Goal: Find specific page/section: Find specific page/section

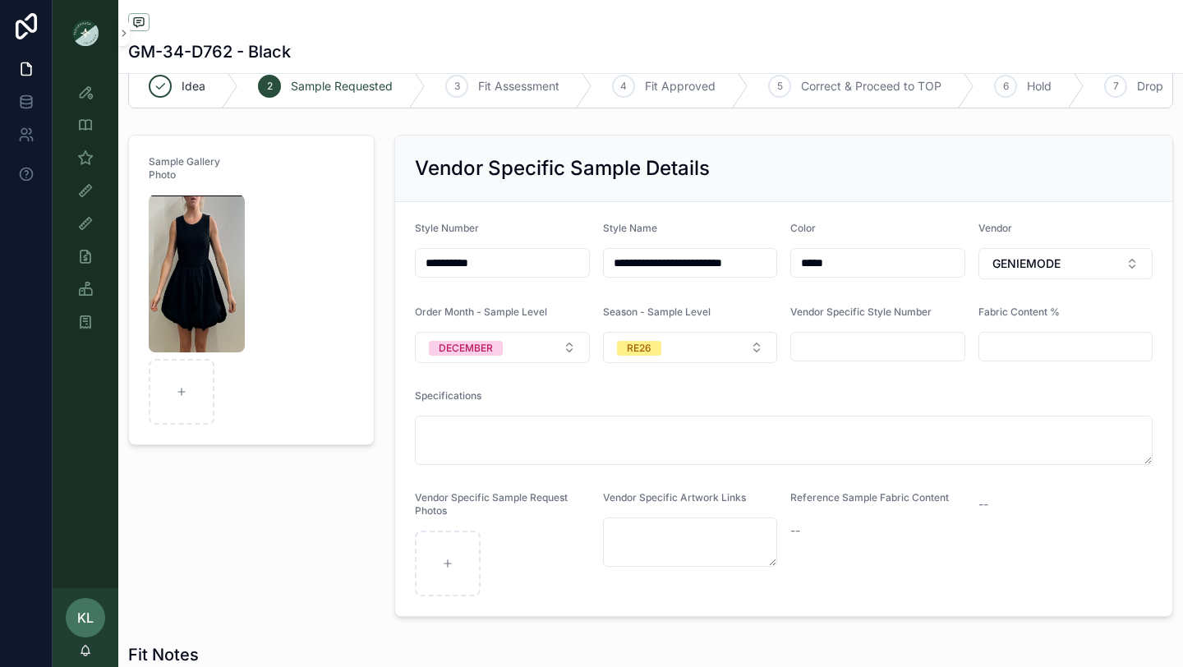
scroll to position [39, 0]
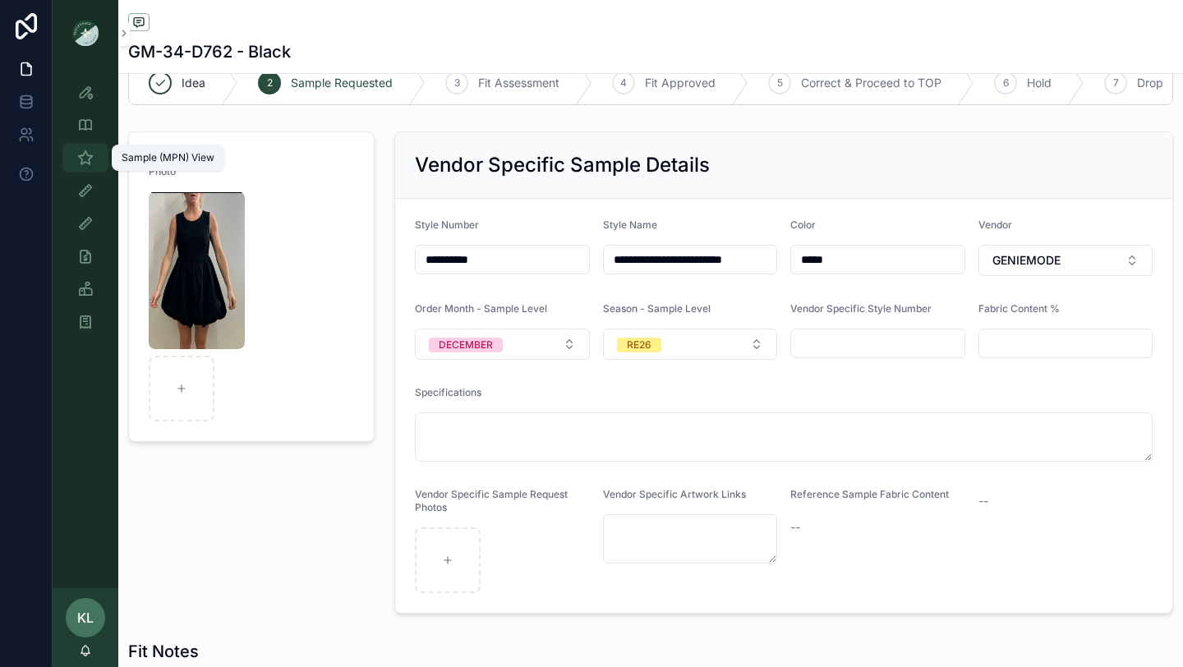
click at [91, 159] on icon "scrollable content" at bounding box center [85, 157] width 16 height 16
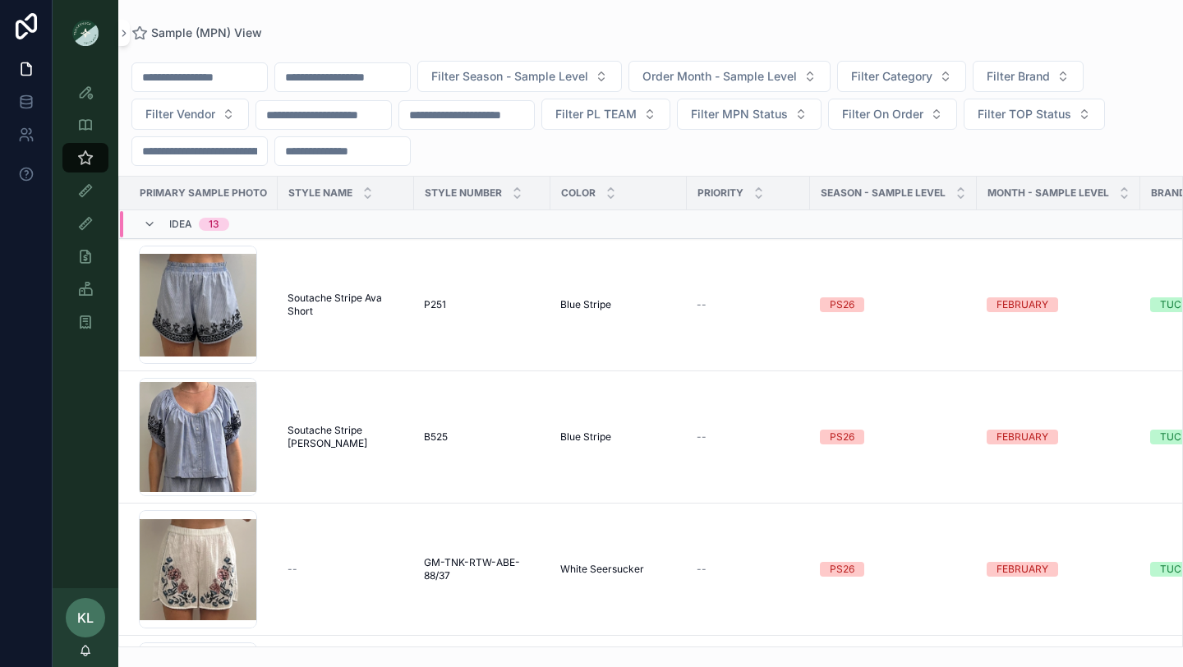
click at [326, 72] on input "scrollable content" at bounding box center [342, 77] width 135 height 23
paste input "****"
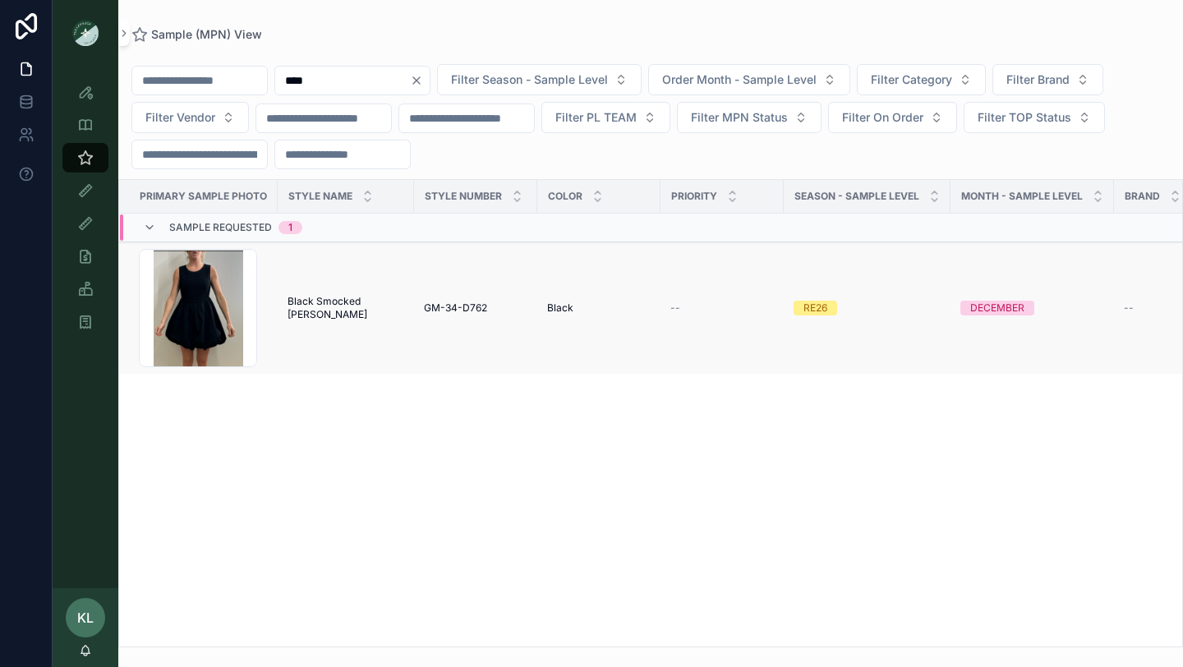
type input "****"
click at [336, 314] on span "Black Smocked [PERSON_NAME]" at bounding box center [345, 308] width 117 height 26
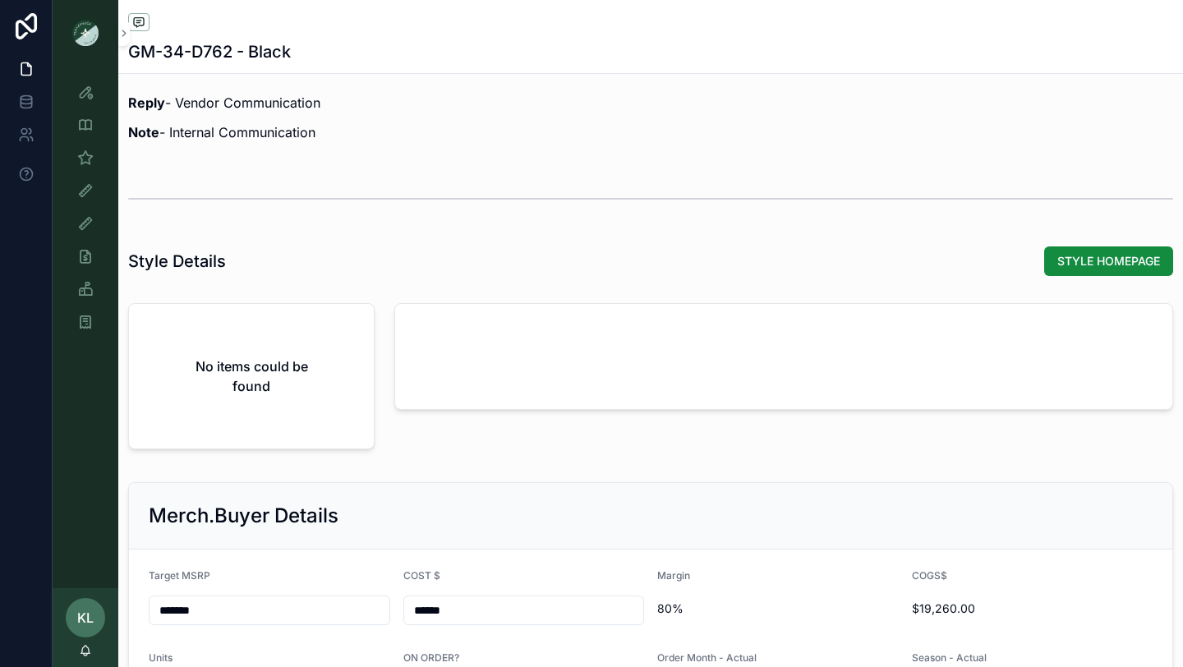
scroll to position [1575, 0]
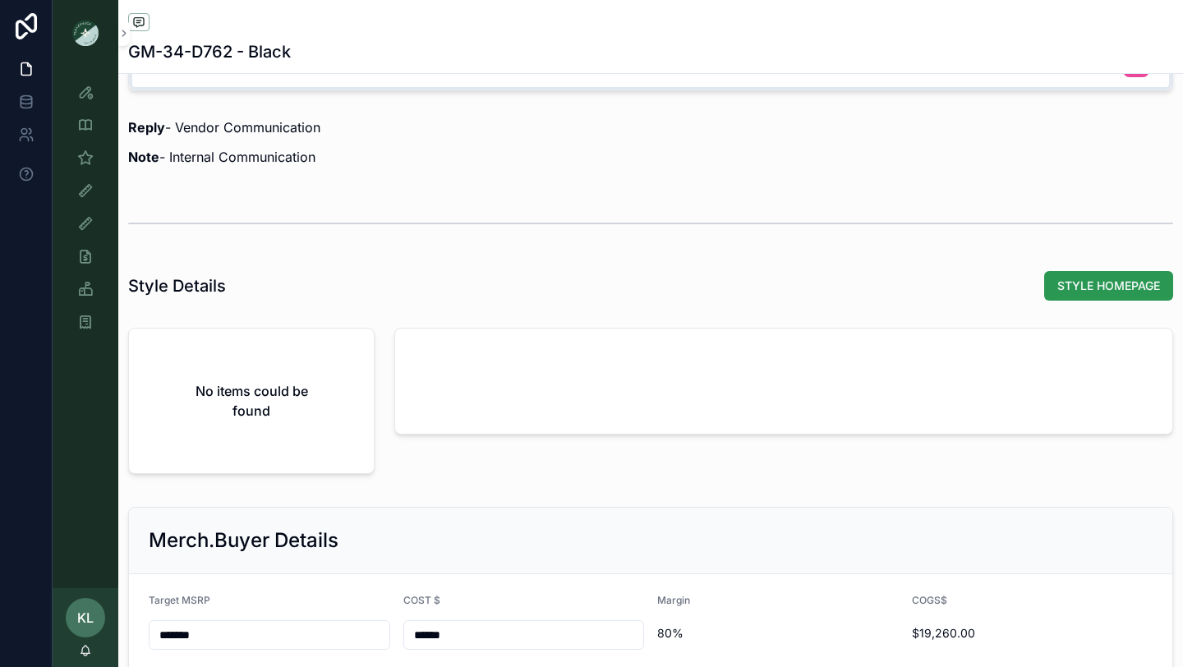
click at [1087, 298] on button "STYLE HOMEPAGE" at bounding box center [1108, 286] width 129 height 30
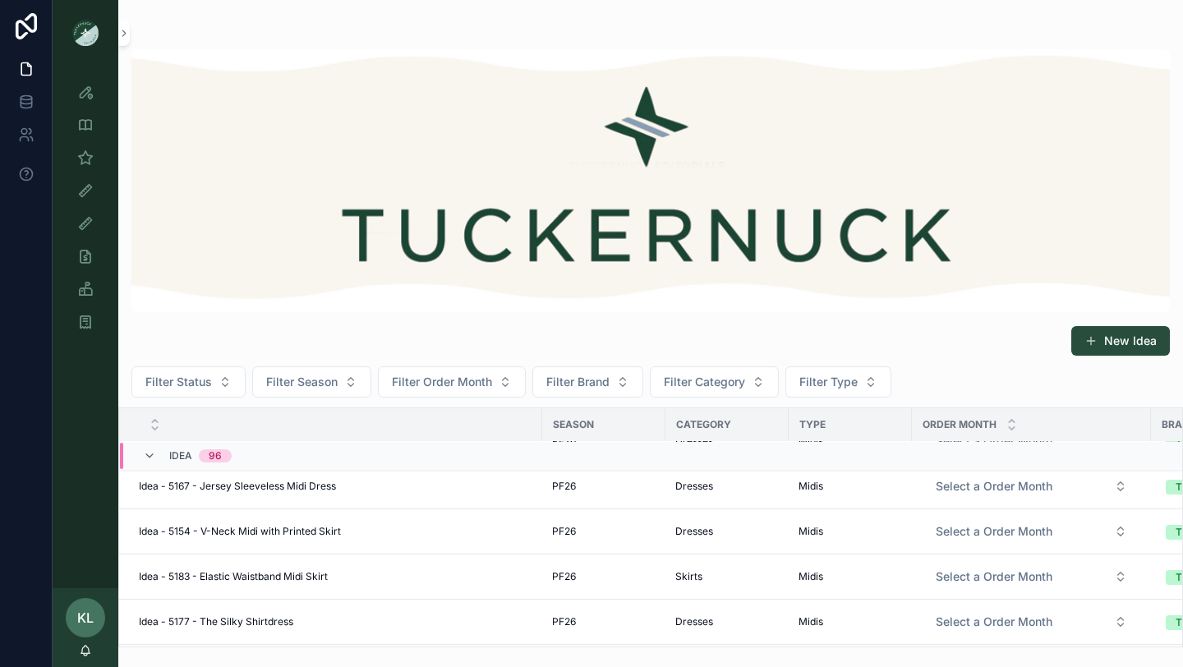
scroll to position [209, 0]
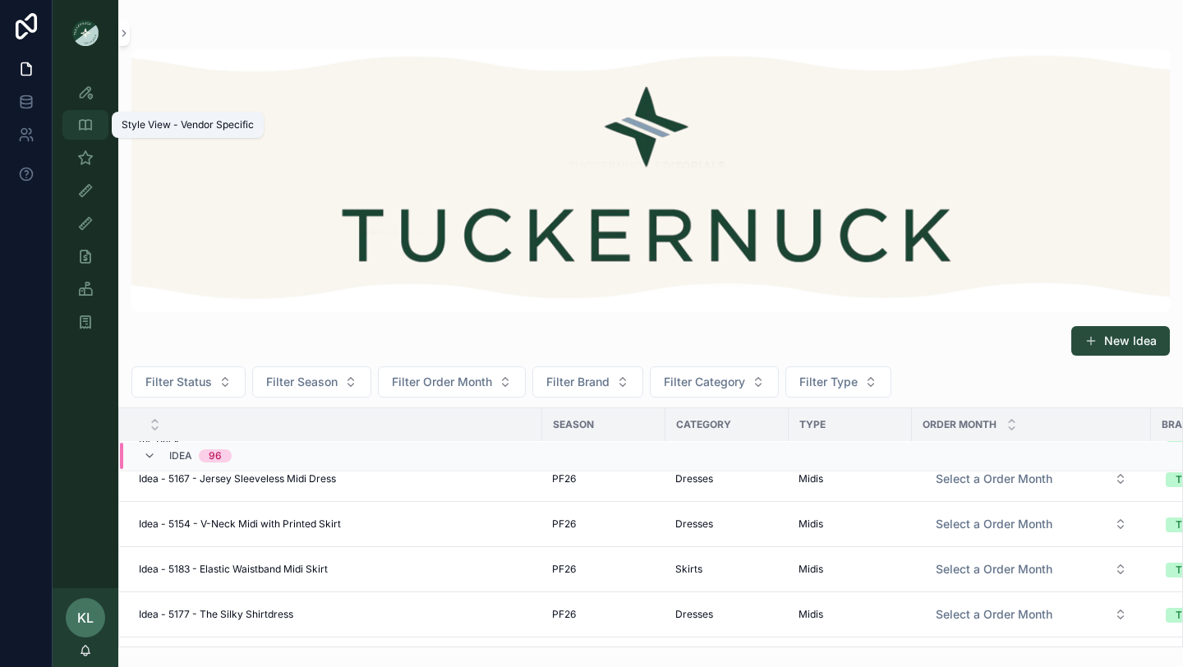
click at [92, 126] on icon "scrollable content" at bounding box center [85, 125] width 16 height 16
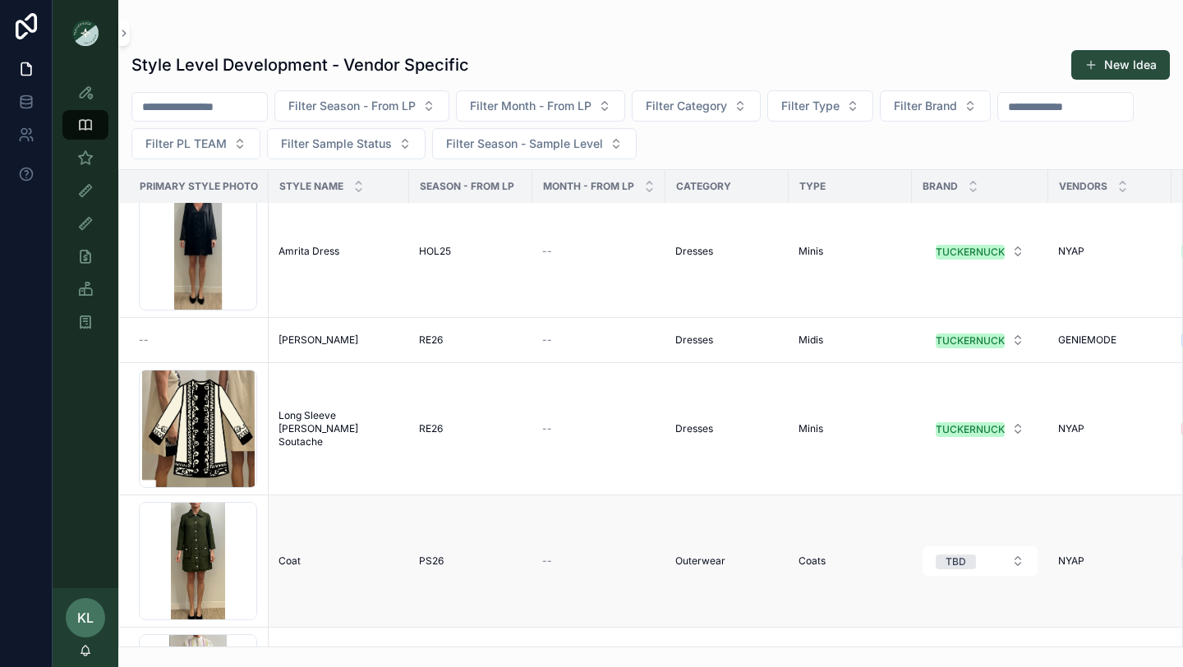
scroll to position [1697, 0]
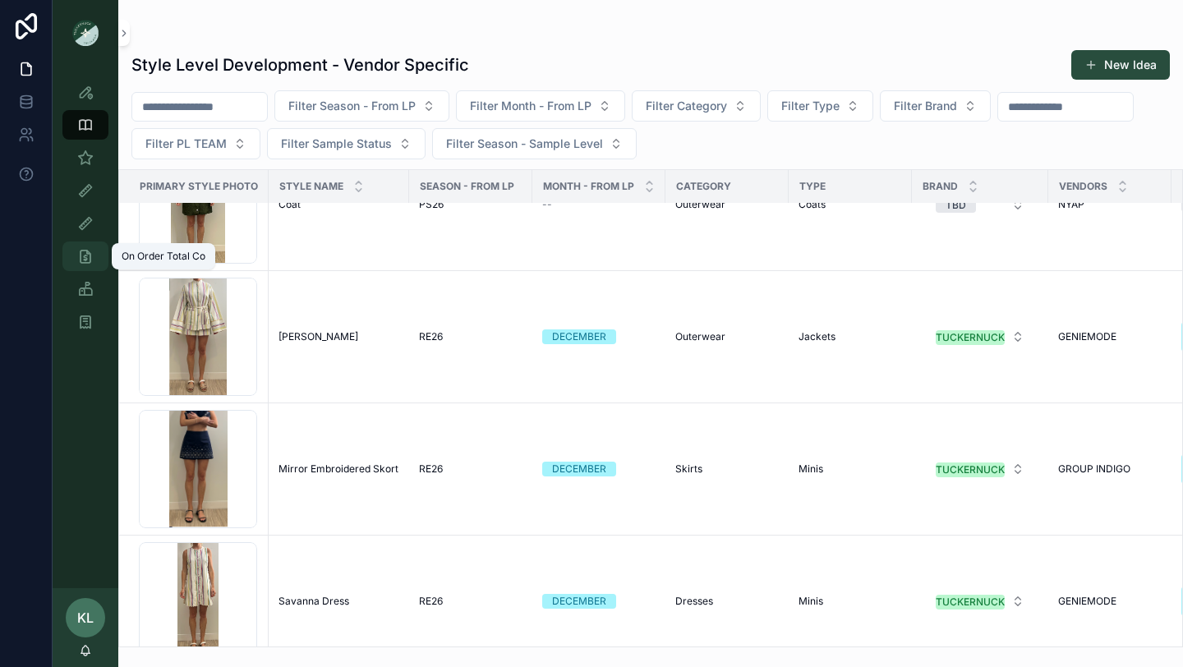
click at [83, 256] on icon "scrollable content" at bounding box center [85, 256] width 16 height 16
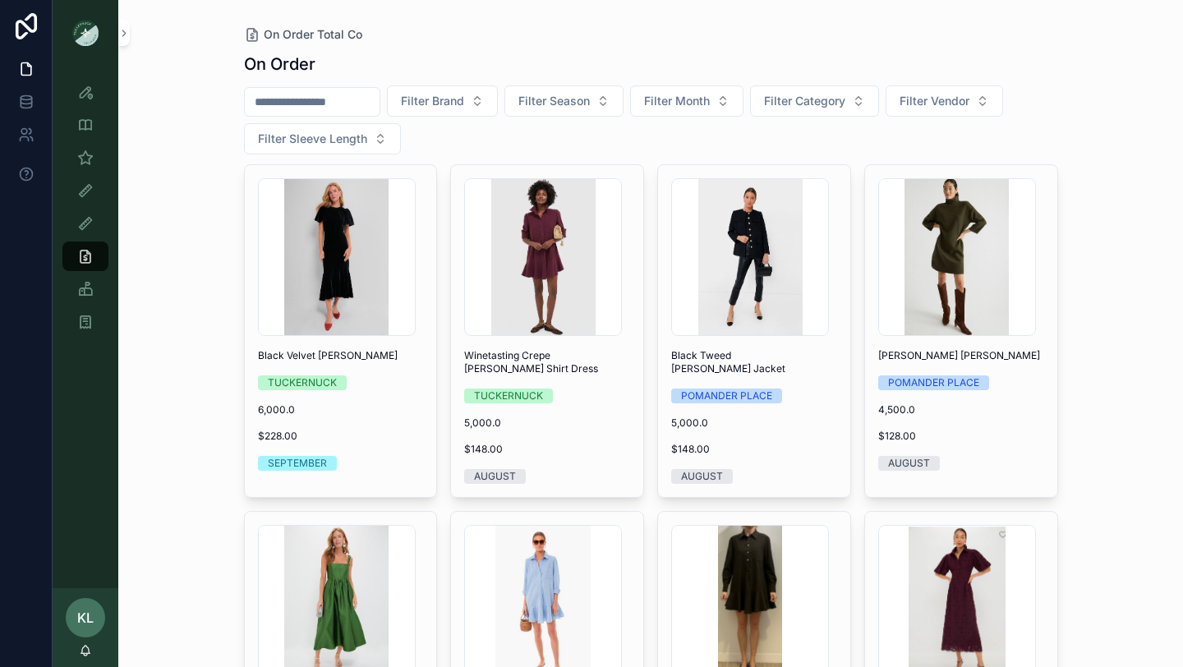
click at [316, 98] on input "scrollable content" at bounding box center [312, 101] width 135 height 23
paste input "**********"
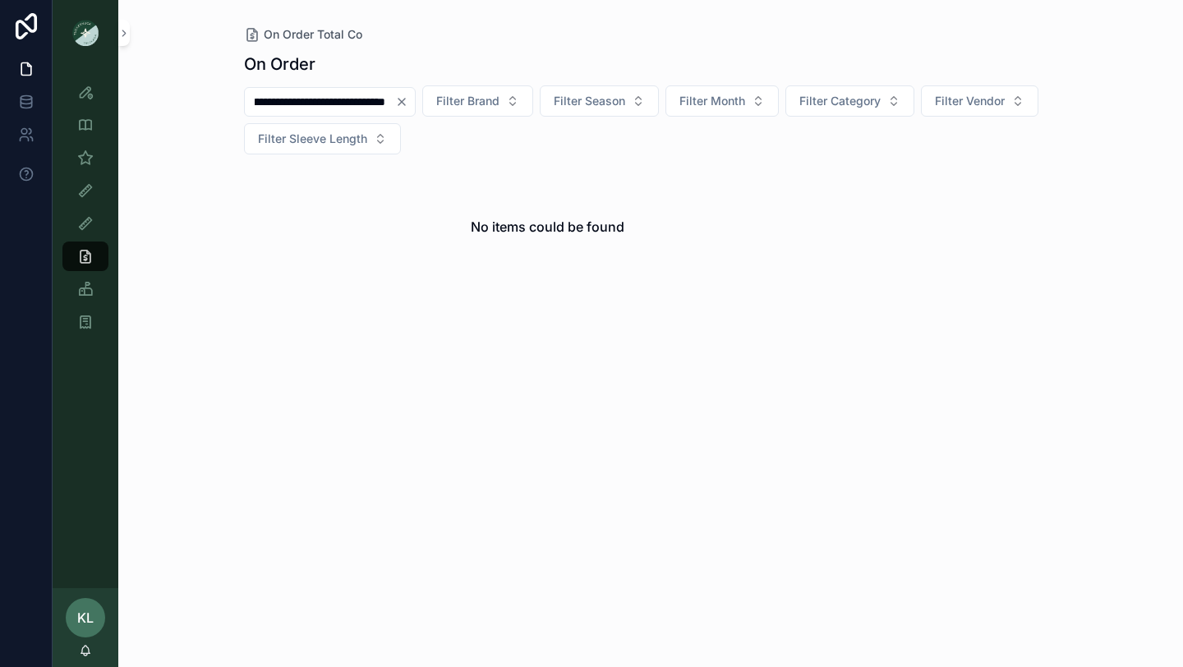
type input "**********"
click at [401, 104] on icon "Clear" at bounding box center [401, 101] width 13 height 13
click at [835, 104] on span "Filter Category" at bounding box center [819, 101] width 81 height 16
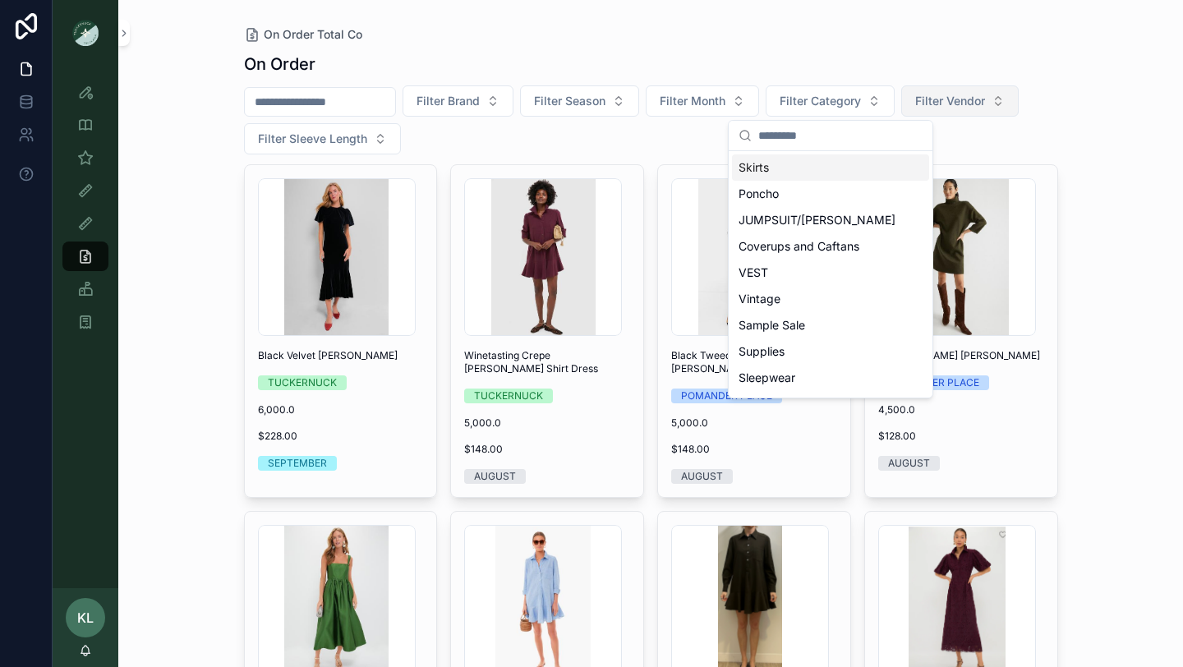
click at [953, 103] on span "Filter Vendor" at bounding box center [950, 101] width 70 height 16
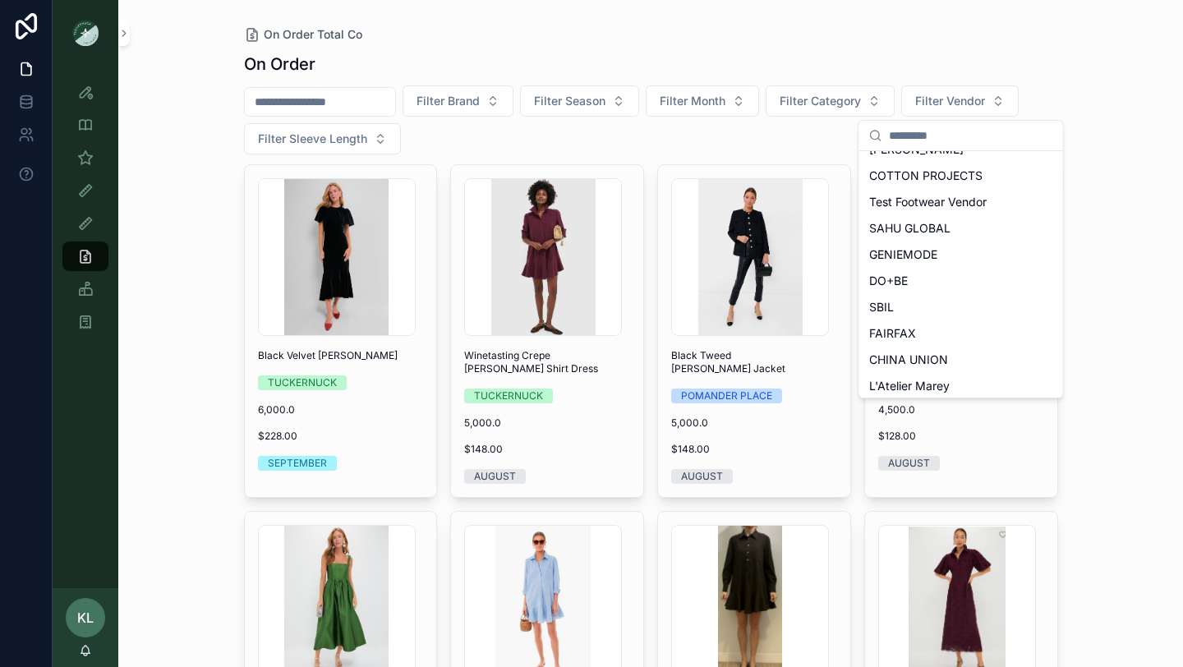
scroll to position [246, 0]
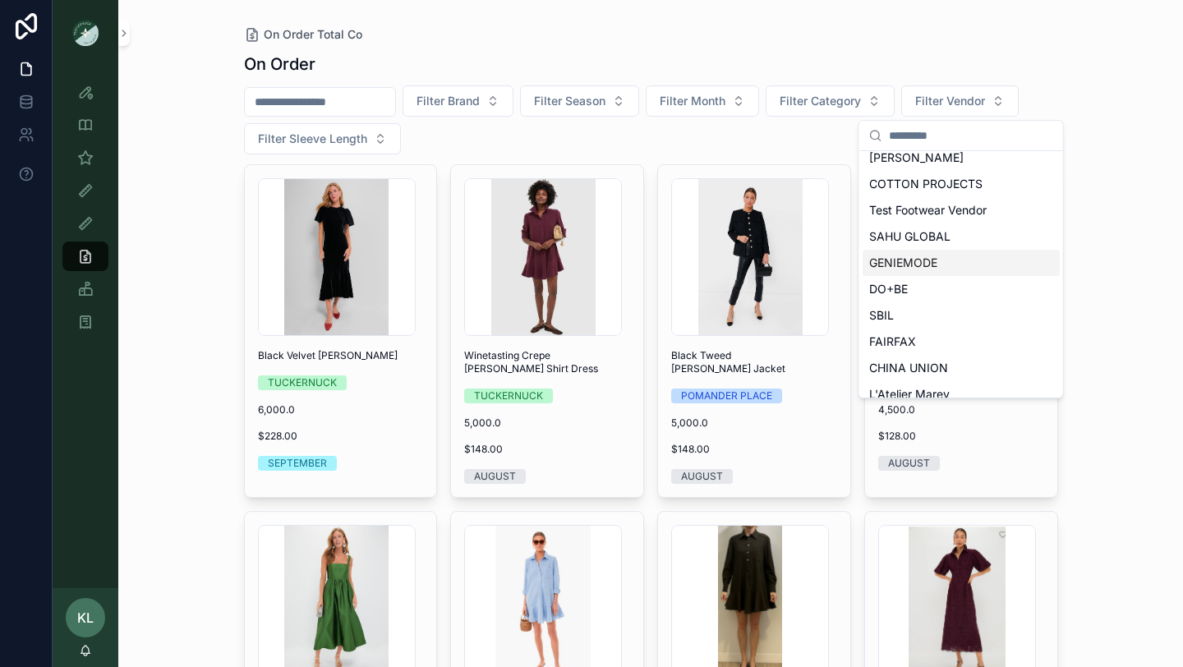
click at [923, 255] on span "GENIEMODE" at bounding box center [903, 263] width 68 height 16
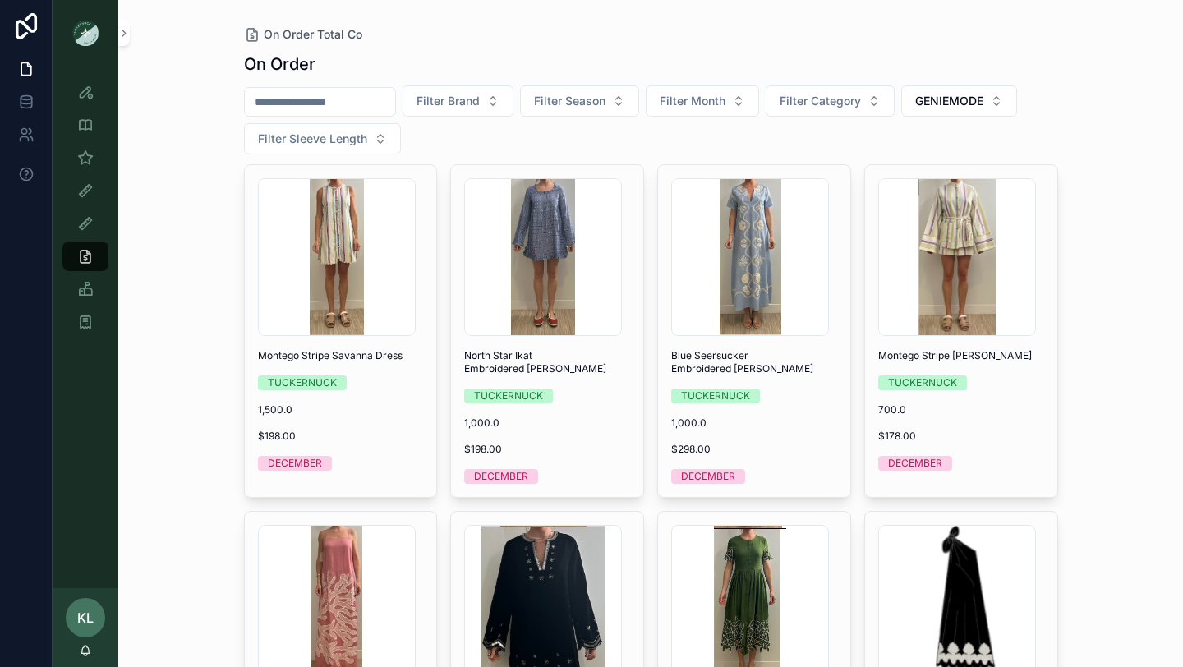
scroll to position [1, 0]
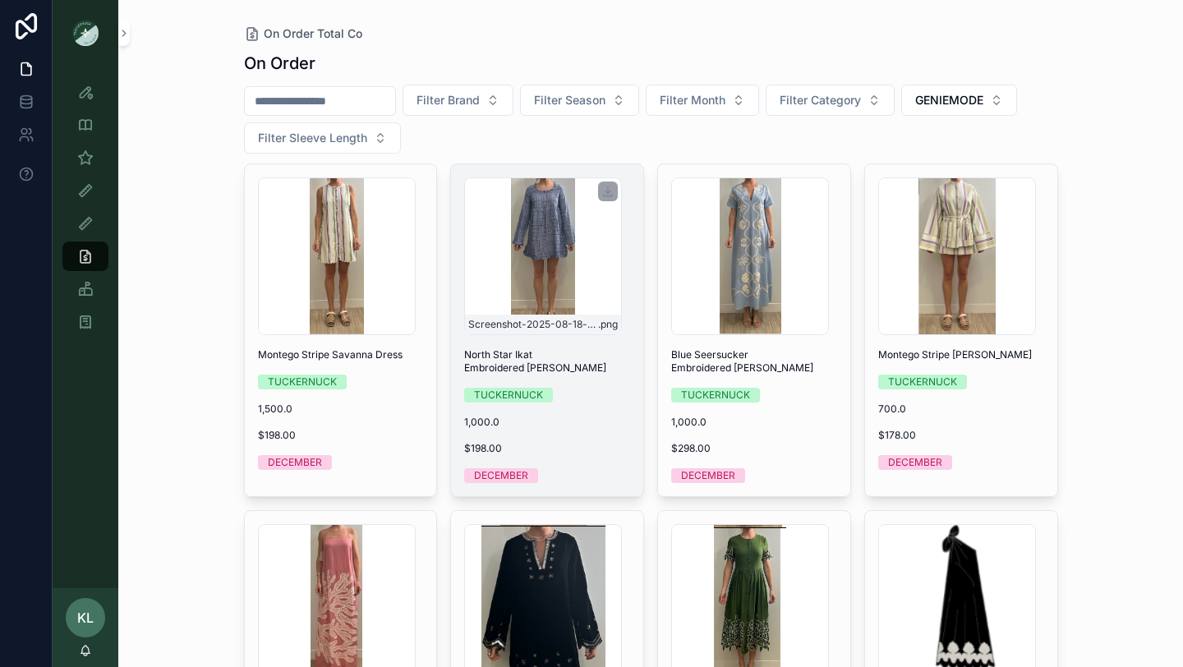
click at [572, 264] on div "Screenshot-2025-08-18-at-4.43.04-PM .png" at bounding box center [543, 256] width 158 height 158
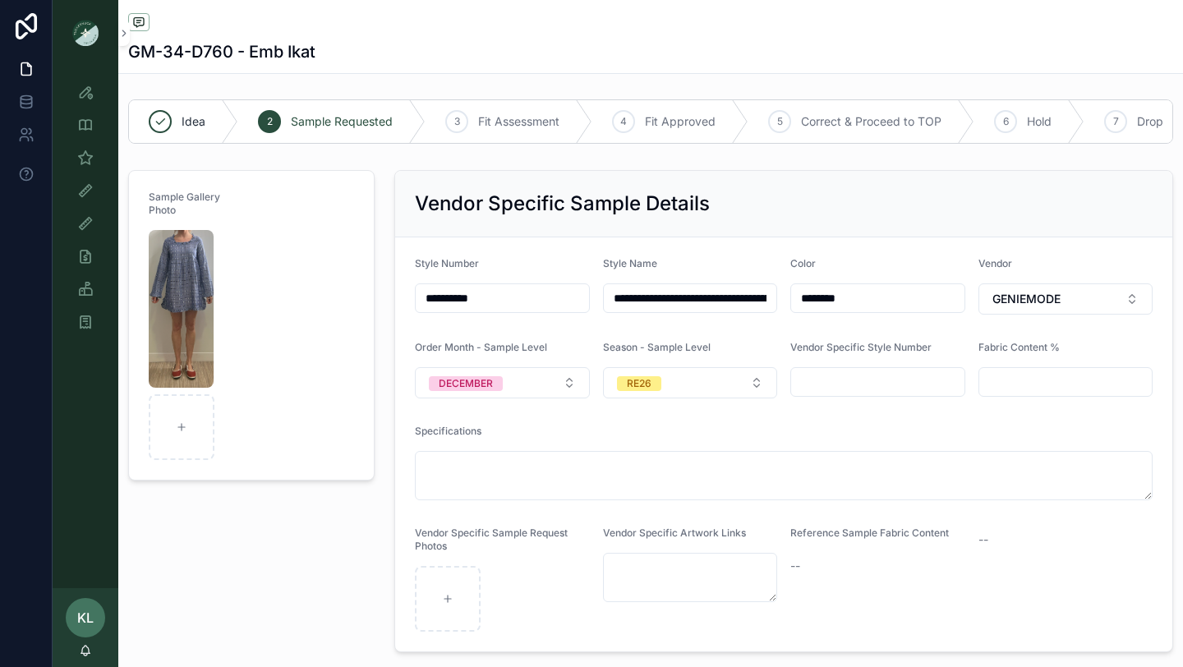
click at [659, 297] on input "**********" at bounding box center [690, 298] width 173 height 23
paste input "scrollable content"
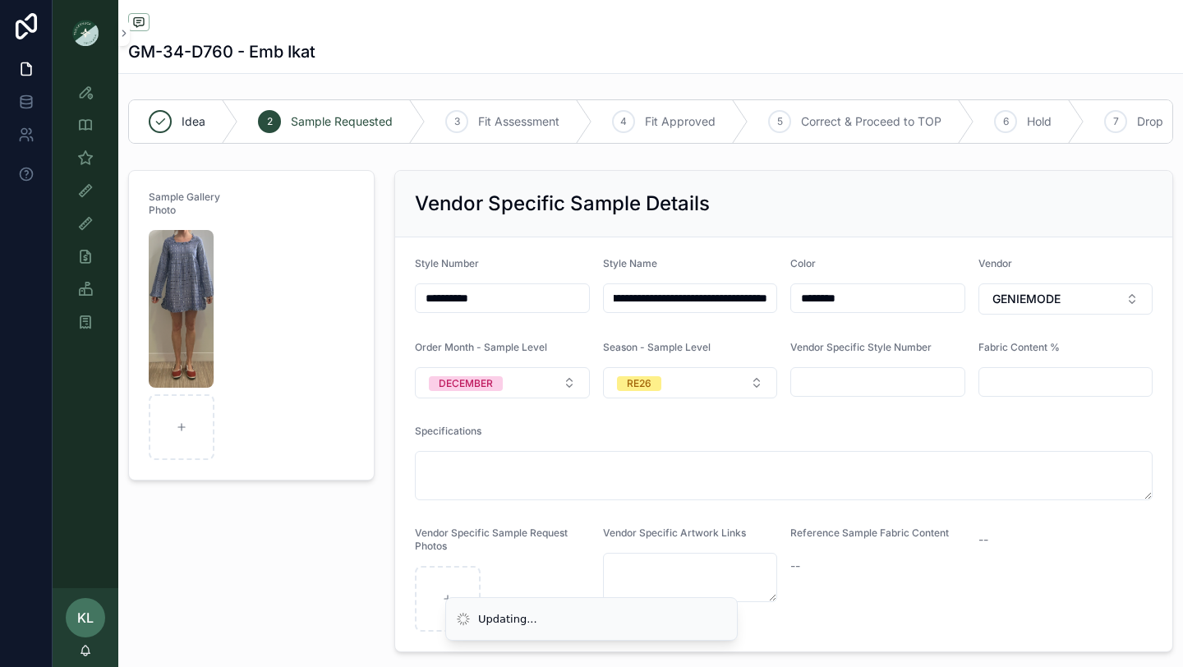
type input "**********"
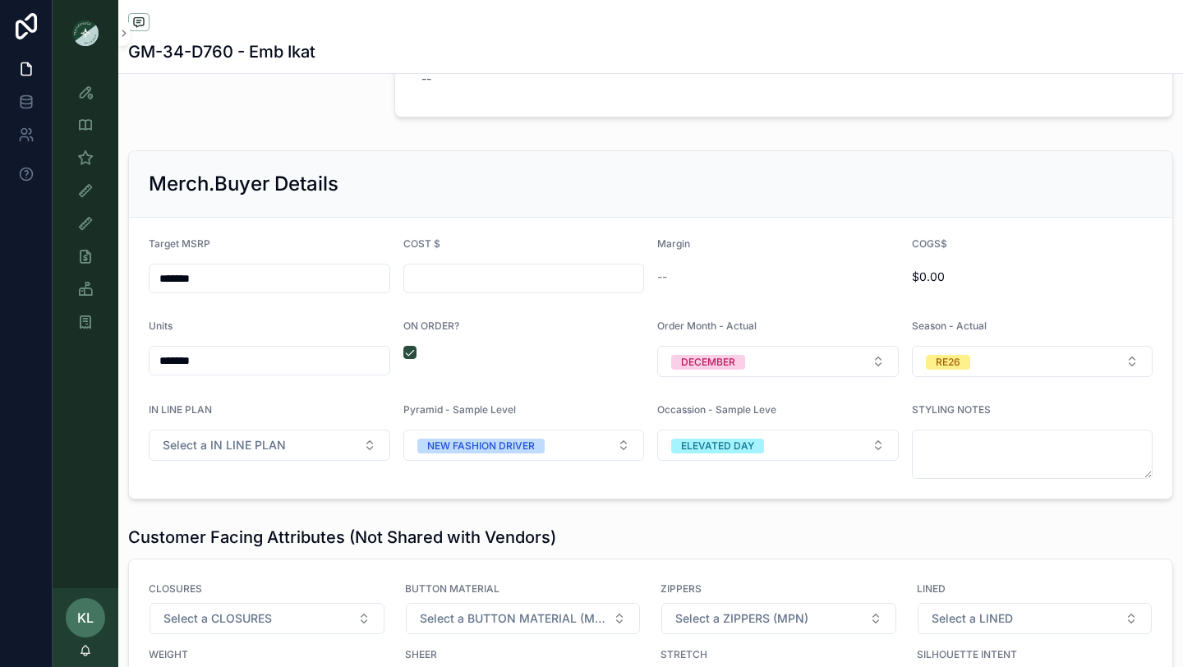
scroll to position [2111, 0]
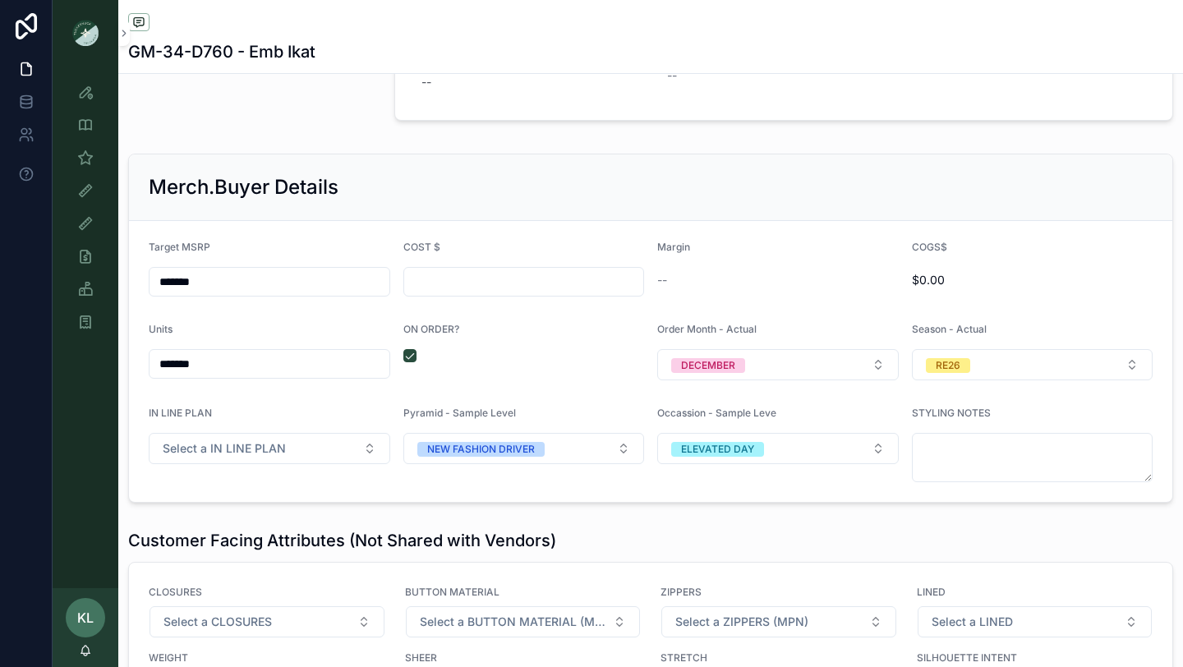
click at [465, 283] on input "scrollable content" at bounding box center [524, 281] width 240 height 23
type input "******"
click at [515, 379] on div "ON ORDER?" at bounding box center [523, 351] width 241 height 57
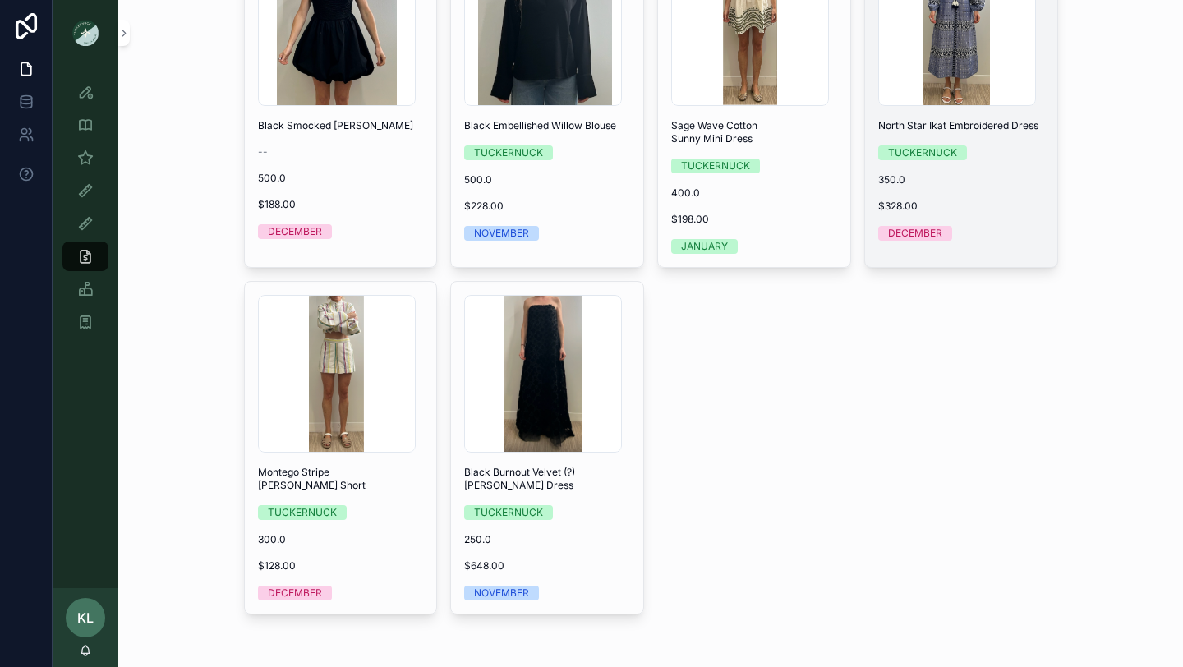
click at [979, 116] on div "Screenshot-2025-08-21-at-12.49.52-PM .png North Star Ikat Embroidered Dress TUC…" at bounding box center [961, 94] width 192 height 319
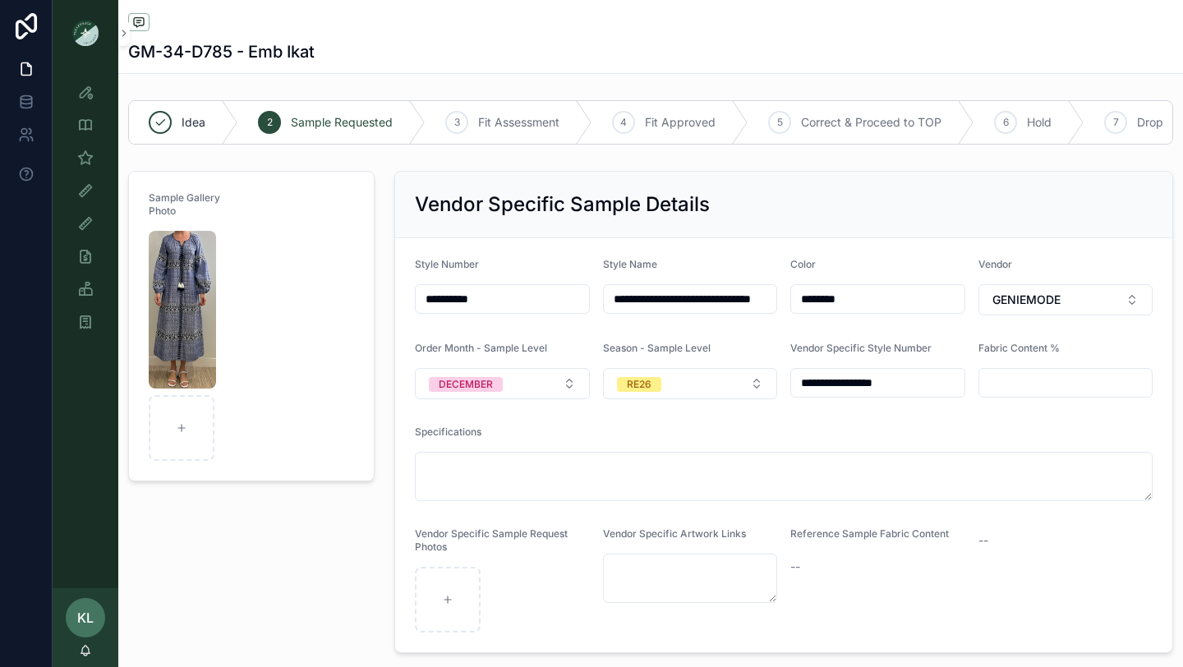
click at [648, 302] on input "**********" at bounding box center [690, 298] width 173 height 23
paste input "********"
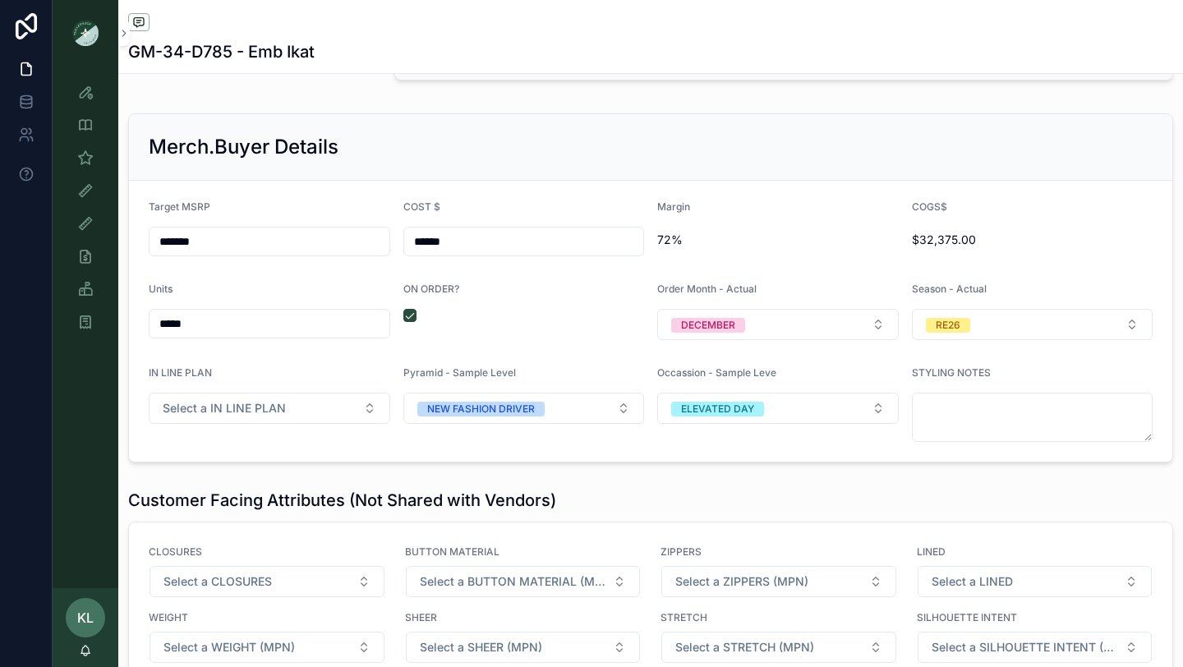
scroll to position [2152, 0]
type input "**********"
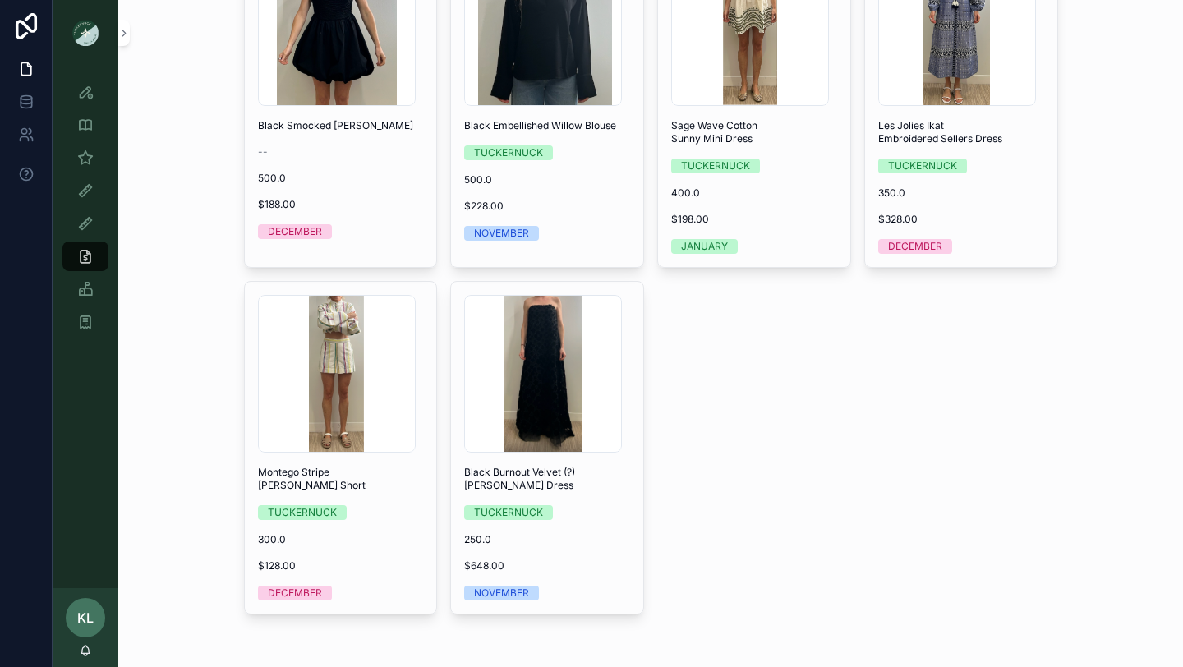
scroll to position [1270, 0]
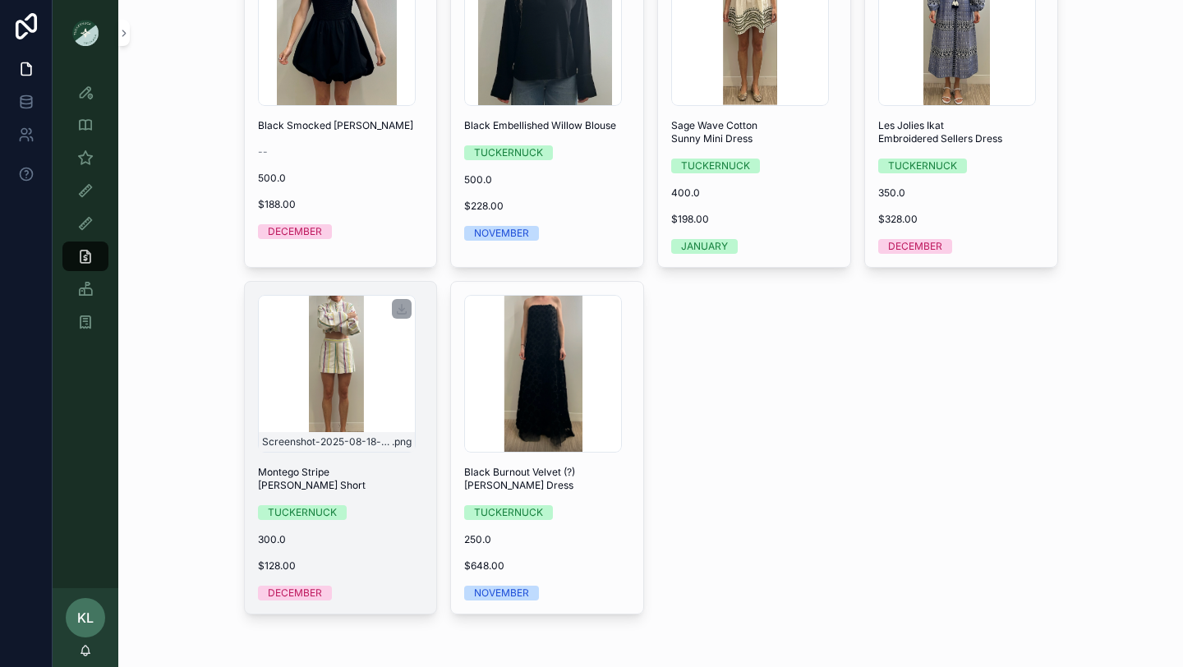
click at [367, 392] on div "Screenshot-2025-08-18-at-4.15.55-PM .png" at bounding box center [337, 374] width 158 height 158
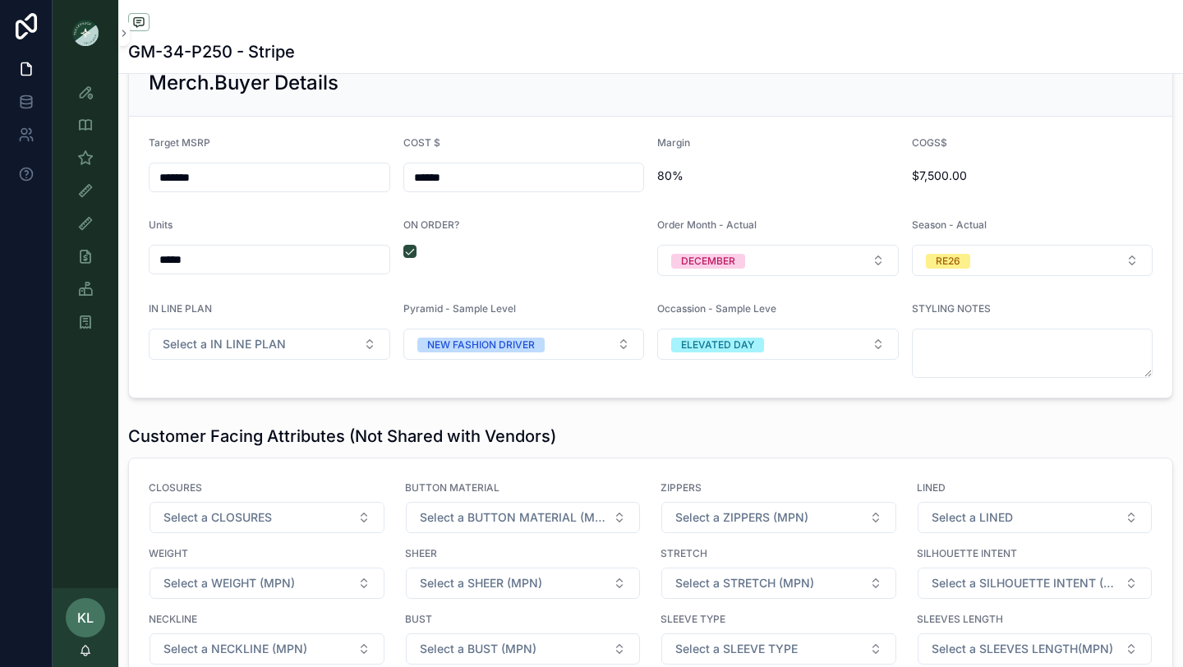
scroll to position [2207, 0]
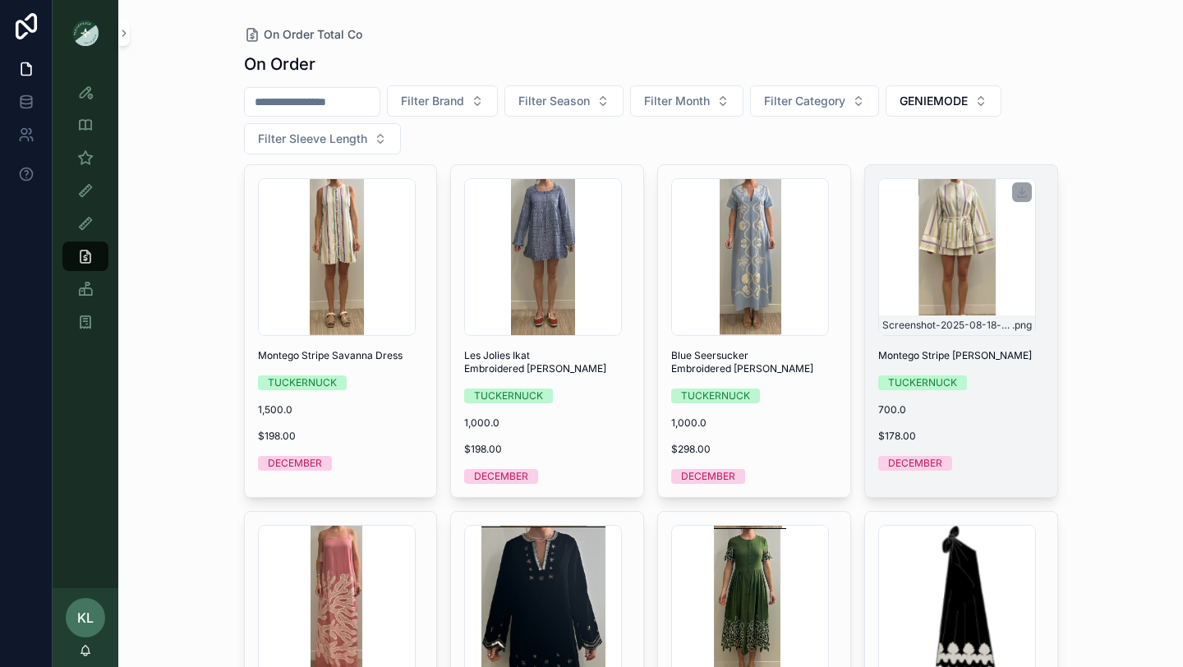
click at [953, 264] on div "Screenshot-2025-08-18-at-3.59.01-PM .png" at bounding box center [957, 257] width 158 height 158
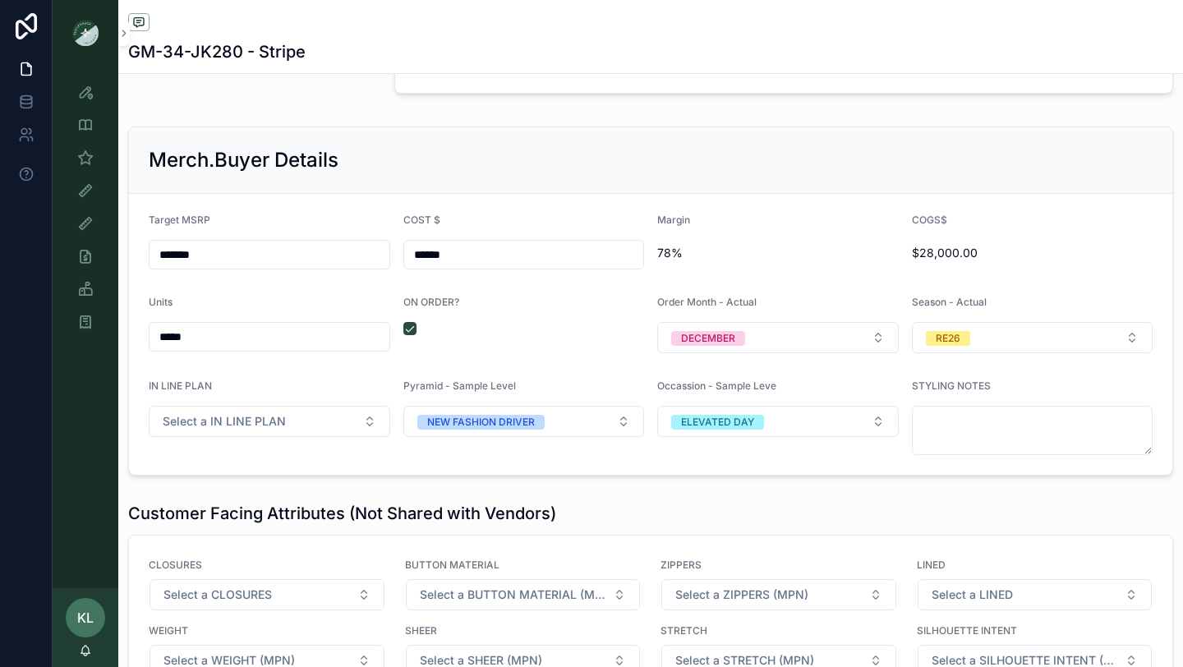
scroll to position [2137, 0]
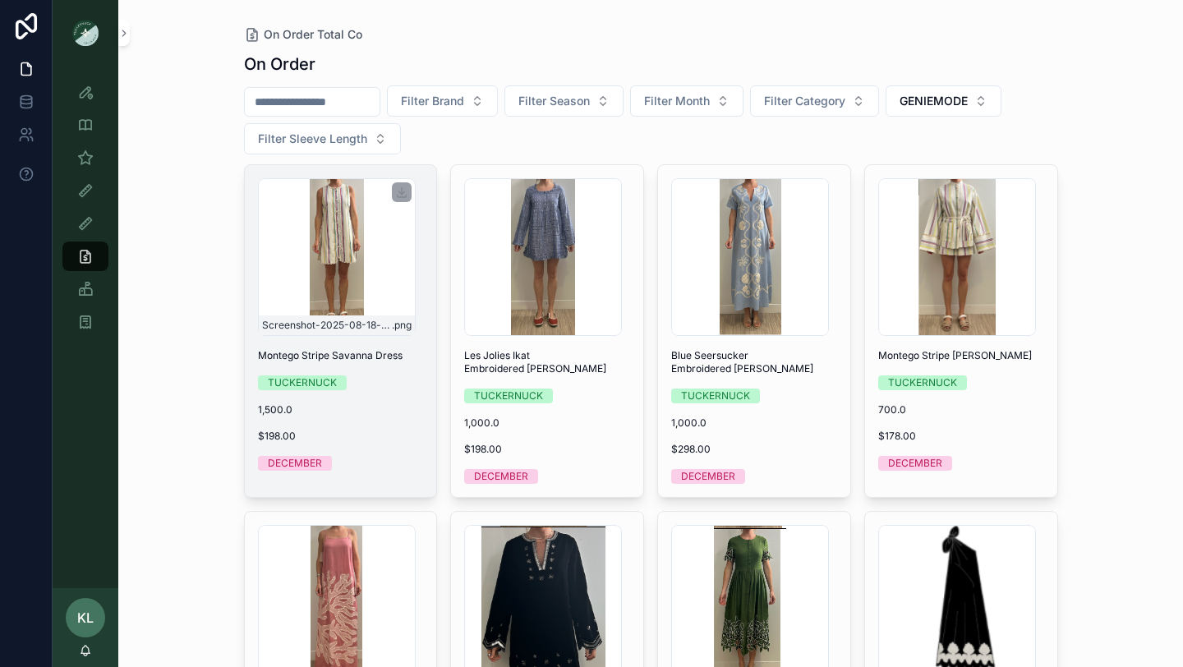
click at [354, 261] on div "Screenshot-2025-08-18-at-4.20.34-PM .png" at bounding box center [337, 257] width 158 height 158
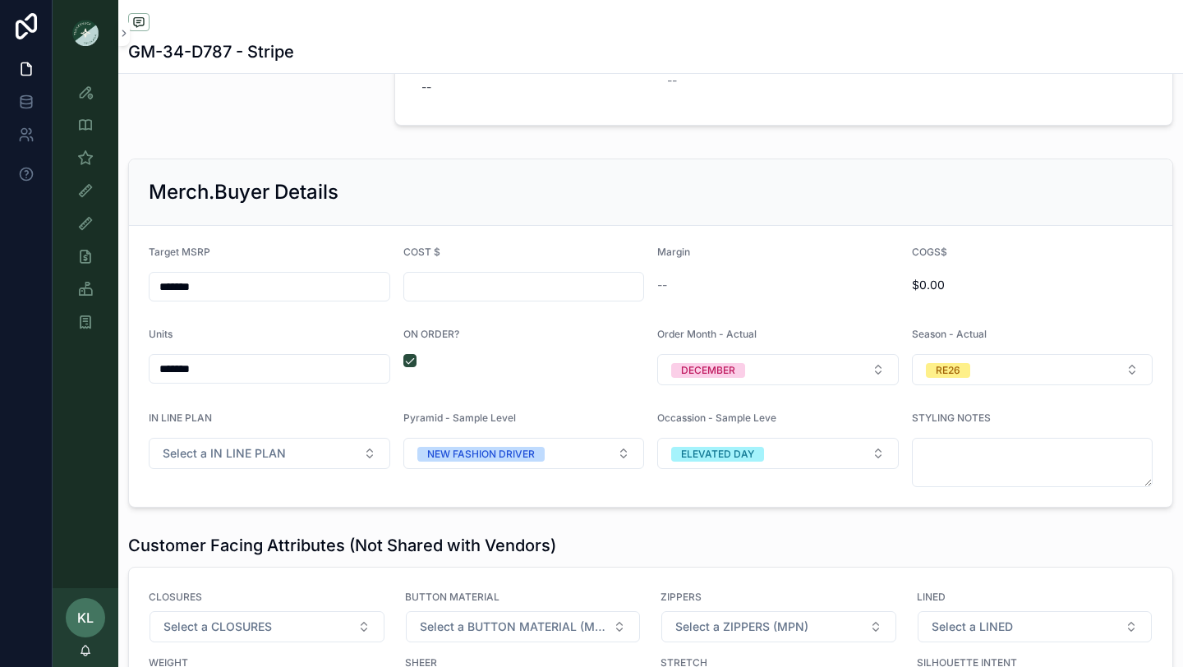
scroll to position [2106, 0]
click at [496, 287] on input "scrollable content" at bounding box center [524, 285] width 240 height 23
type input "******"
click at [534, 380] on div "ON ORDER?" at bounding box center [523, 355] width 241 height 57
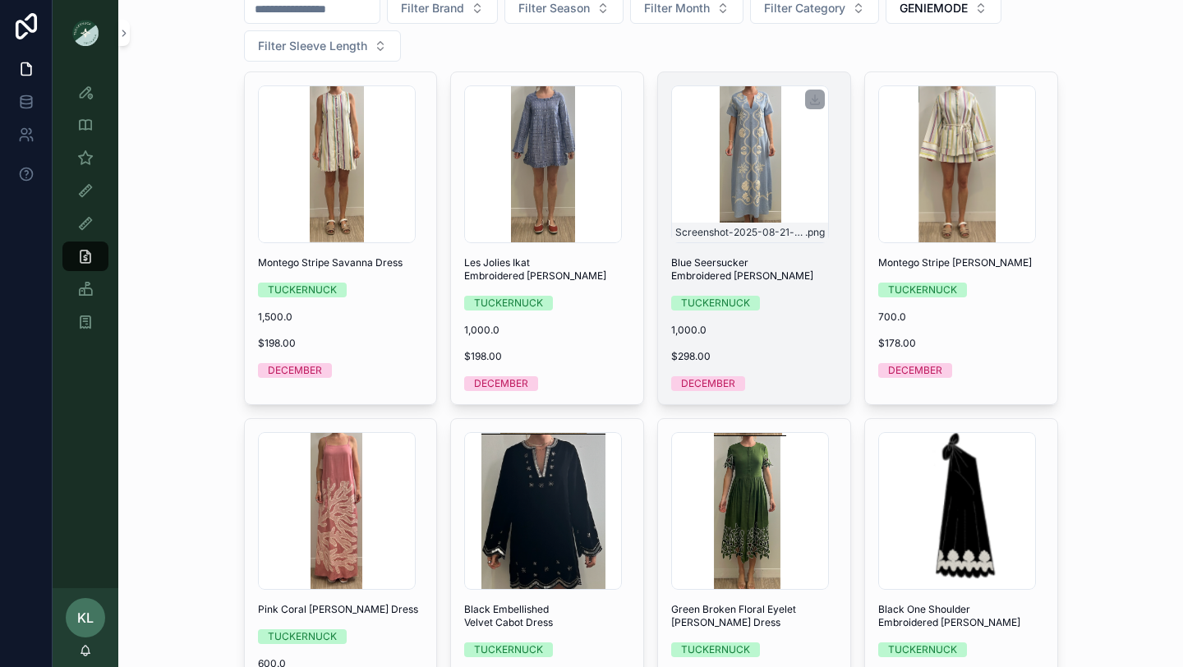
scroll to position [68, 0]
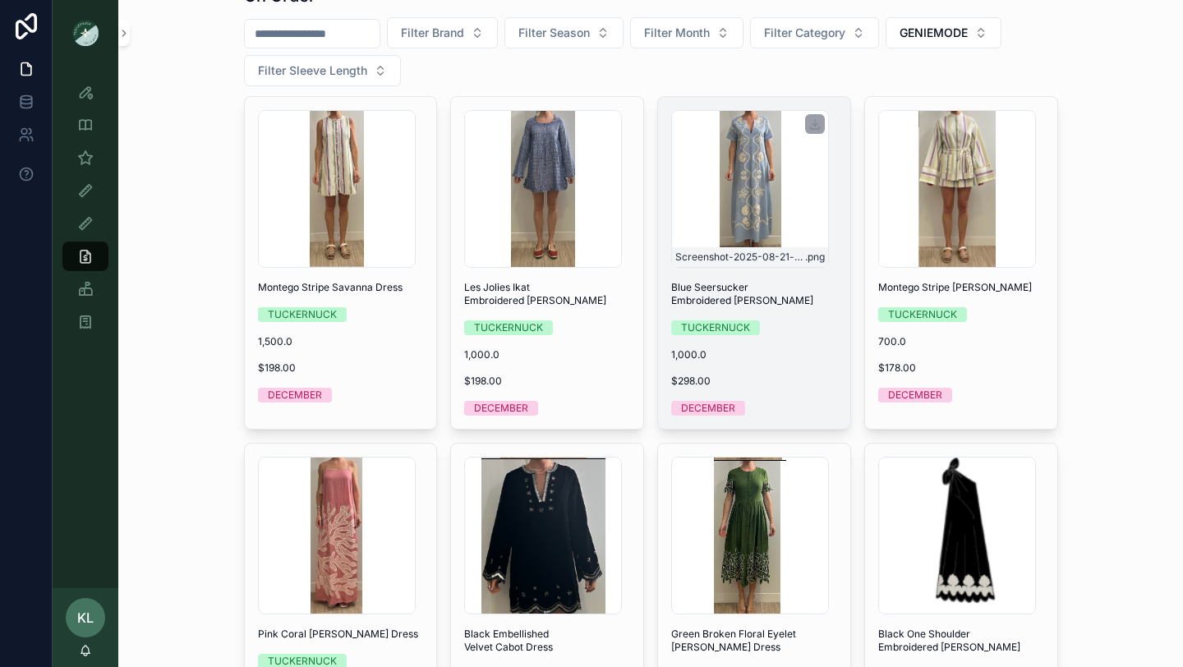
click at [760, 203] on div "Screenshot-2025-08-21-at-1.23.49-PM .png" at bounding box center [750, 189] width 158 height 158
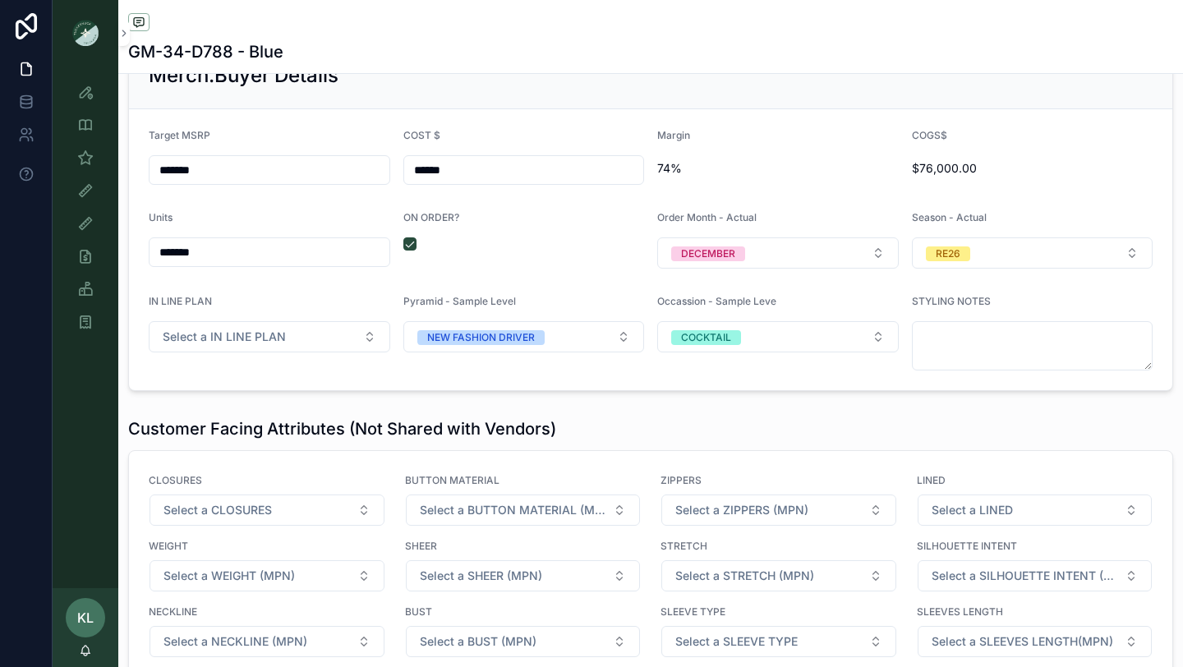
scroll to position [2241, 0]
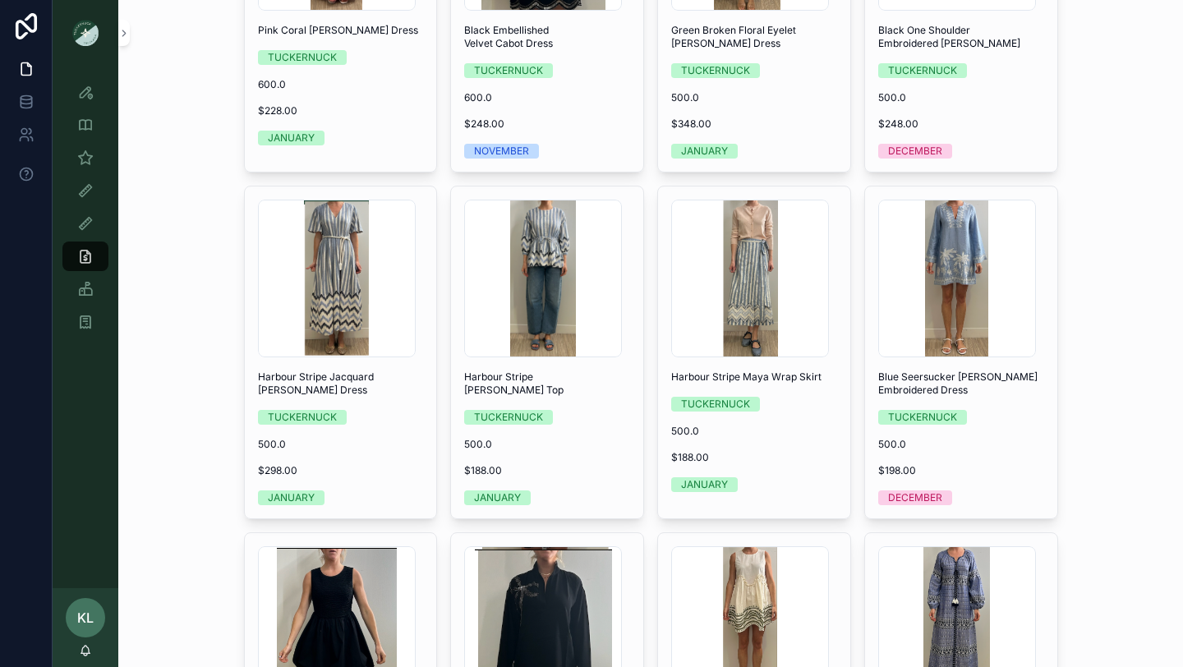
scroll to position [740, 0]
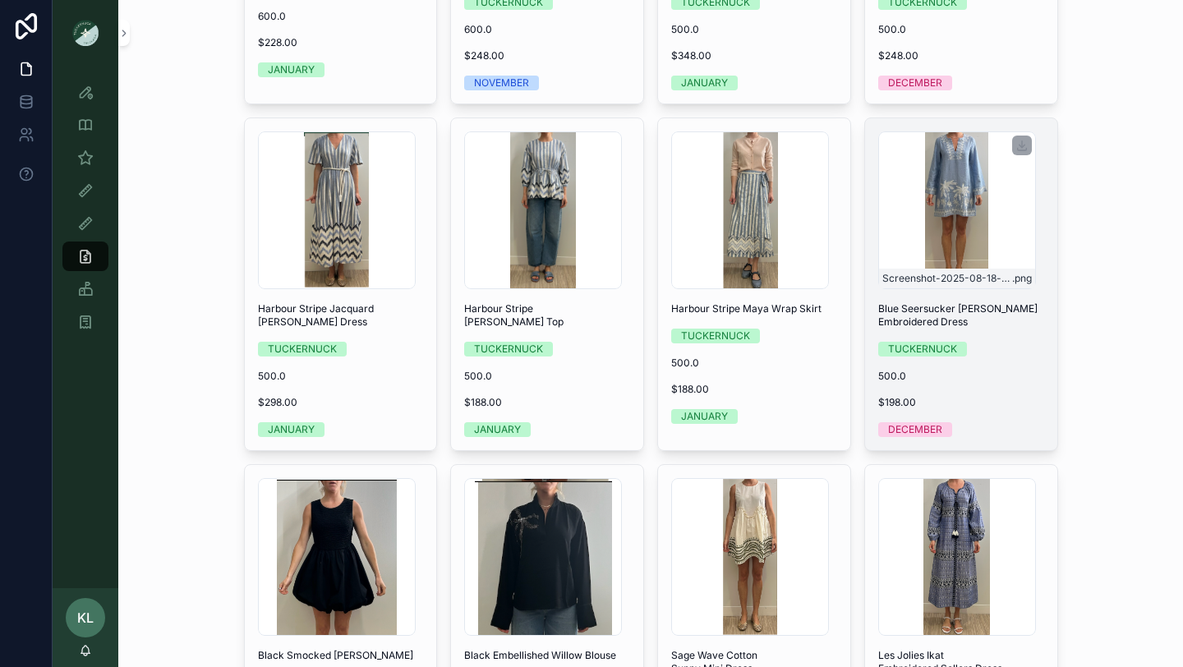
click at [957, 255] on div "Screenshot-2025-08-18-at-5.34.16-PM .png" at bounding box center [957, 210] width 158 height 158
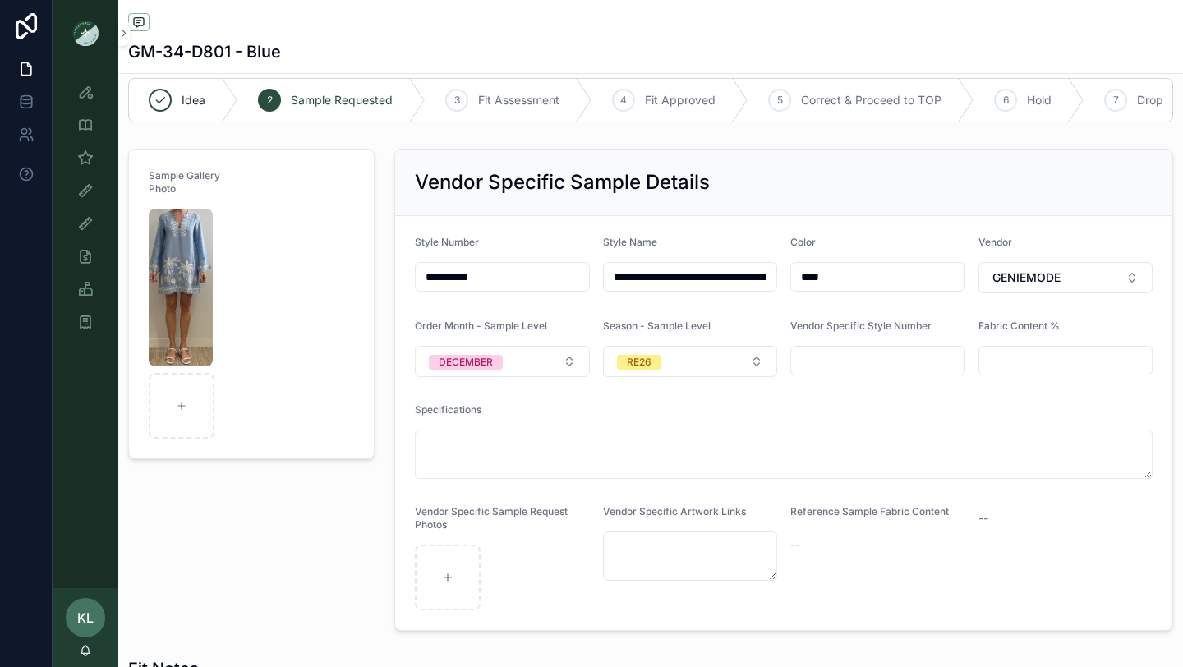
scroll to position [31, 0]
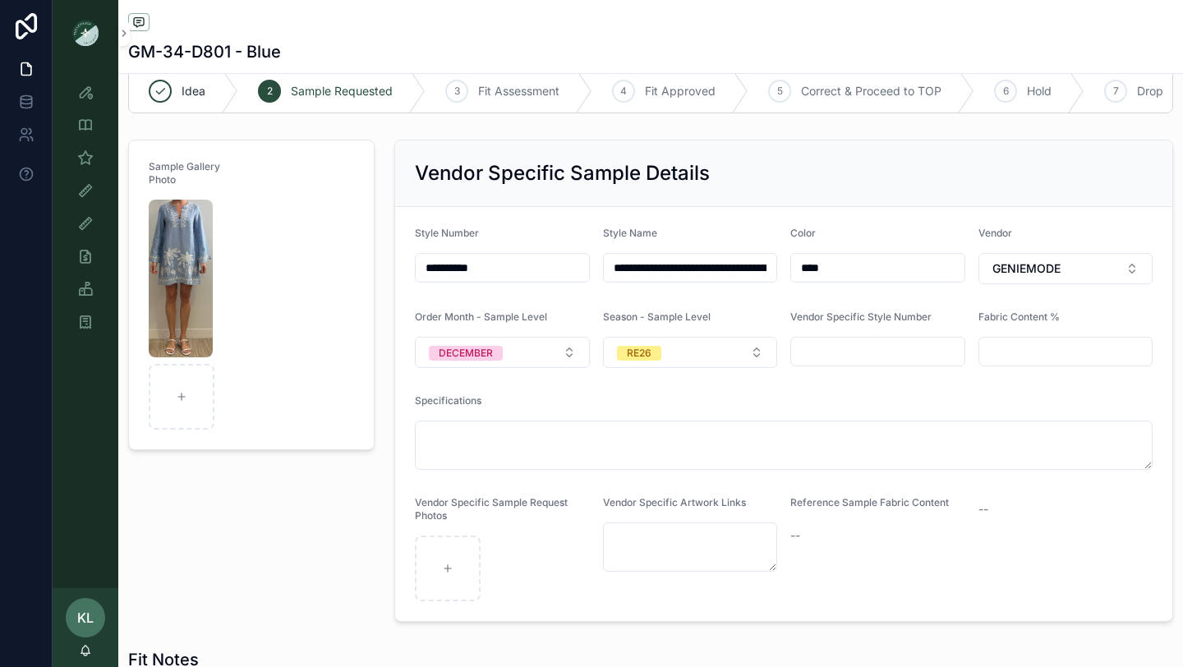
click at [845, 352] on input "scrollable content" at bounding box center [877, 351] width 173 height 23
paste input "**********"
type input "**********"
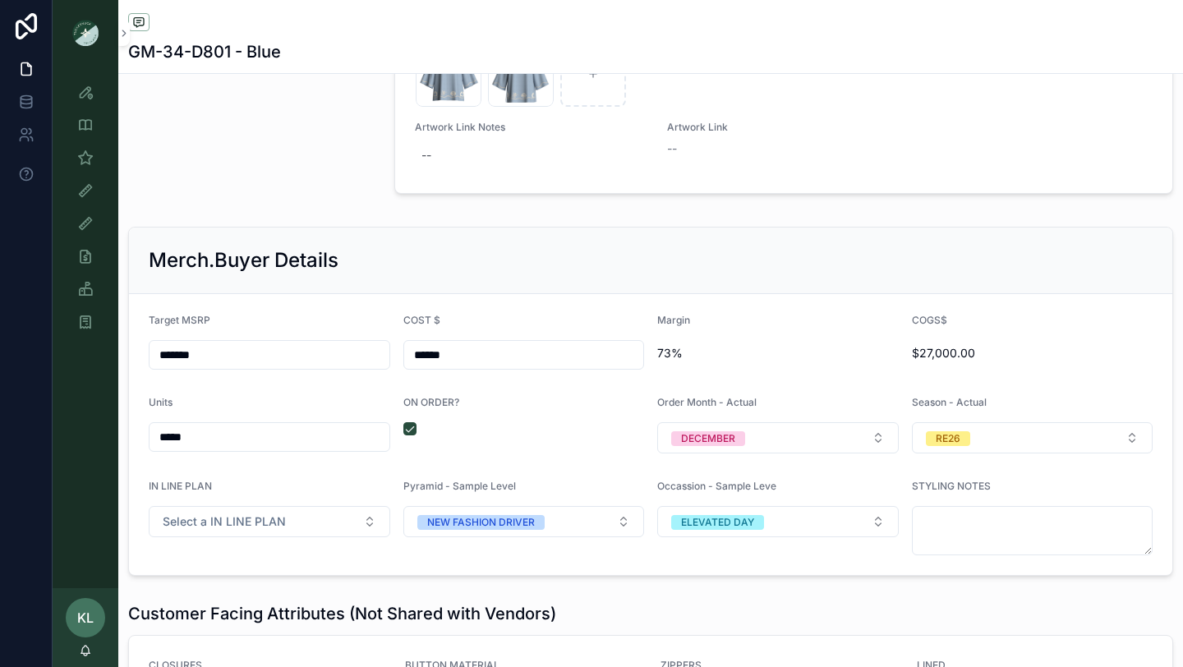
scroll to position [2165, 0]
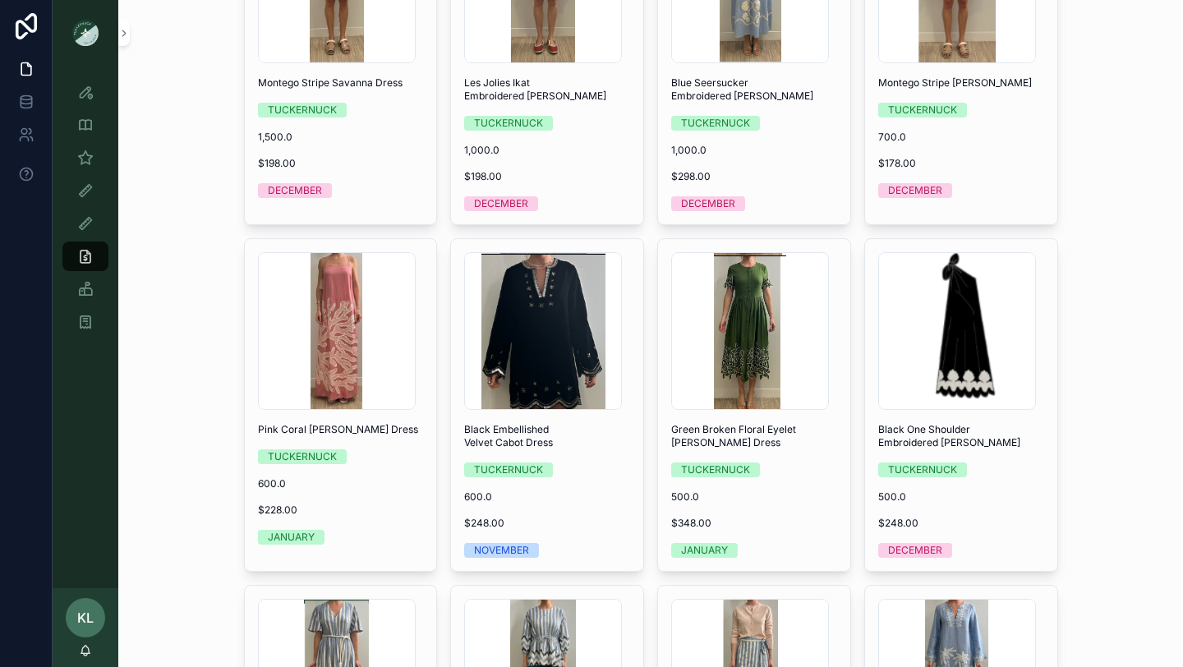
scroll to position [271, 0]
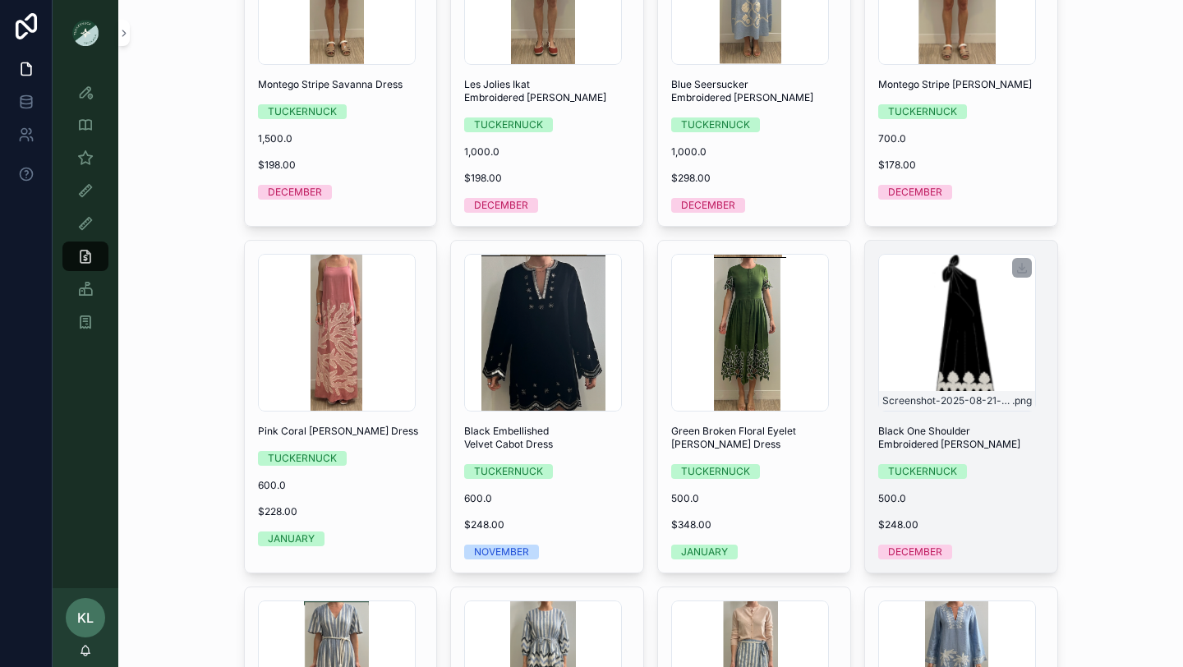
click at [930, 370] on div "Screenshot-2025-08-21-at-4.33.56-PM .png" at bounding box center [957, 333] width 158 height 158
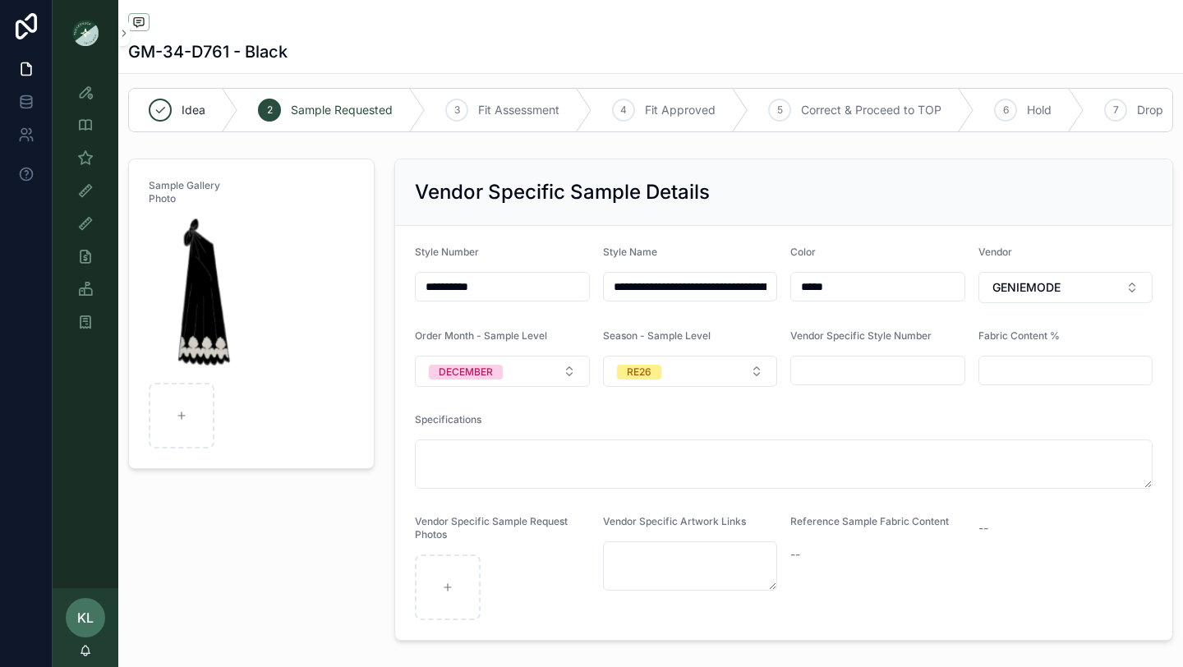
scroll to position [17, 0]
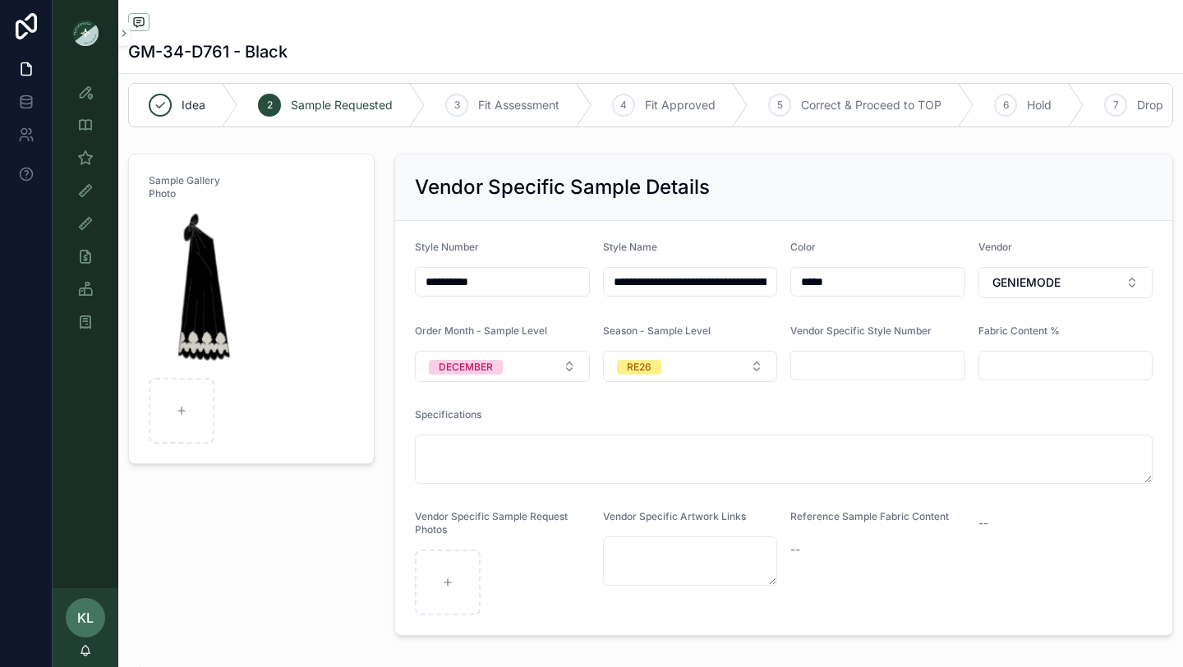
click at [853, 368] on input "scrollable content" at bounding box center [877, 365] width 173 height 23
paste input "**********"
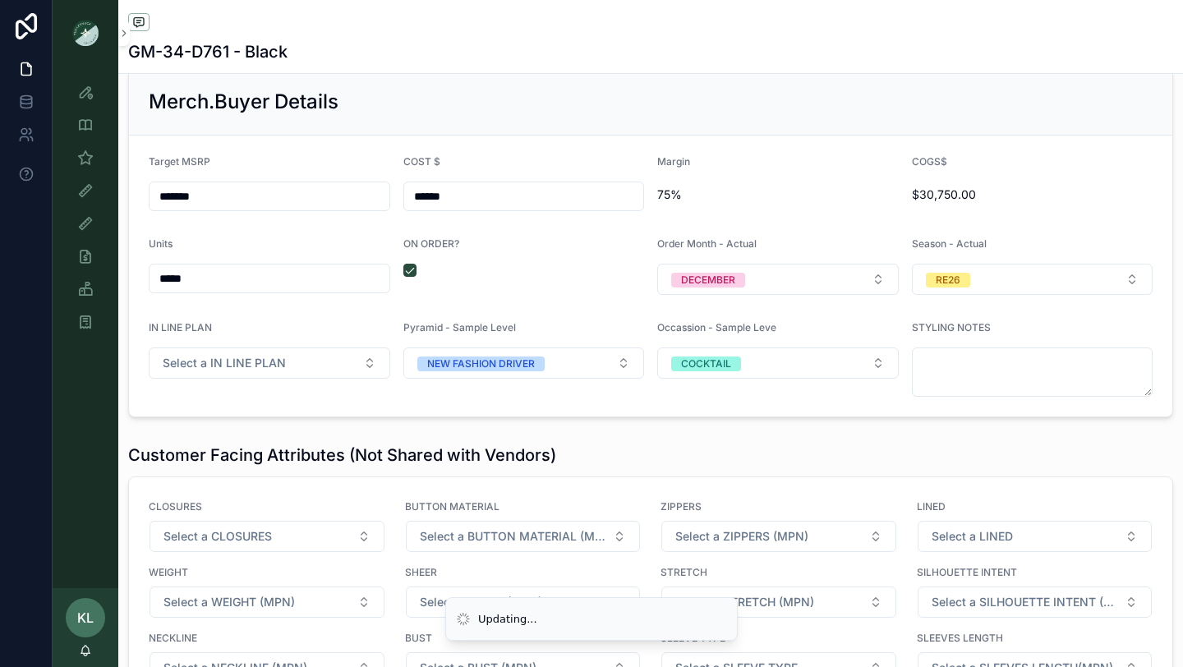
scroll to position [2195, 0]
type input "**********"
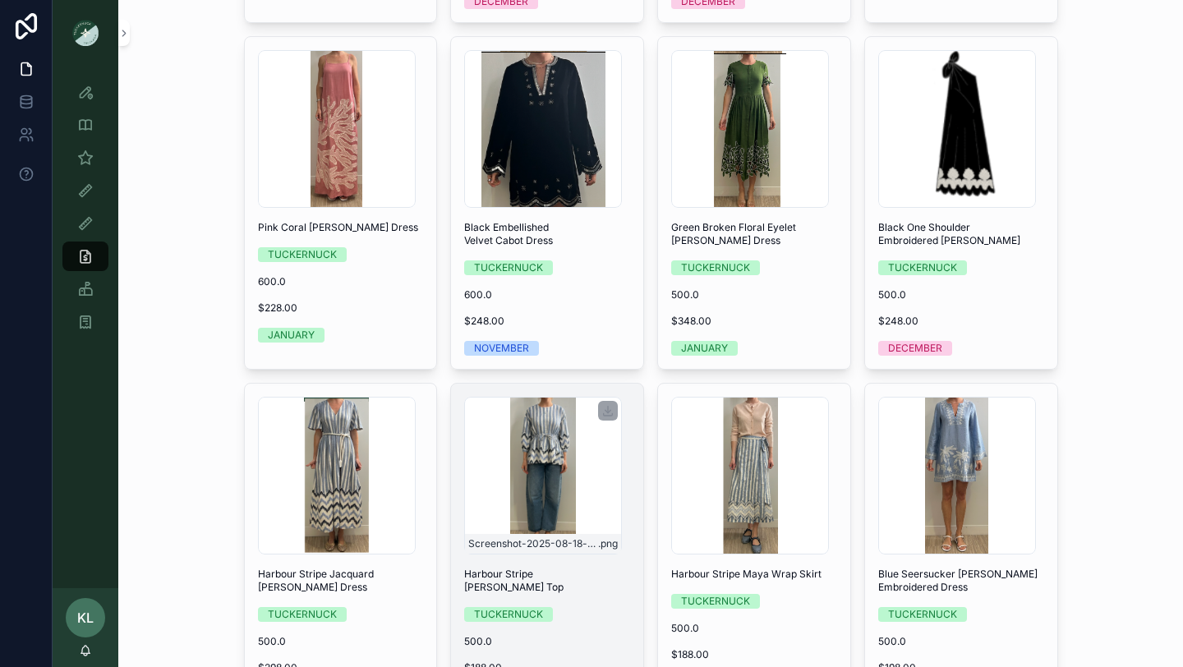
scroll to position [508, 0]
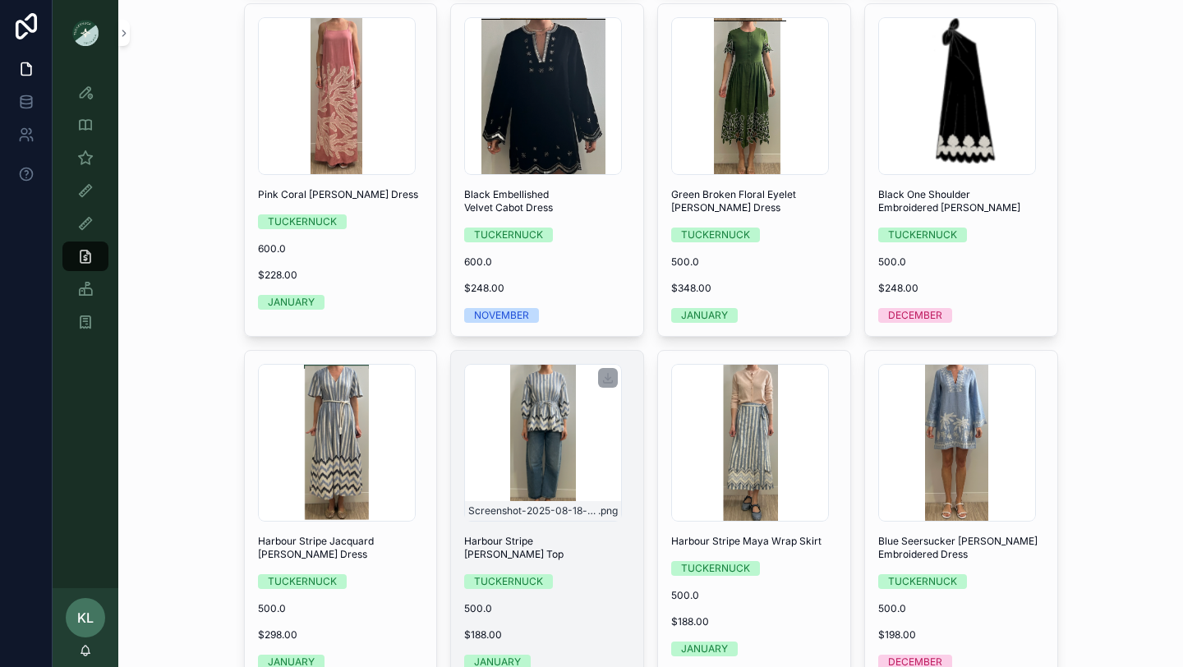
click at [548, 438] on div "Screenshot-2025-08-18-at-4.37.01-PM .png" at bounding box center [543, 443] width 158 height 158
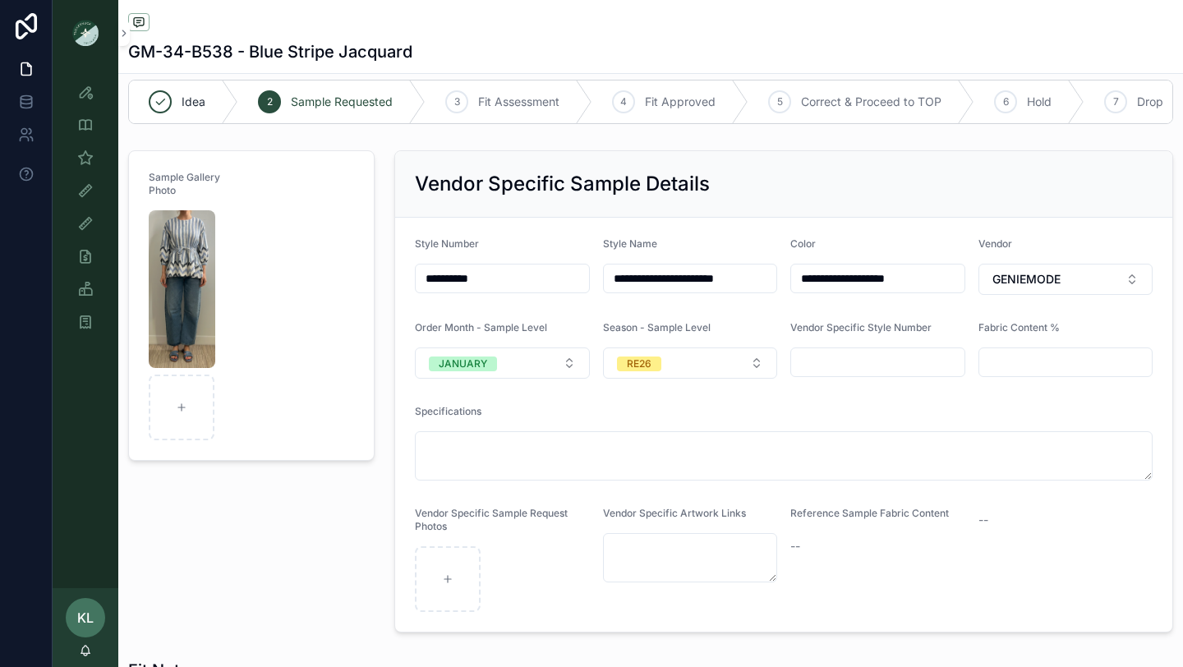
scroll to position [22, 0]
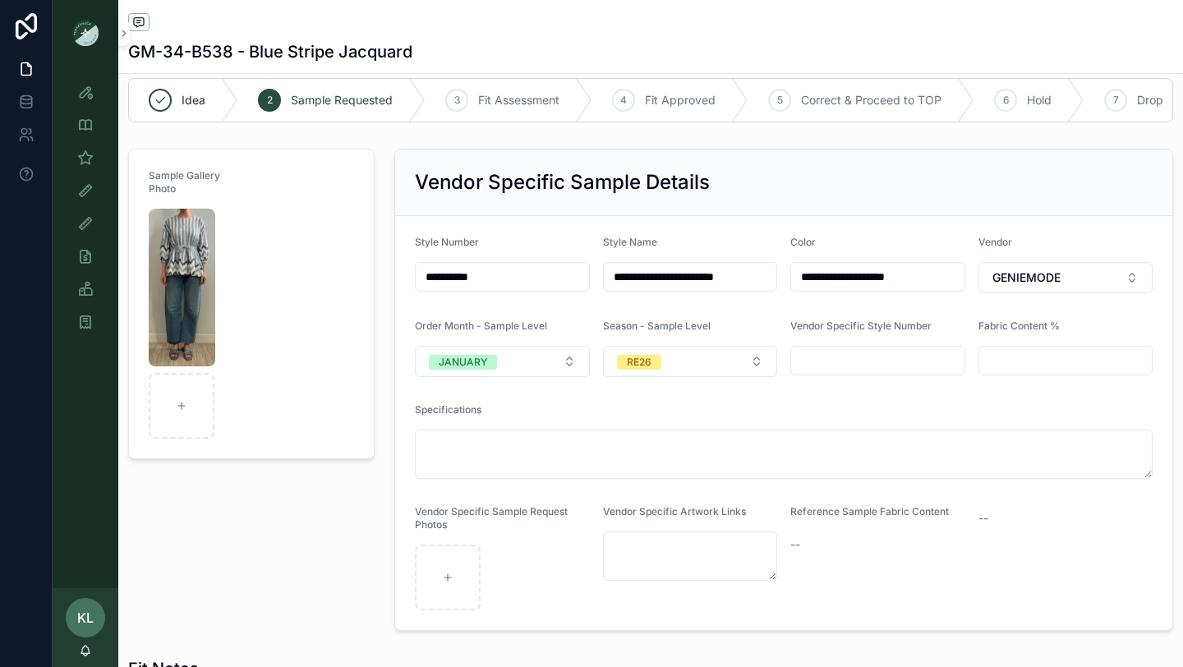
click at [836, 363] on input "scrollable content" at bounding box center [877, 360] width 173 height 23
paste input "**********"
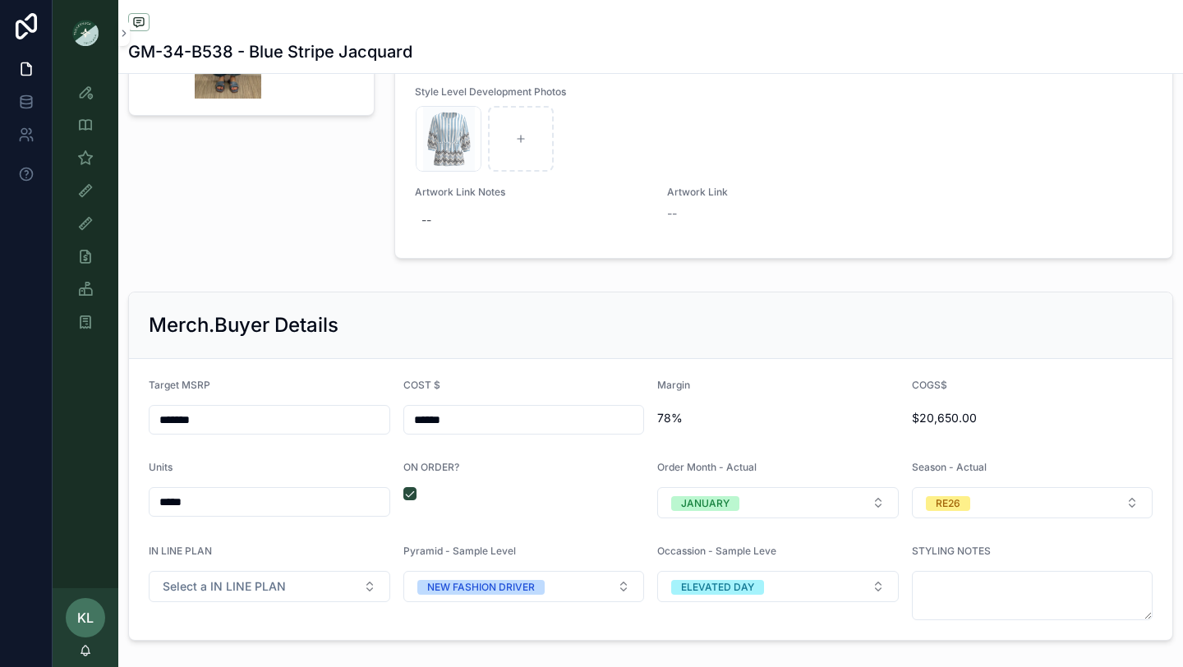
scroll to position [2134, 0]
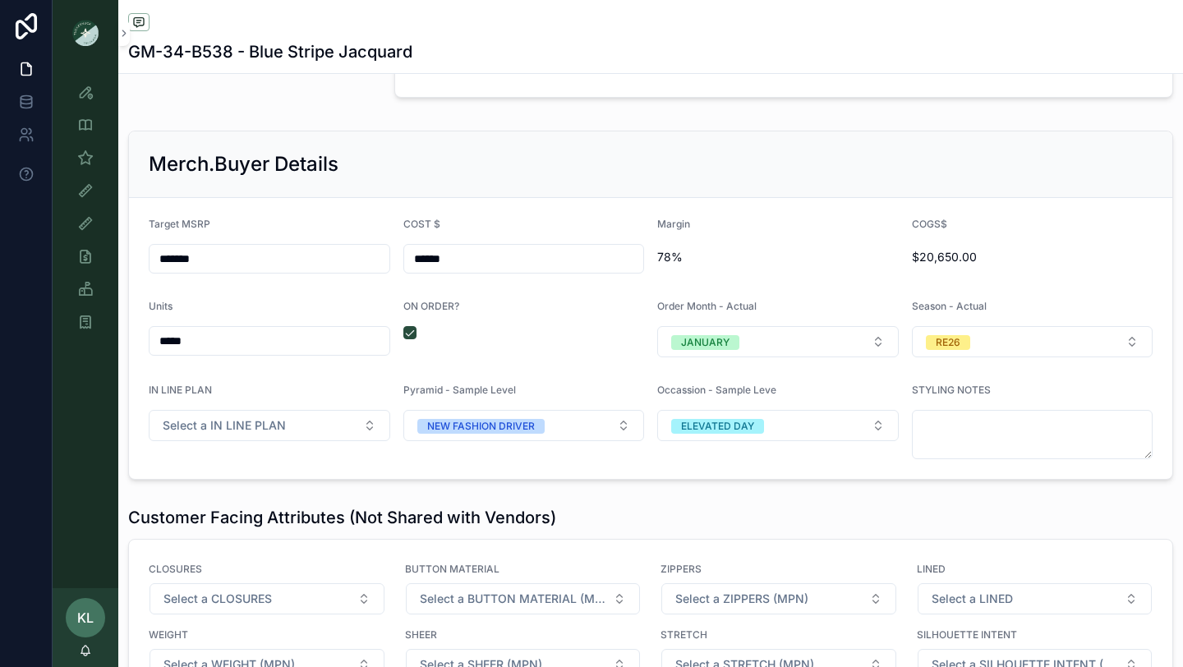
type input "**********"
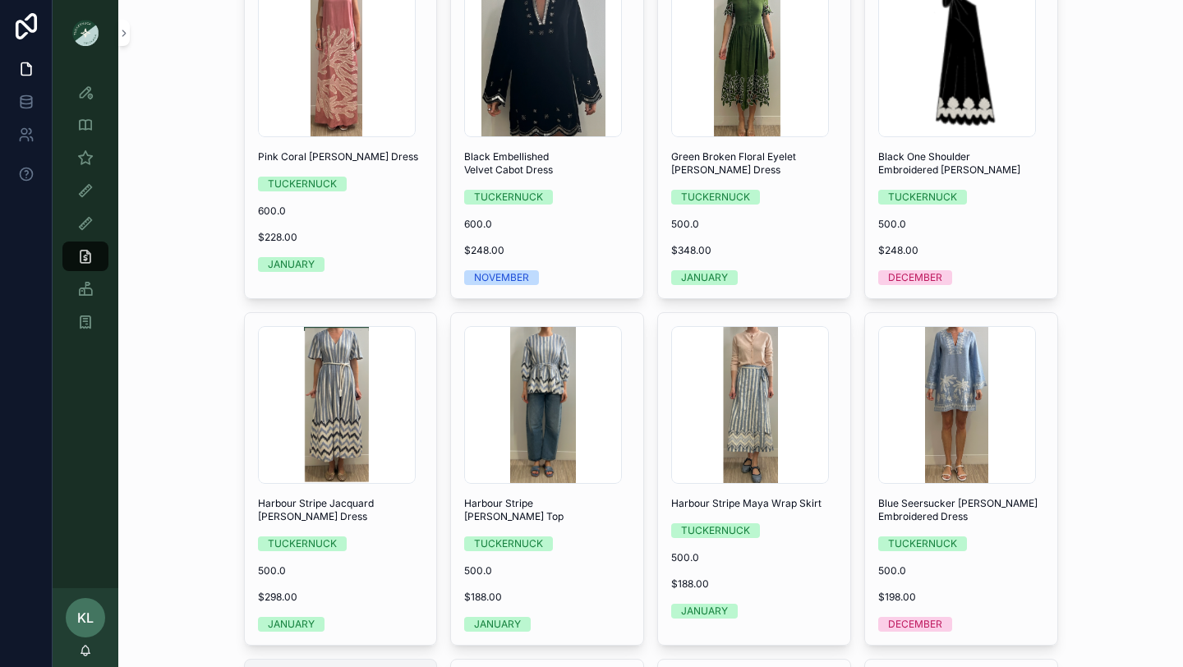
scroll to position [544, 0]
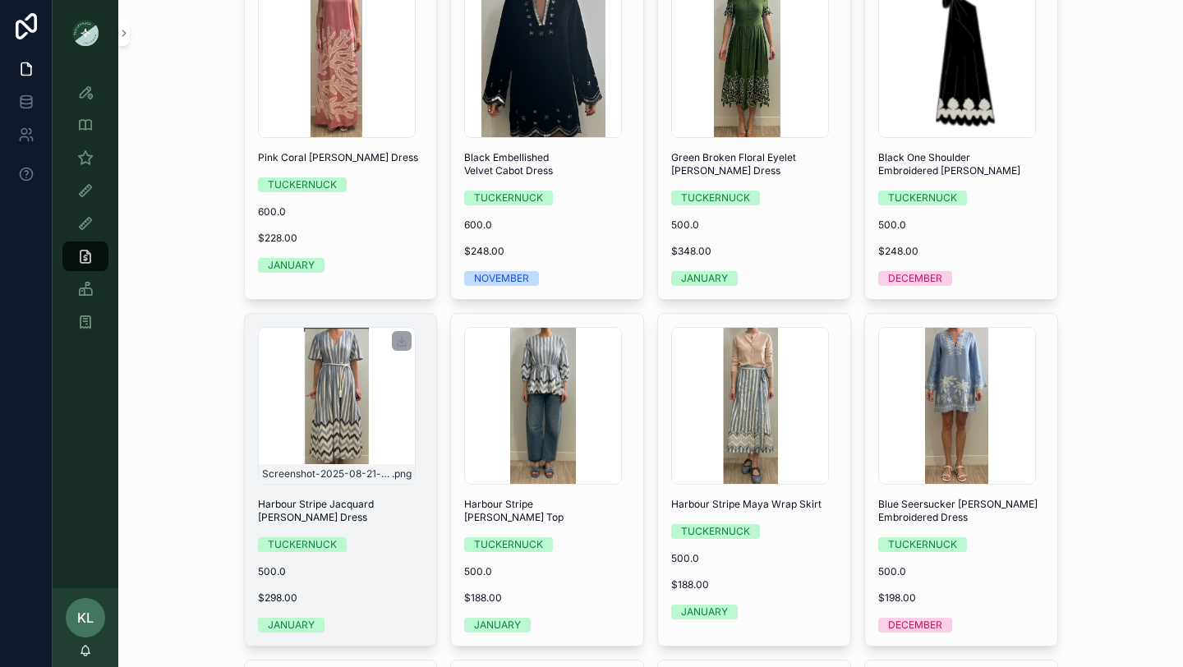
click at [335, 377] on div "Screenshot-2025-08-21-at-12.54.29-PM .png" at bounding box center [337, 406] width 158 height 158
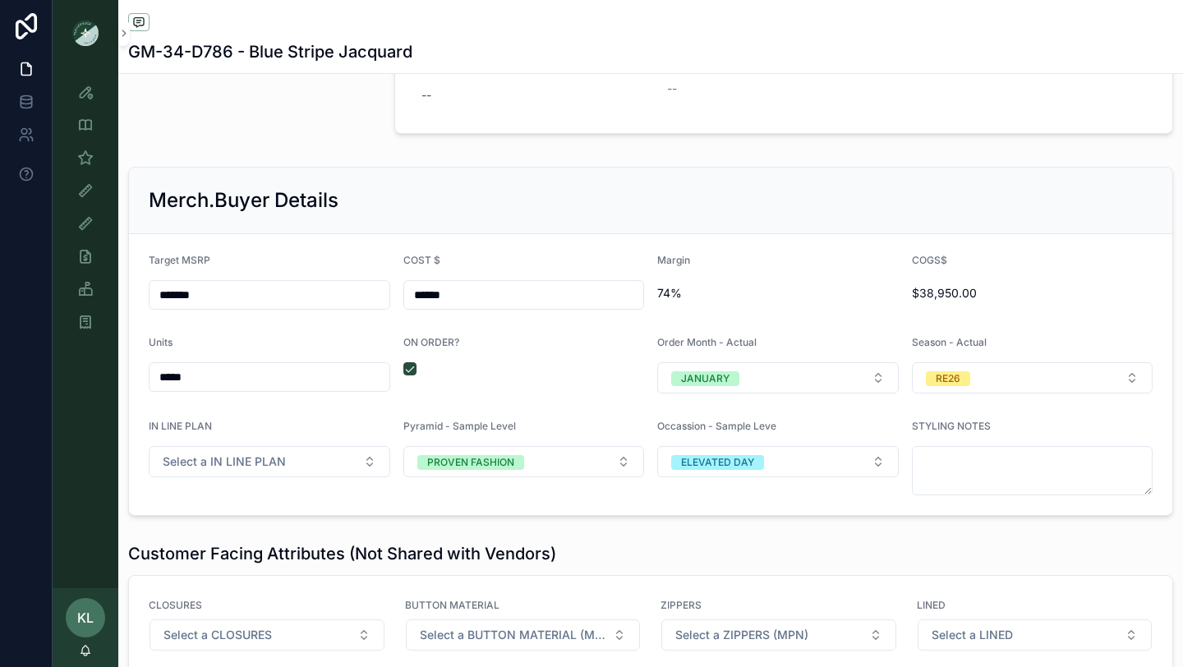
scroll to position [2099, 0]
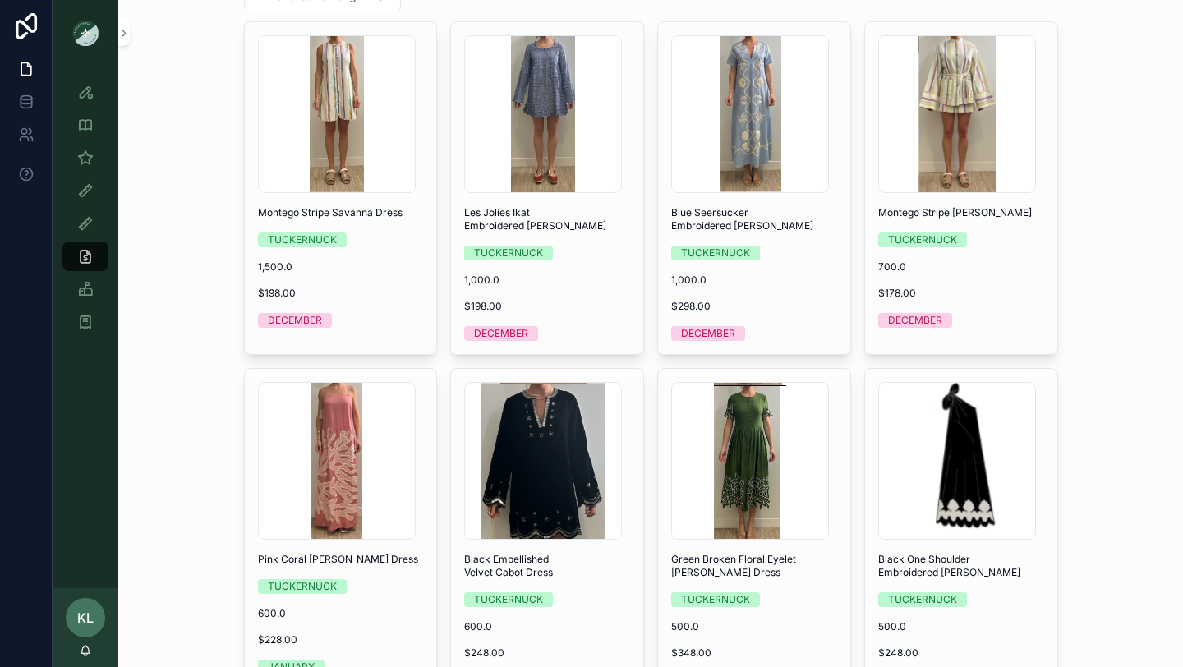
scroll to position [151, 0]
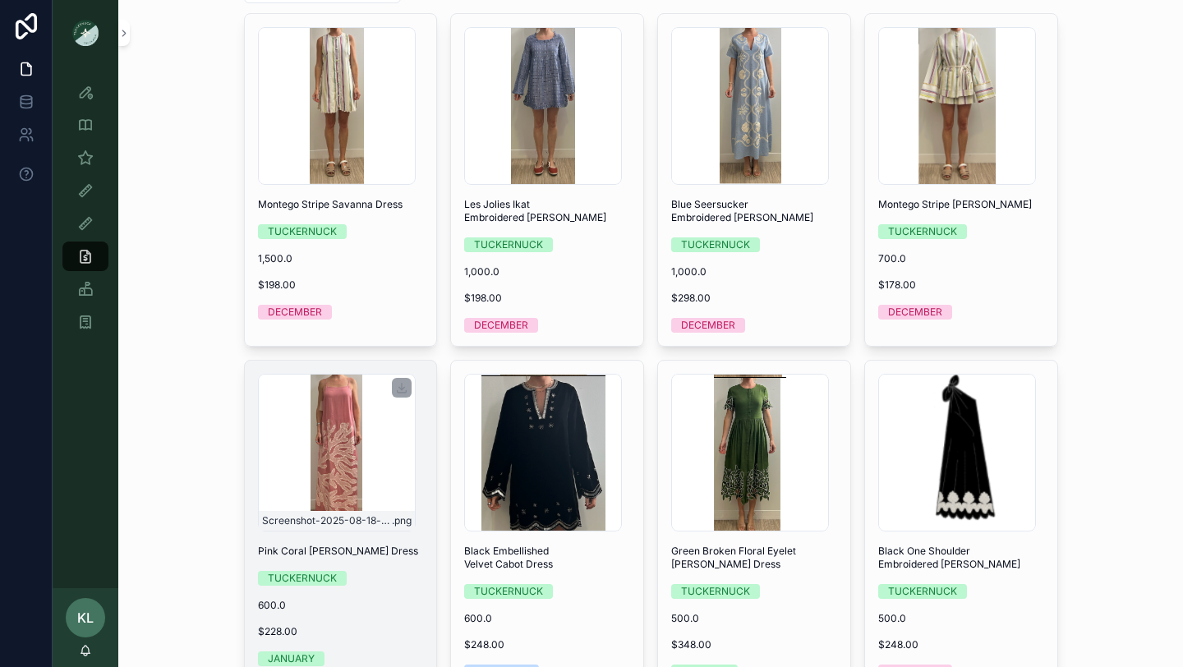
click at [325, 440] on div "Screenshot-2025-08-18-at-5.27.59-PM .png" at bounding box center [337, 453] width 158 height 158
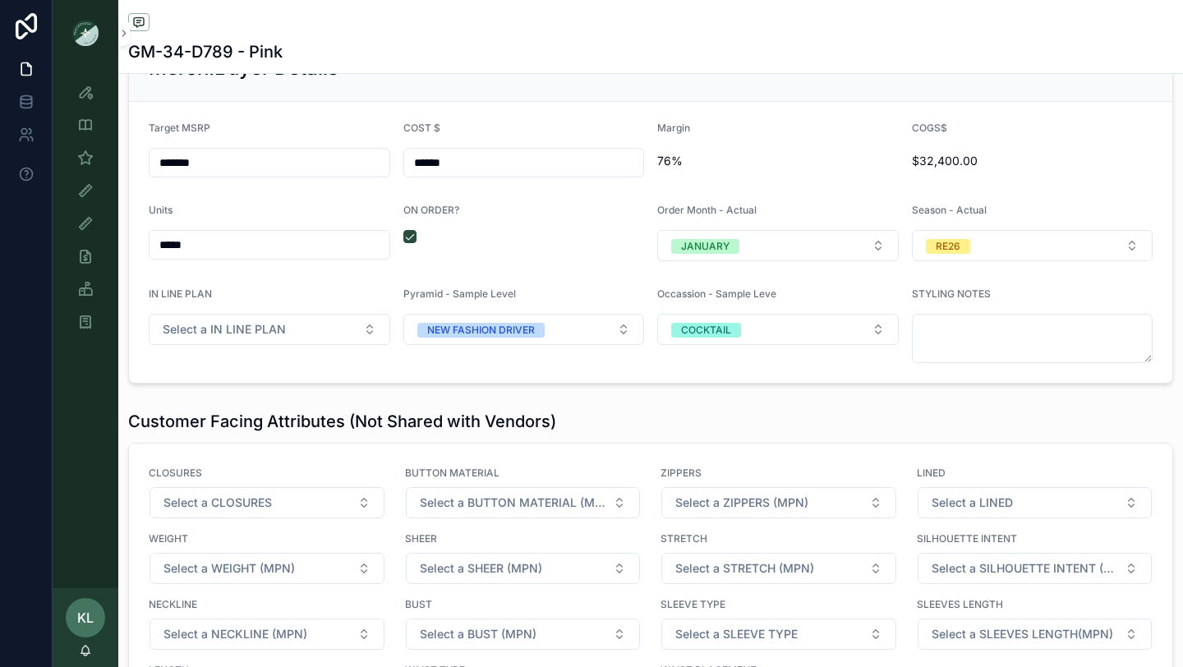
scroll to position [2207, 0]
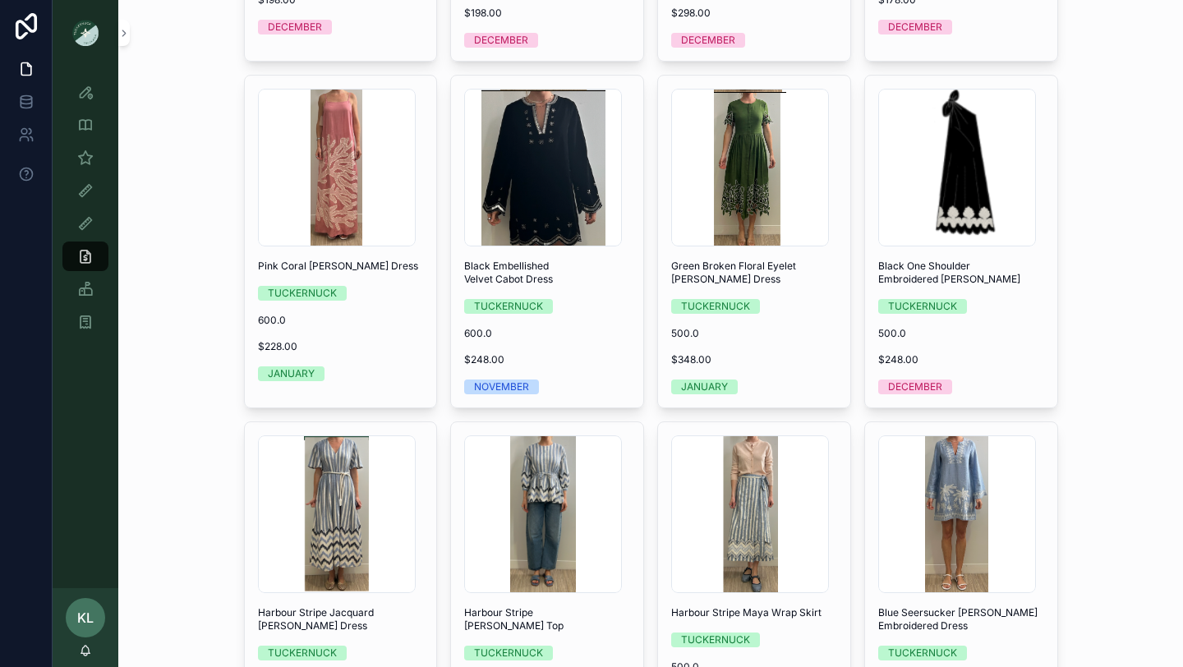
scroll to position [430, 0]
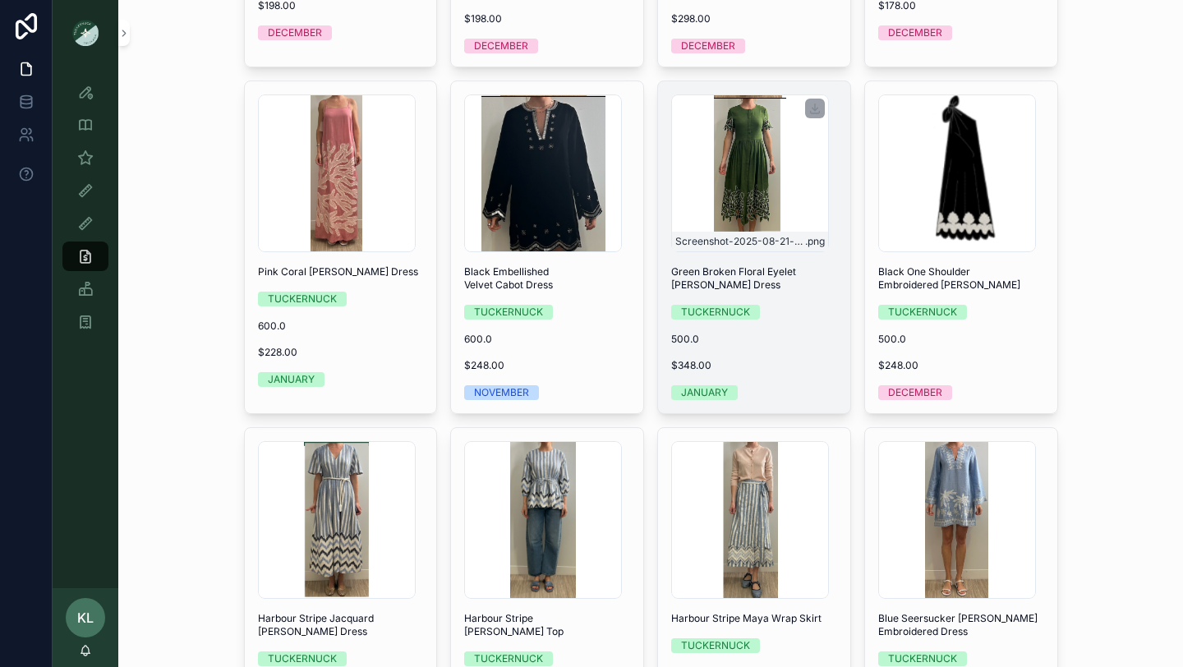
click at [715, 192] on div "Screenshot-2025-08-21-at-4.36.16-PM .png" at bounding box center [750, 173] width 158 height 158
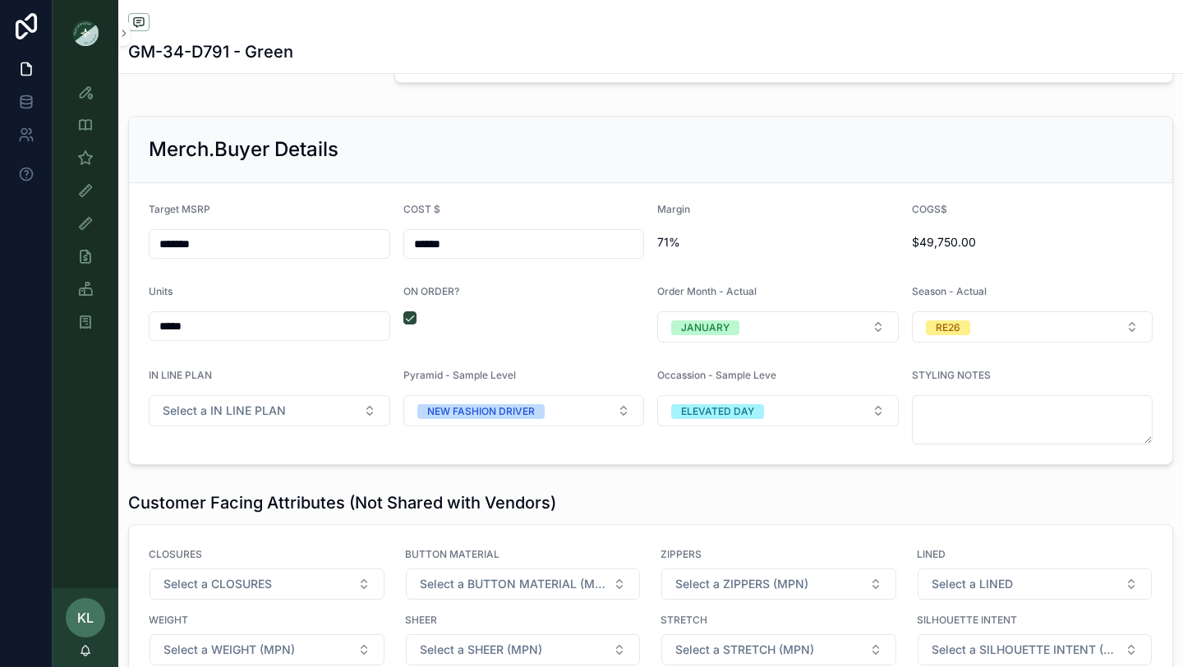
scroll to position [2148, 0]
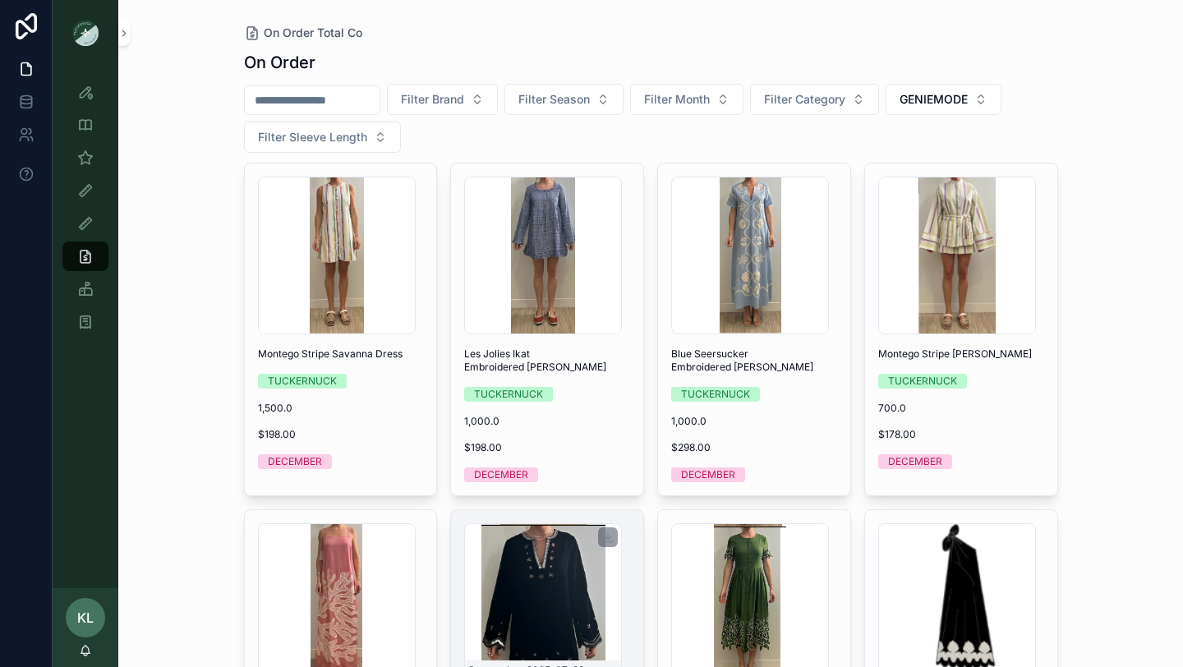
scroll to position [7, 0]
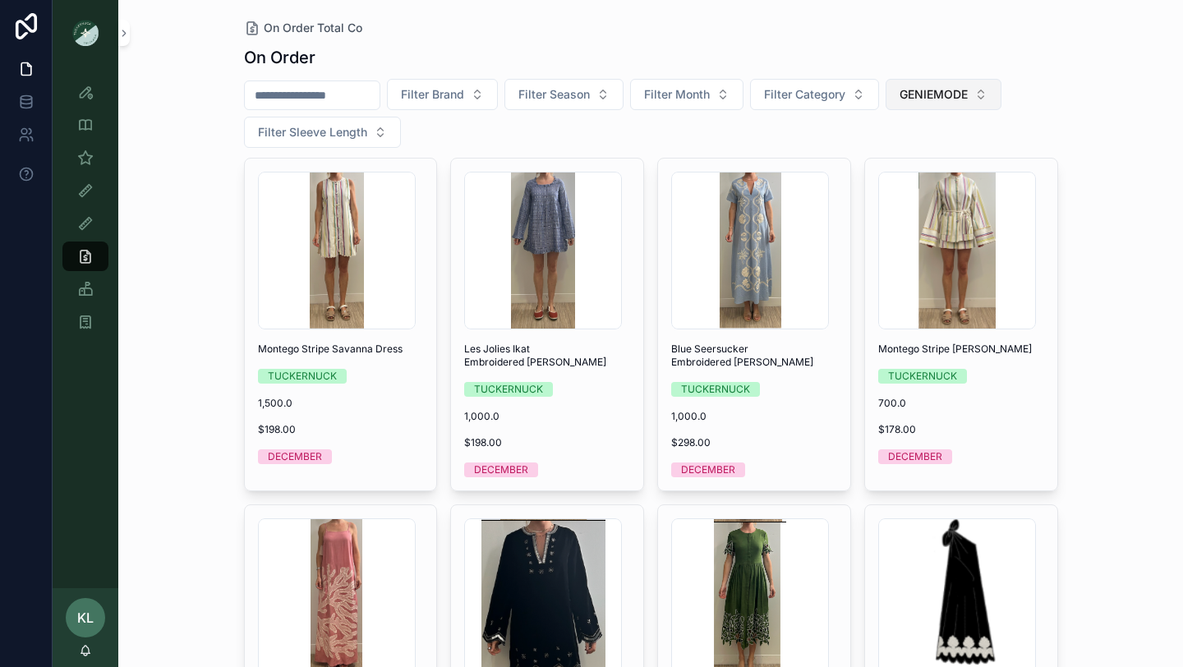
click at [953, 92] on span "GENIEMODE" at bounding box center [933, 94] width 68 height 16
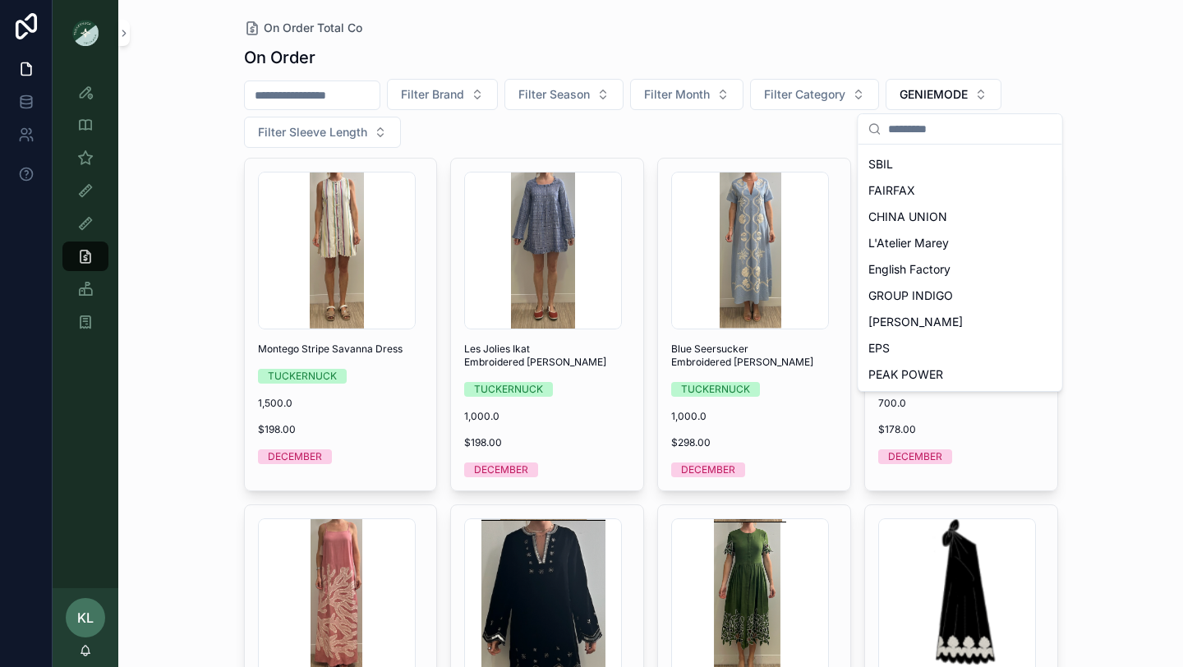
scroll to position [405, 0]
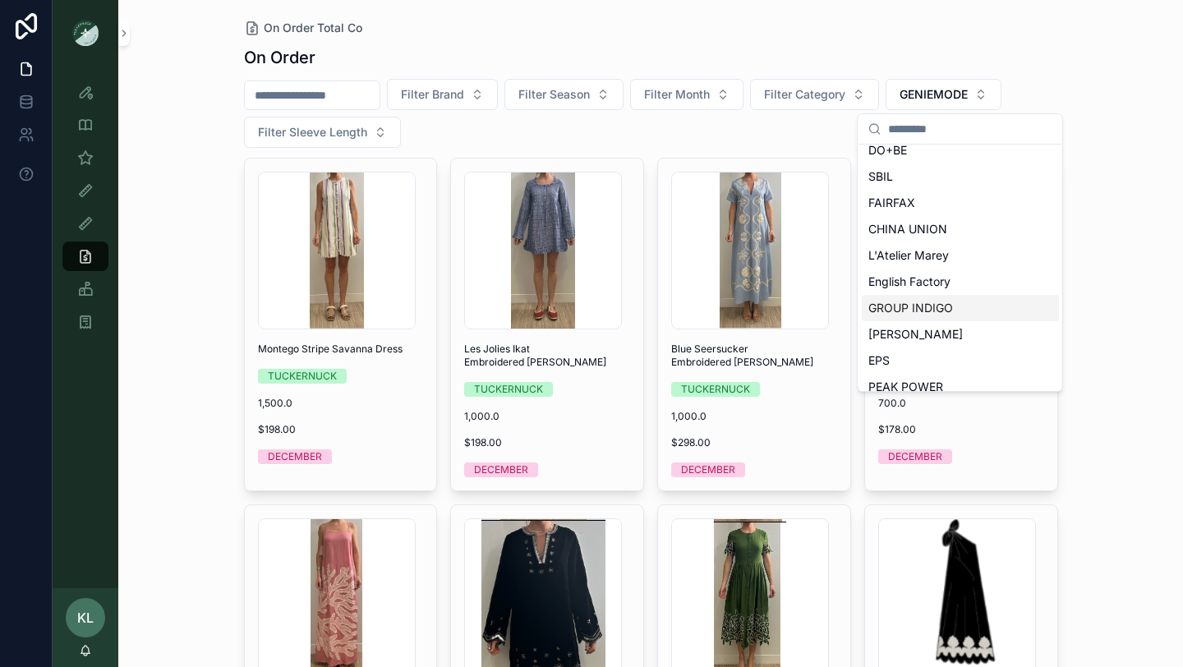
click at [935, 311] on span "GROUP INDIGO" at bounding box center [910, 308] width 85 height 16
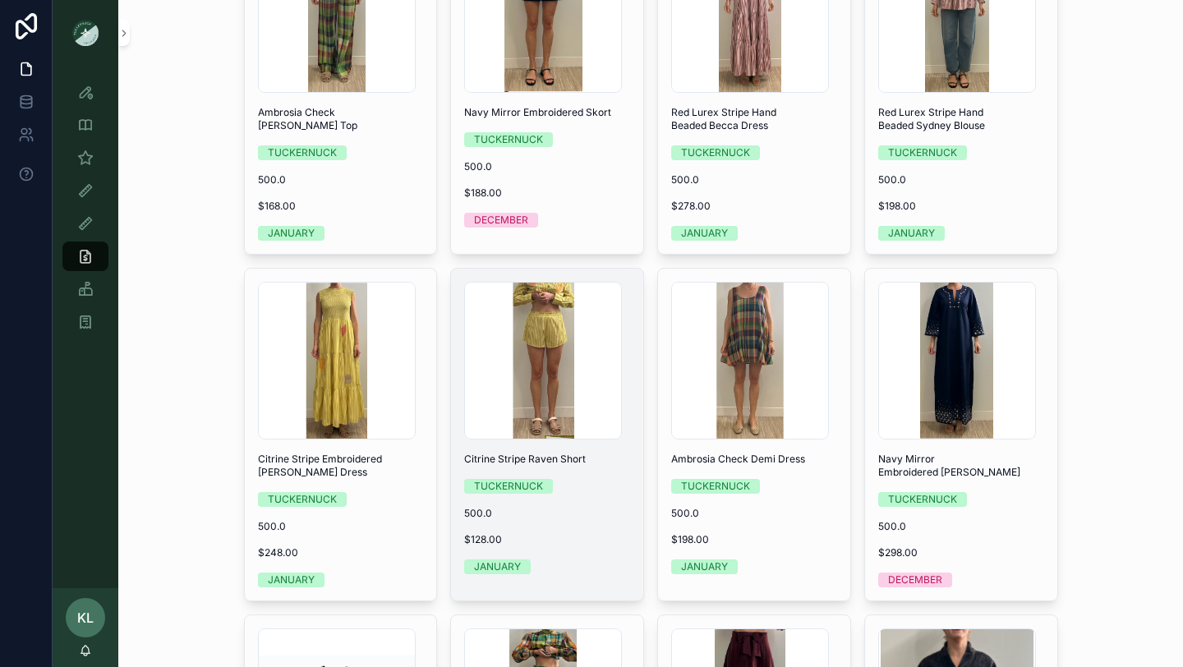
scroll to position [923, 0]
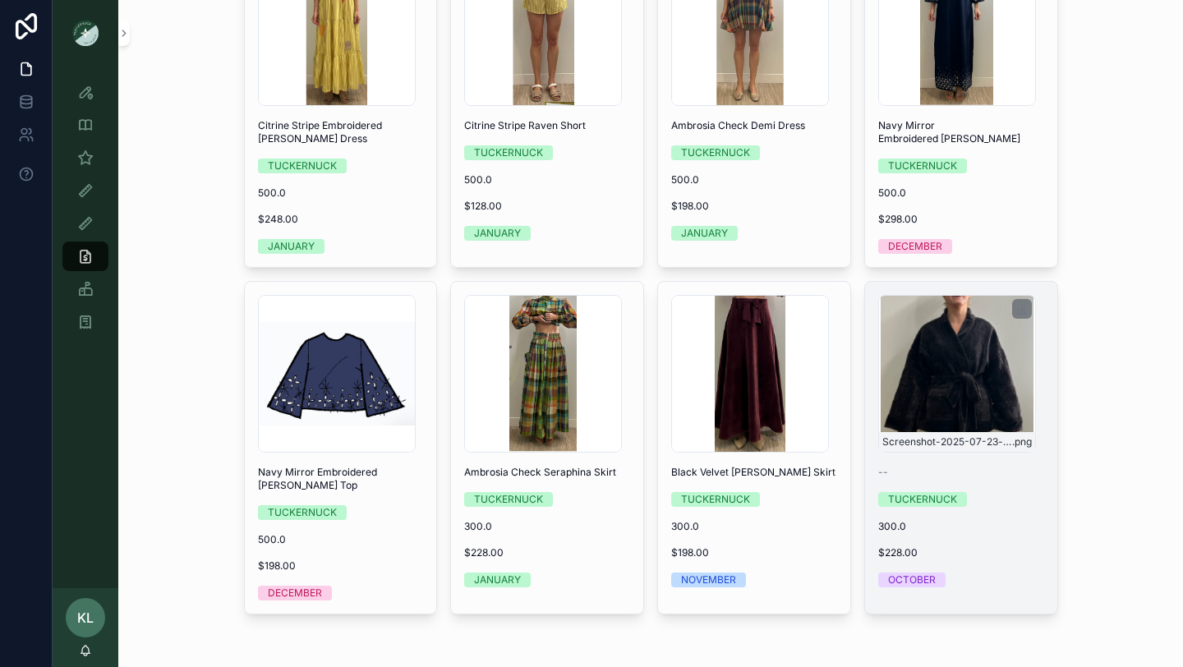
click at [941, 399] on div "Screenshot-2025-07-23-at-1.54.45-PM .png" at bounding box center [957, 374] width 158 height 158
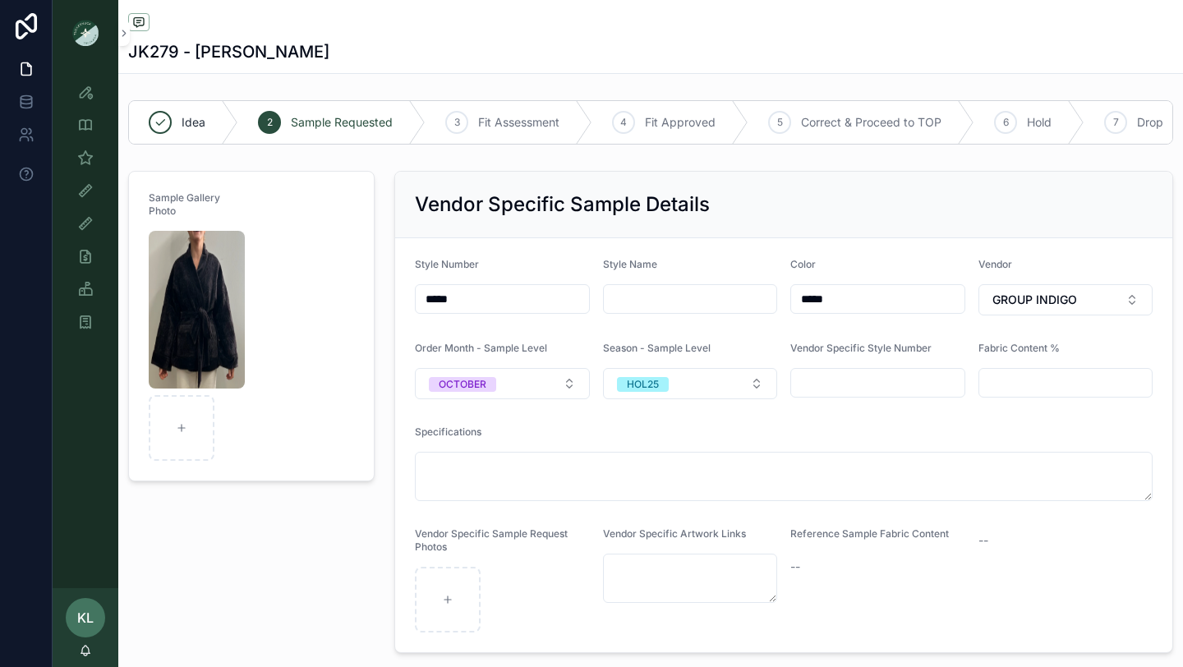
click at [631, 292] on input "scrollable content" at bounding box center [690, 298] width 173 height 23
paste input "**********"
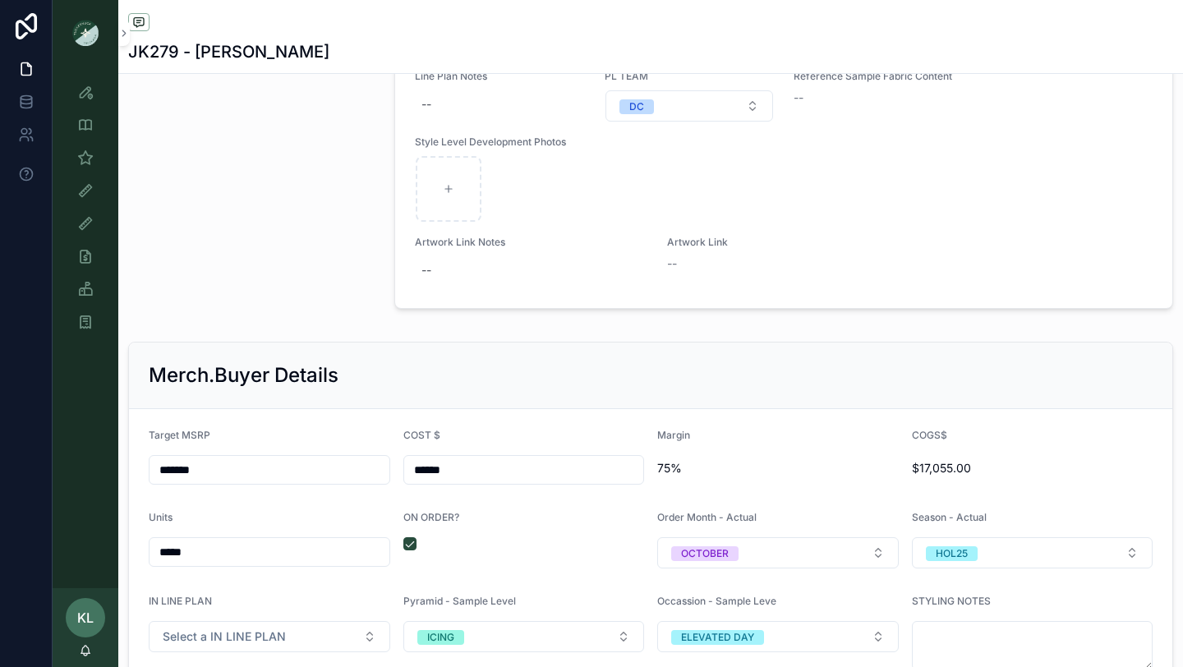
scroll to position [1987, 0]
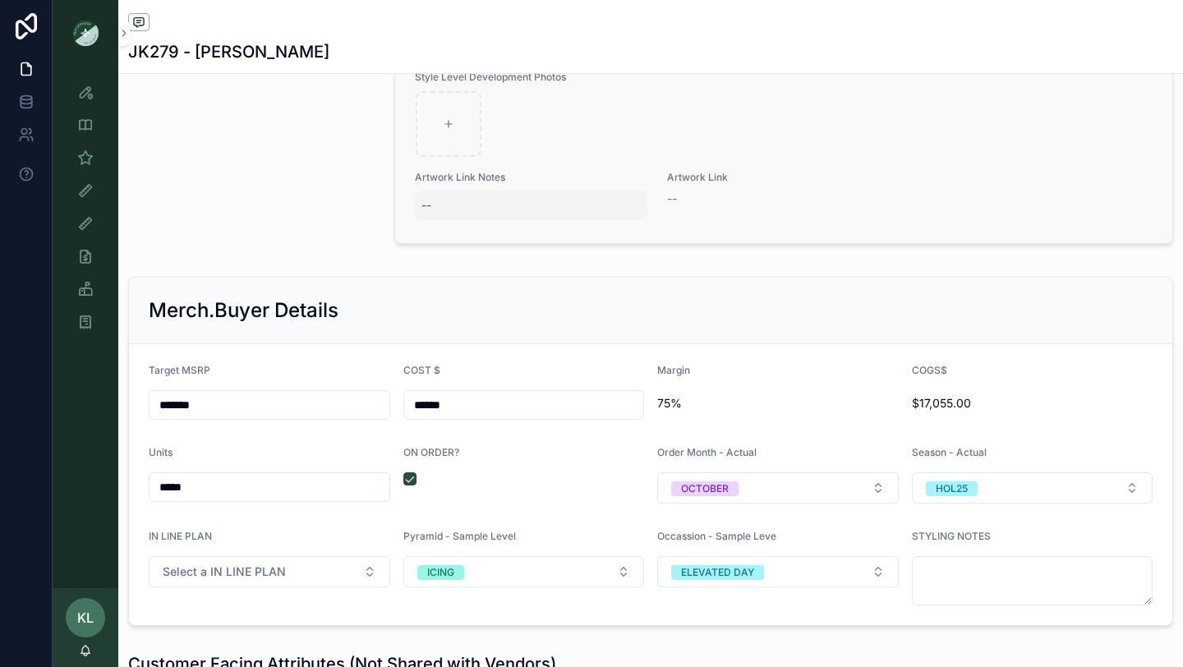
type input "**********"
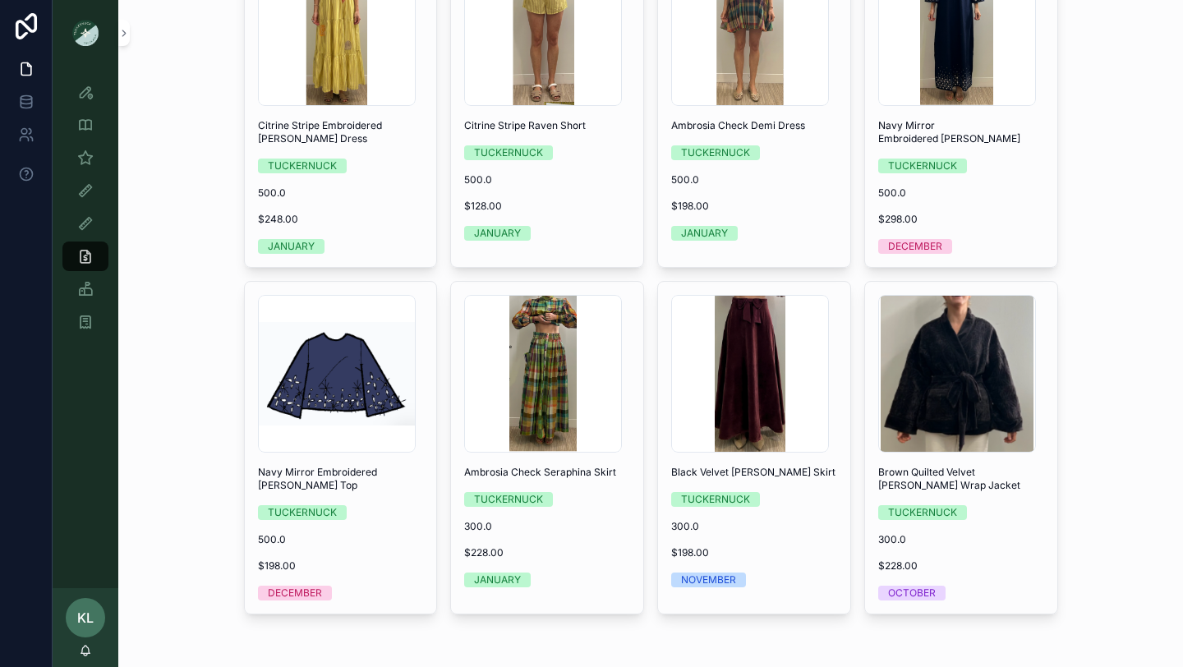
scroll to position [923, 0]
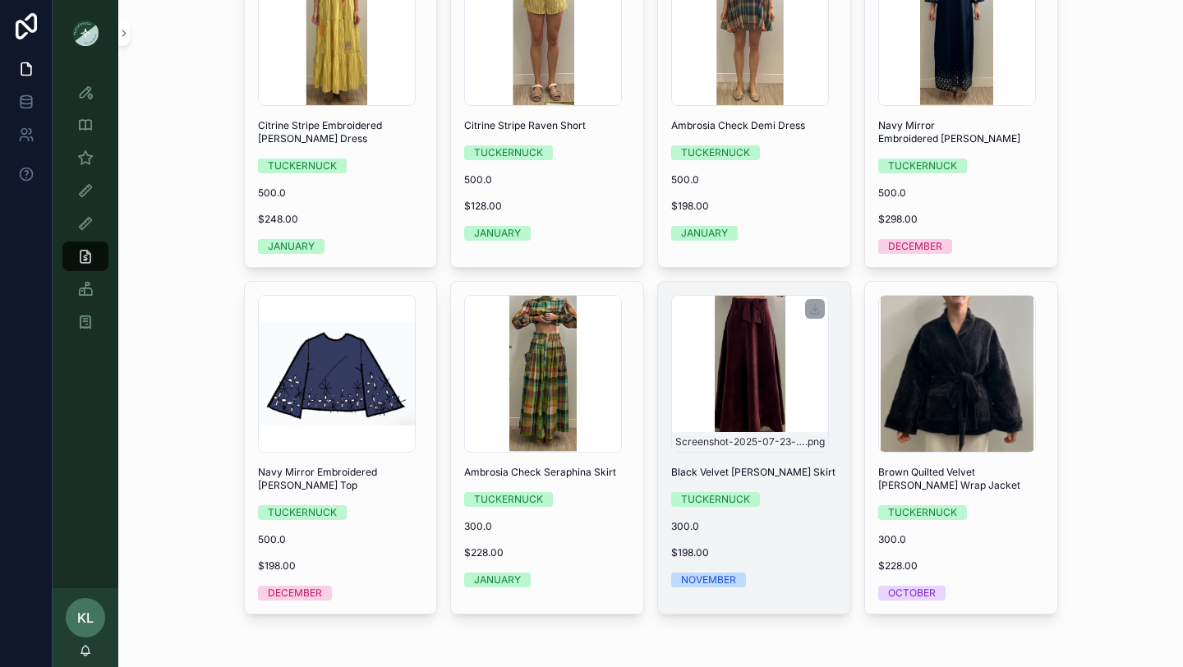
click at [765, 384] on div "Screenshot-2025-07-23-at-2.02.00-PM .png" at bounding box center [750, 374] width 158 height 158
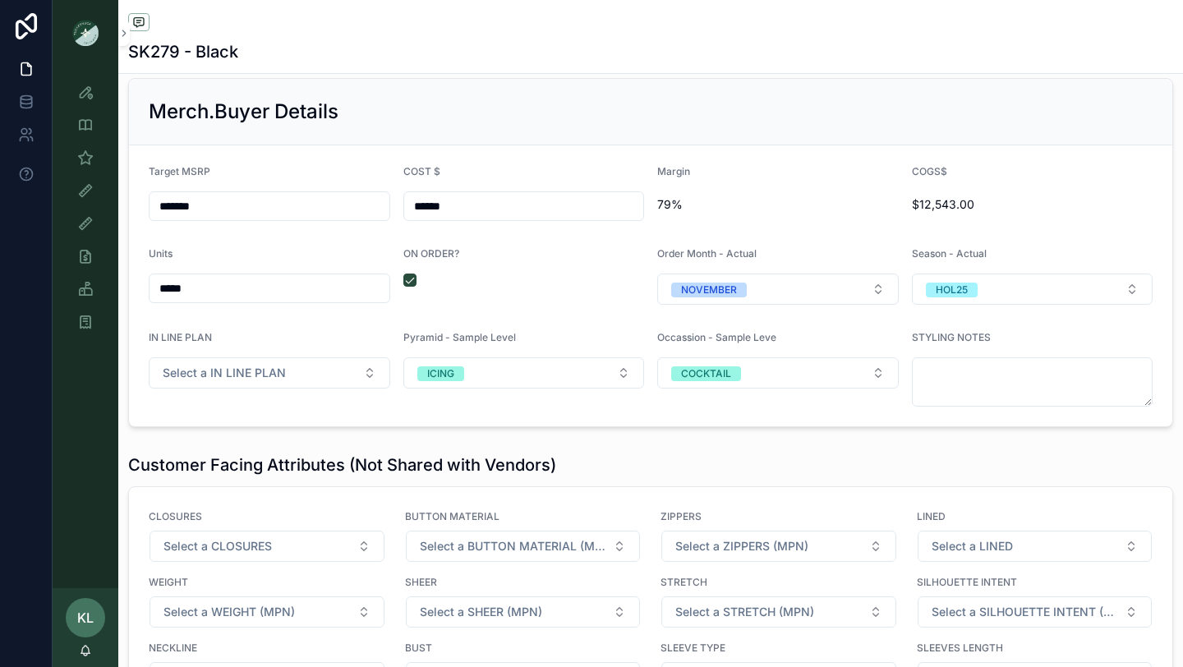
scroll to position [2185, 0]
click at [447, 208] on input "******" at bounding box center [524, 206] width 240 height 23
type input "******"
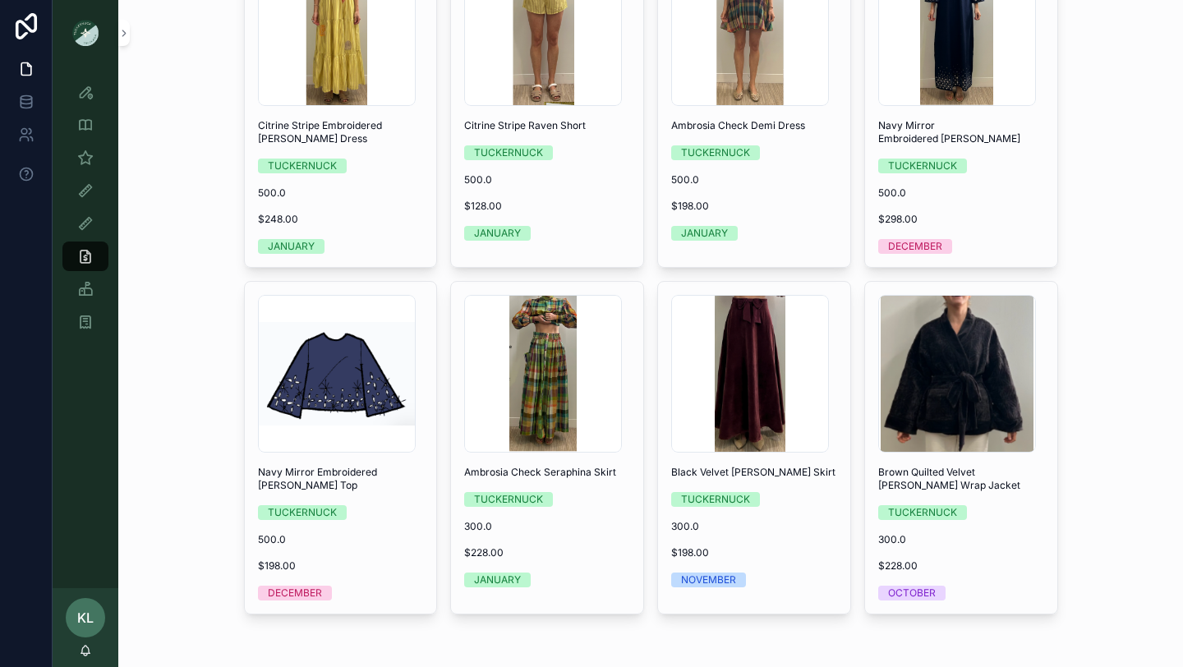
scroll to position [923, 0]
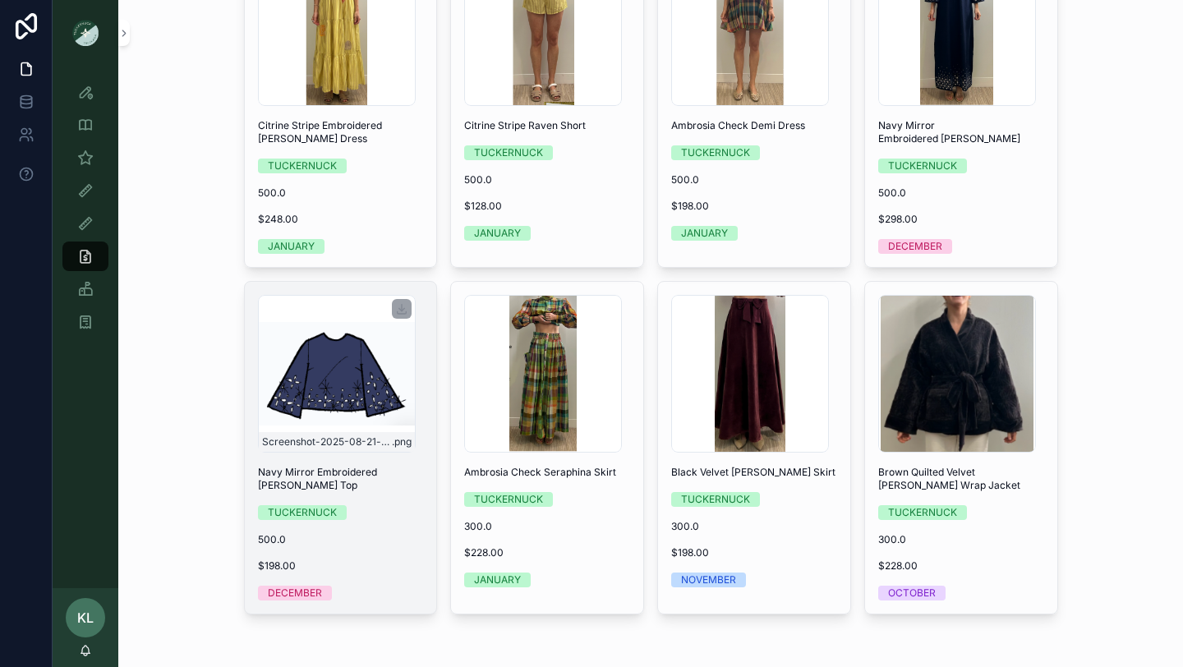
click at [344, 394] on div "Screenshot-2025-08-21-at-2.35.16-PM .png" at bounding box center [337, 374] width 158 height 158
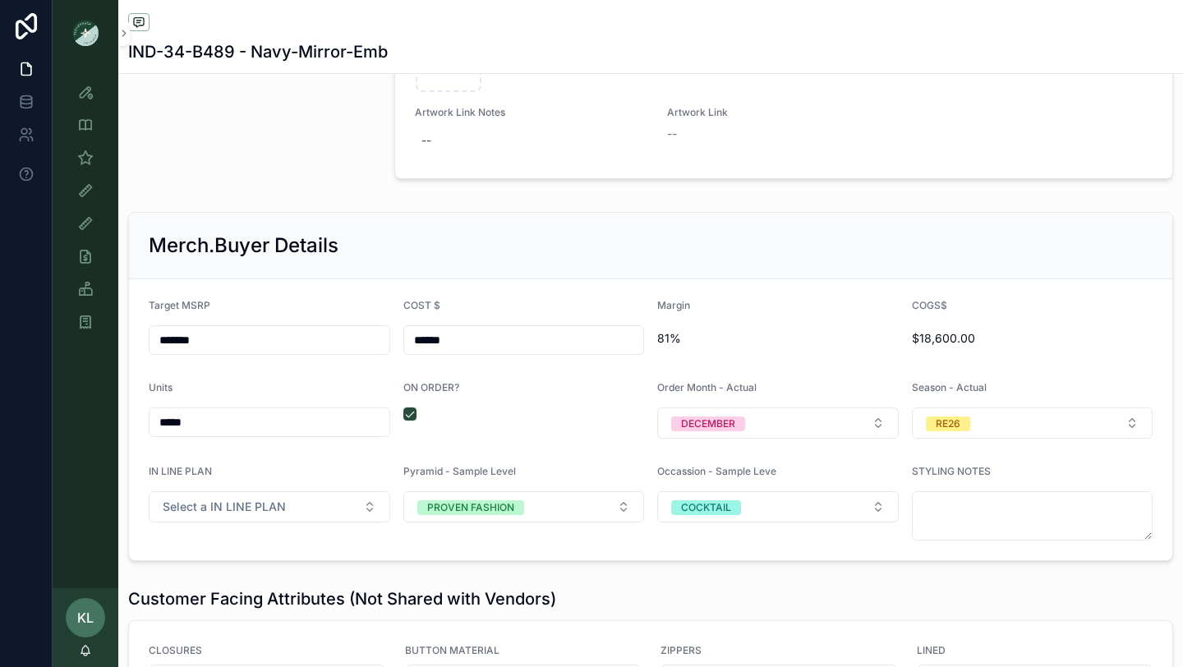
scroll to position [2058, 0]
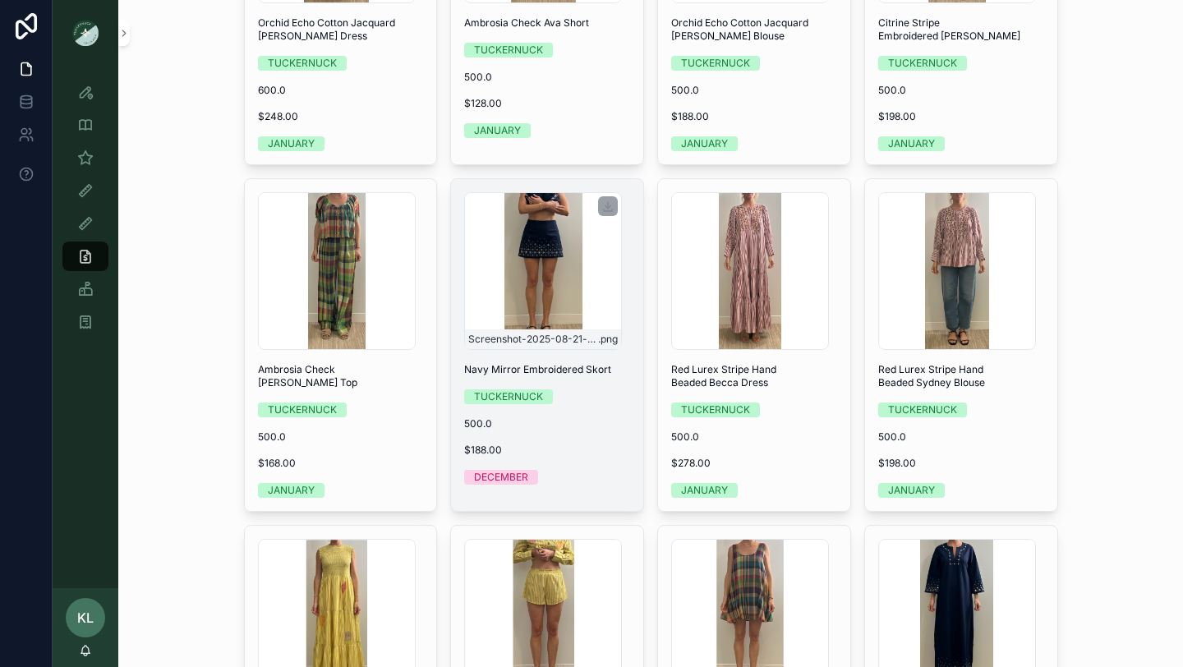
scroll to position [340, 0]
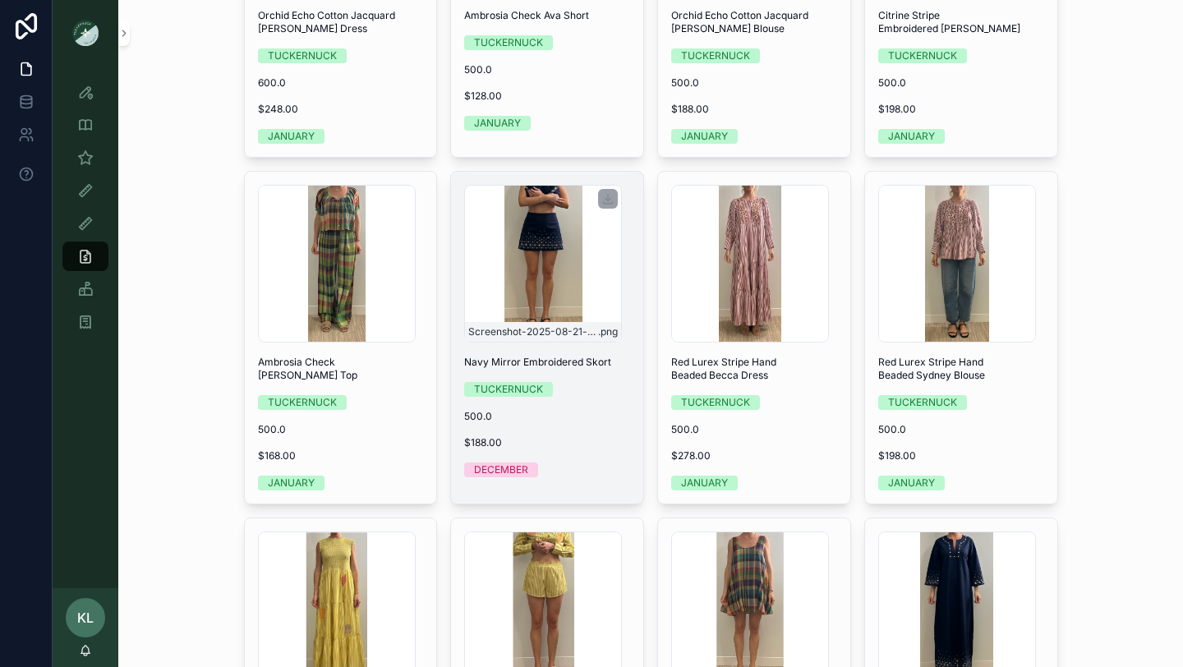
click at [566, 281] on div "Screenshot-2025-08-21-at-1.35.08-PM .png" at bounding box center [543, 264] width 158 height 158
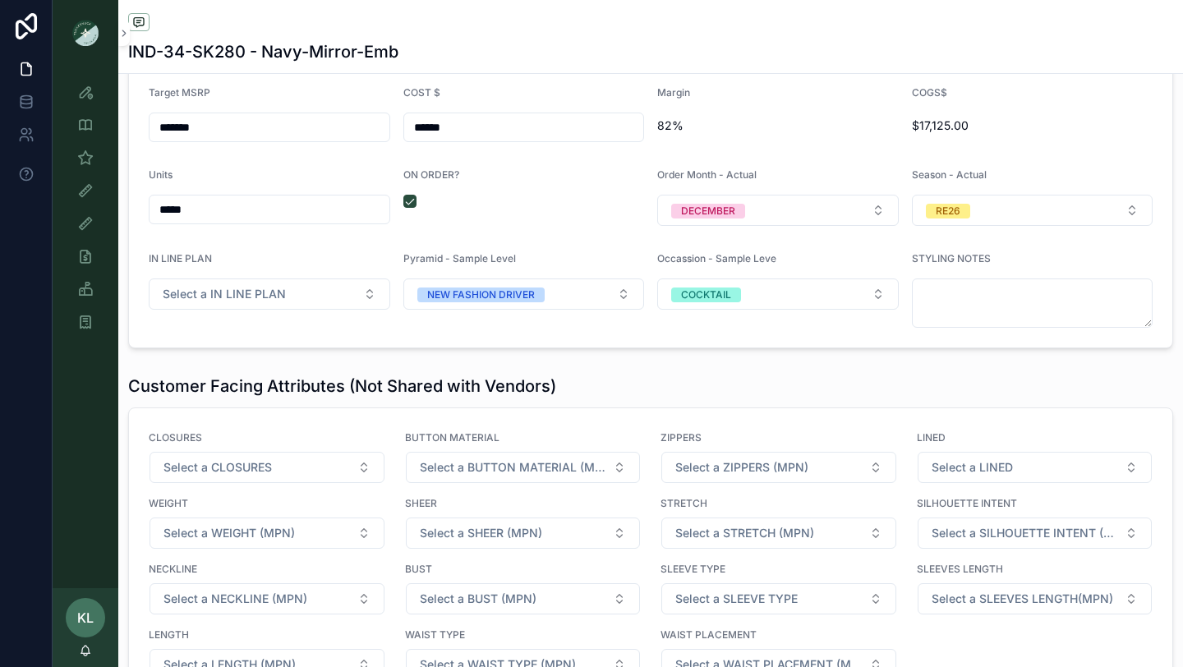
scroll to position [2267, 0]
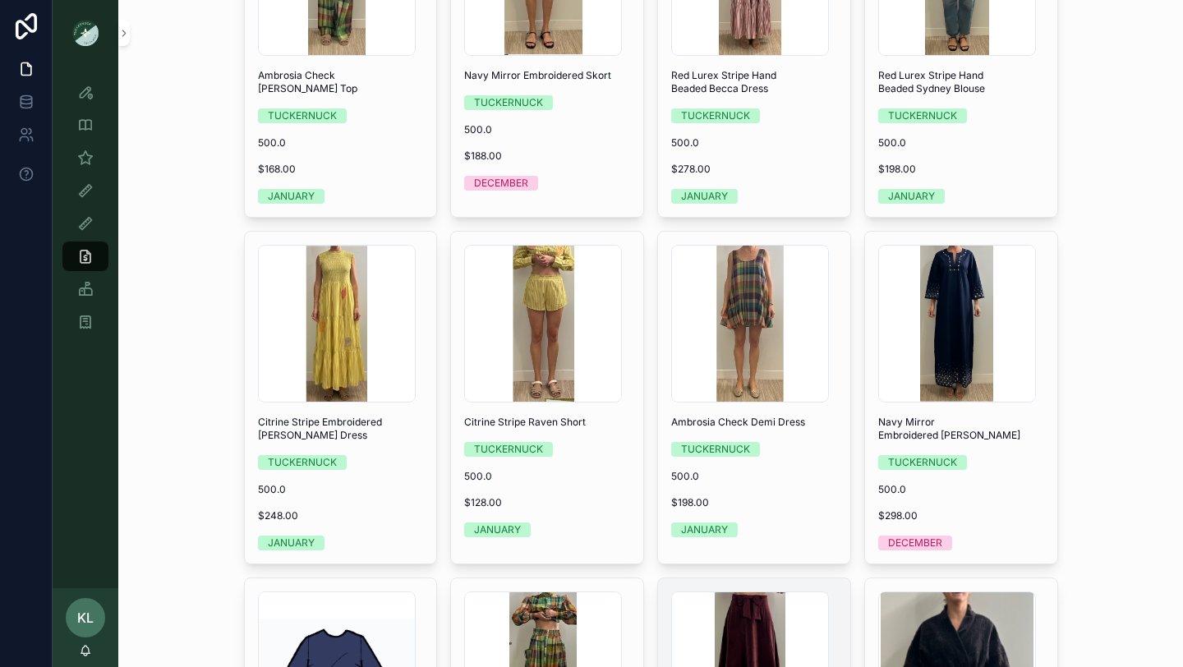
scroll to position [619, 0]
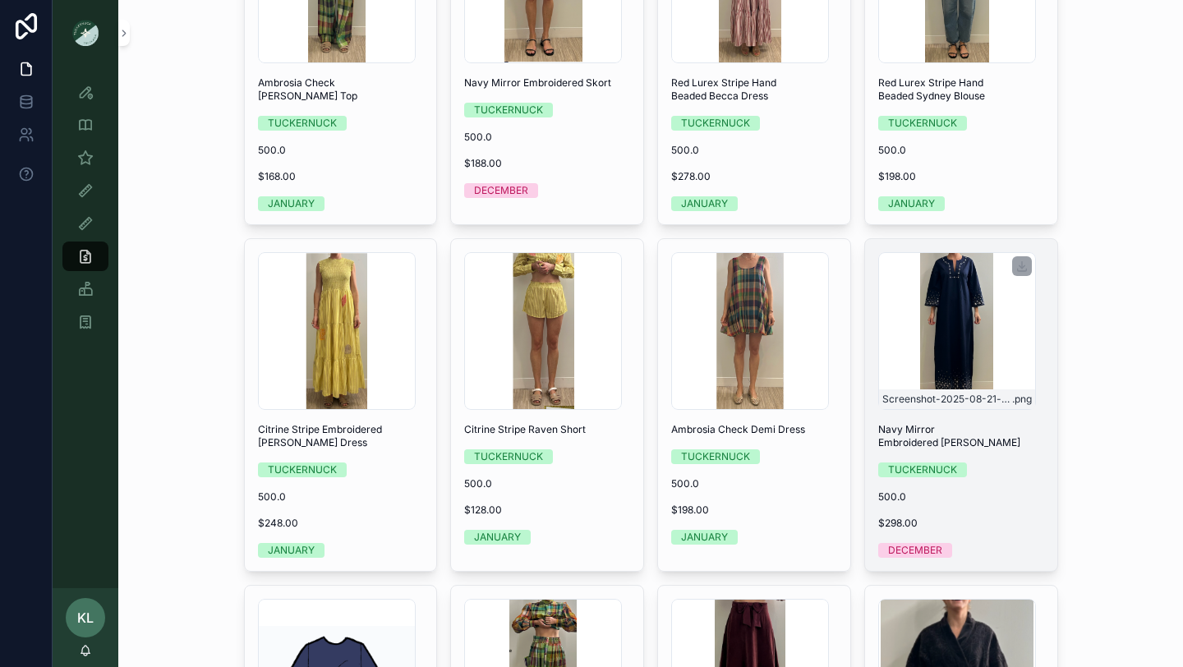
click at [961, 320] on div "Screenshot-2025-08-21-at-2.05.04-PM .png" at bounding box center [957, 331] width 158 height 158
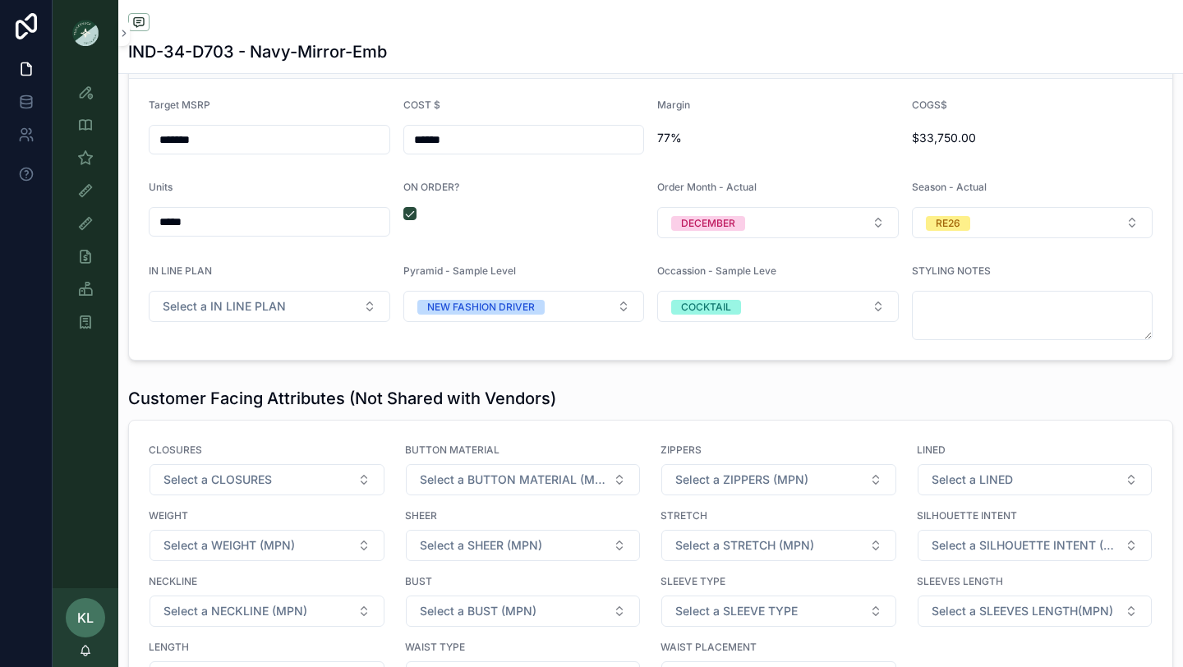
scroll to position [2372, 0]
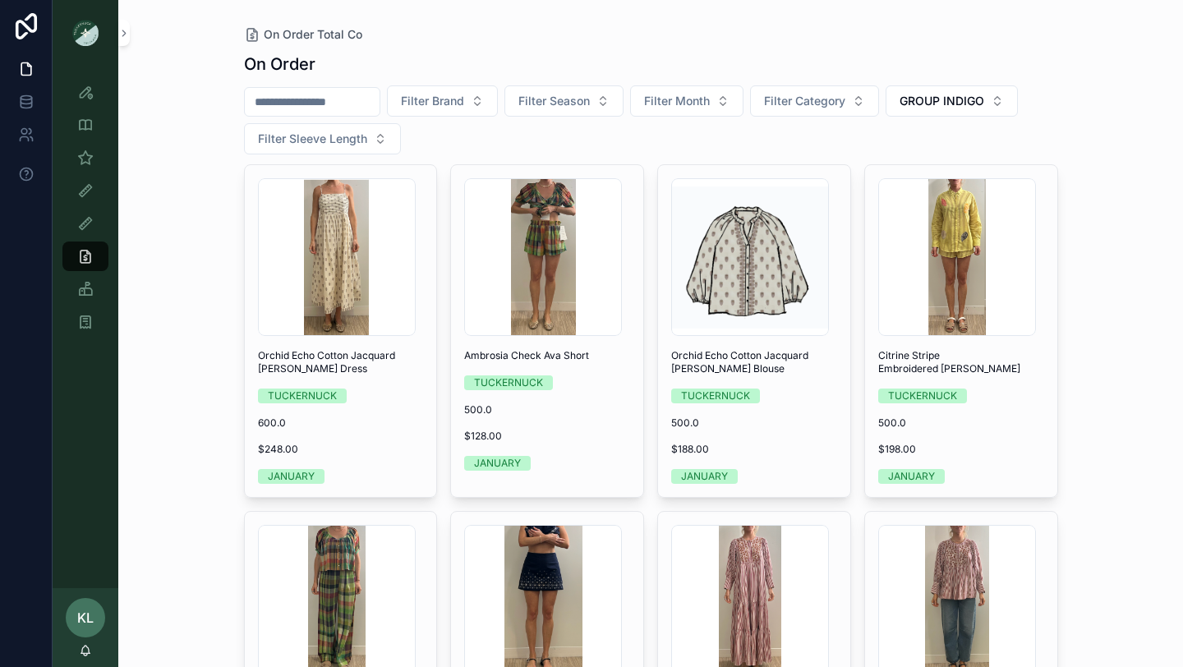
scroll to position [4, 0]
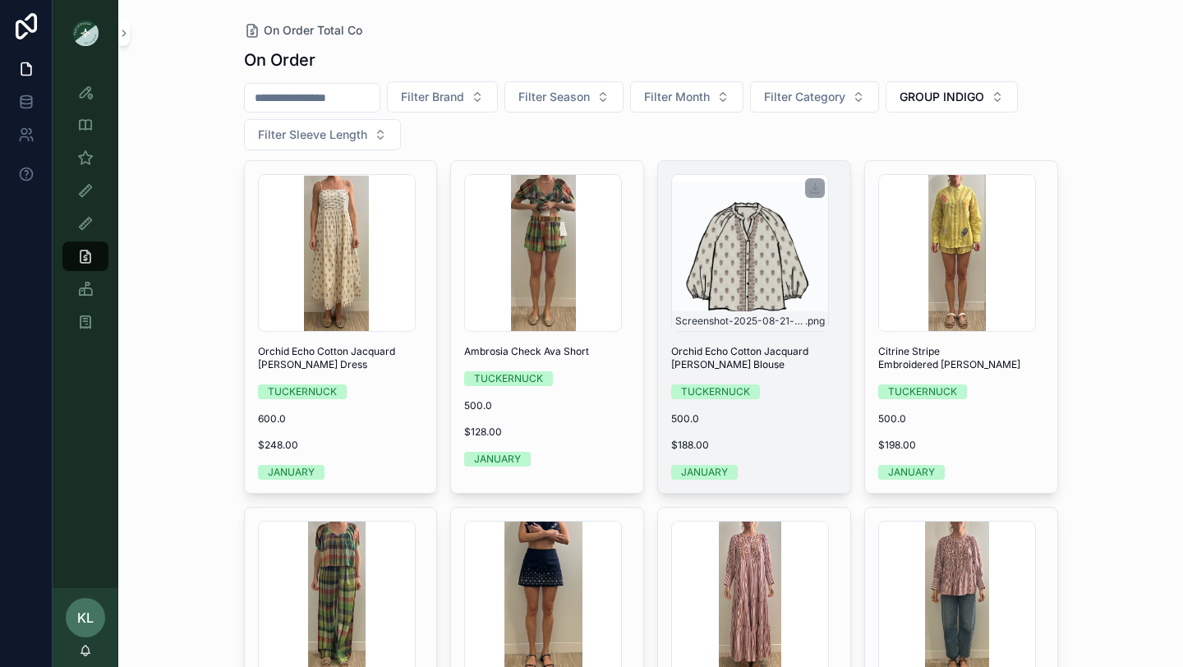
click at [709, 260] on div "Screenshot-2025-08-21-at-2.31.44-PM .png" at bounding box center [750, 253] width 158 height 158
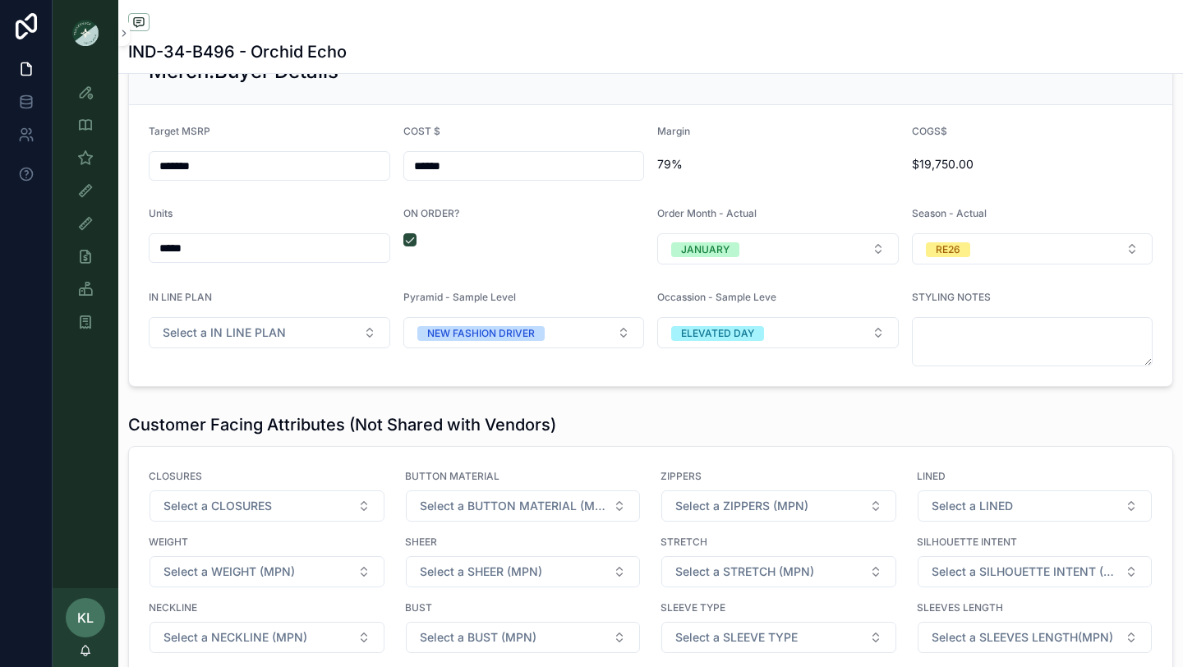
scroll to position [2210, 0]
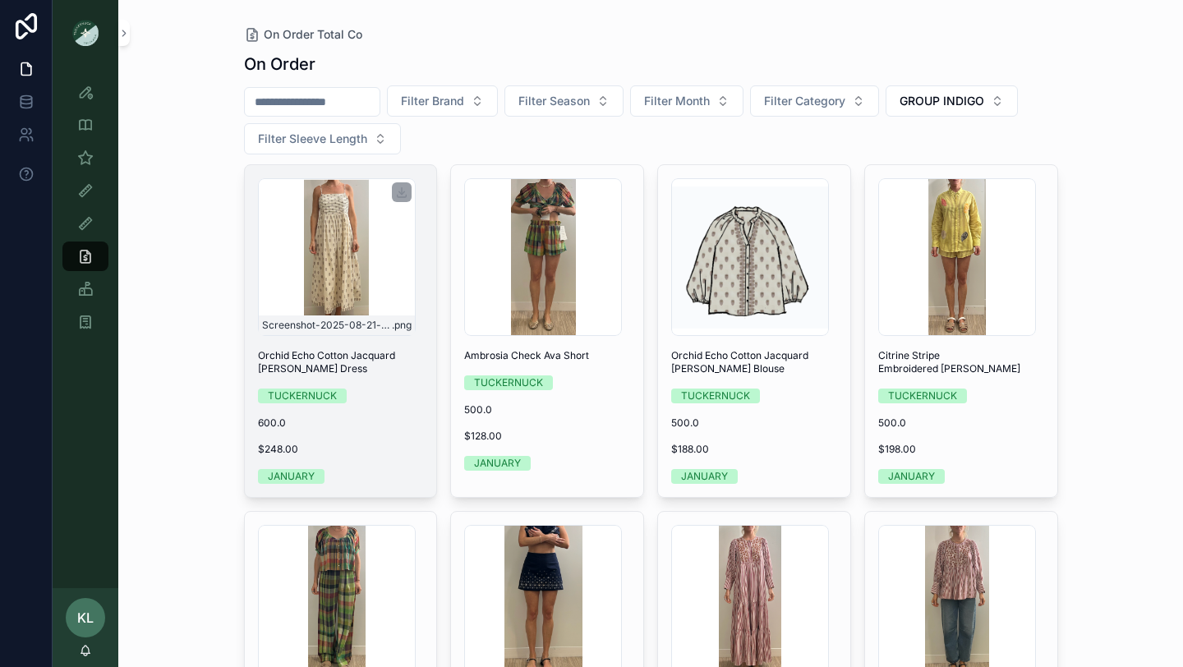
click at [354, 265] on div "Screenshot-2025-08-21-at-2.43.02-PM .png" at bounding box center [337, 257] width 158 height 158
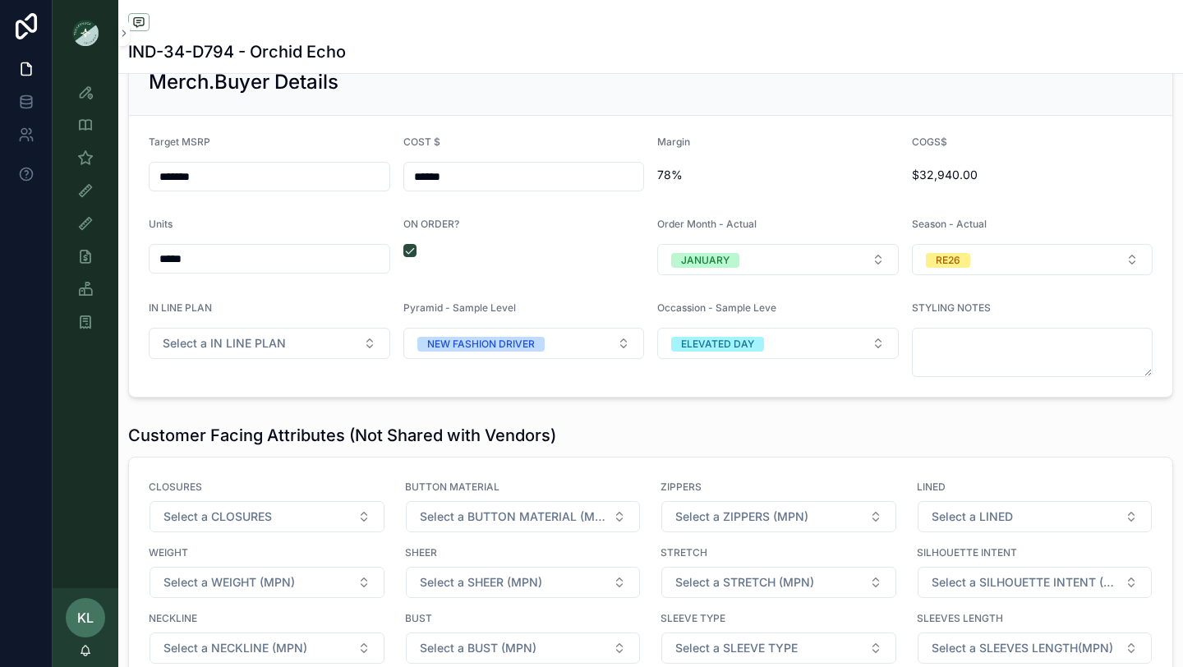
scroll to position [2274, 0]
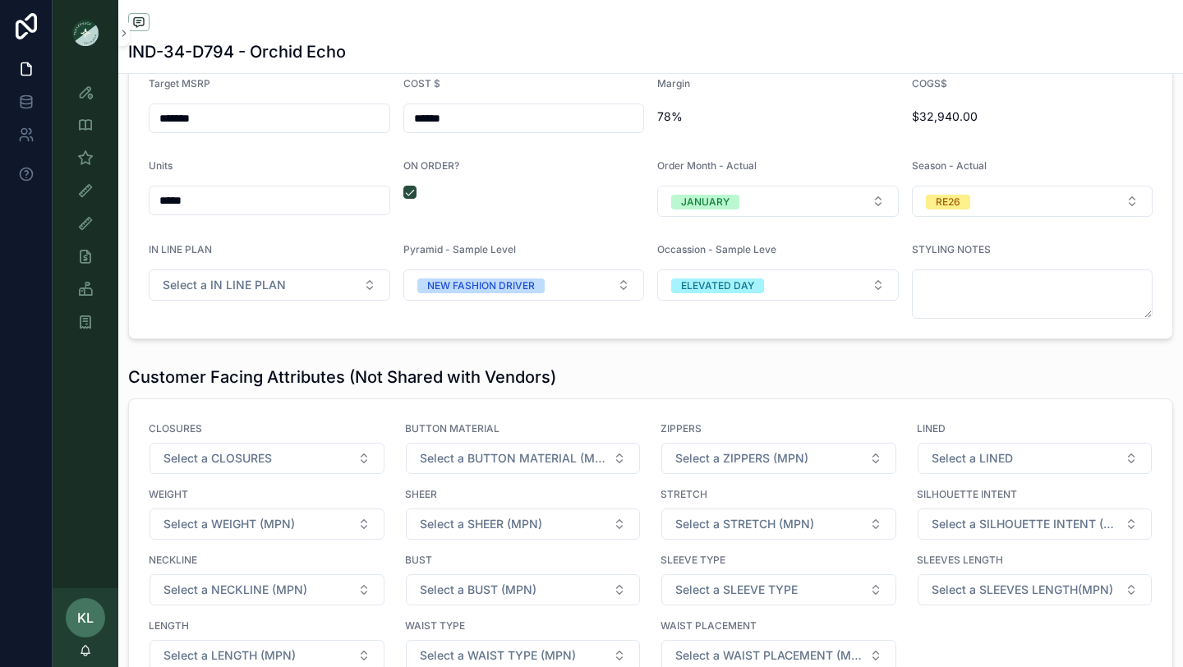
drag, startPoint x: 450, startPoint y: 122, endPoint x: 426, endPoint y: 122, distance: 23.8
click at [426, 122] on input "******" at bounding box center [524, 118] width 240 height 23
type input "******"
click at [521, 213] on div "ON ORDER?" at bounding box center [523, 187] width 241 height 57
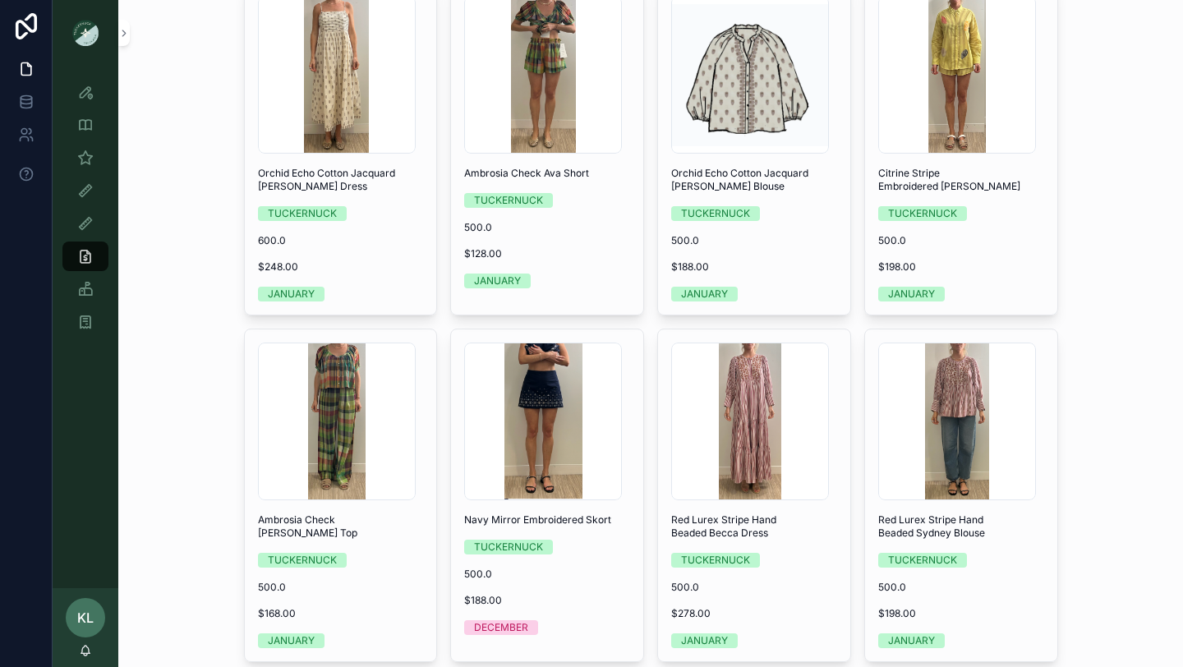
scroll to position [141, 0]
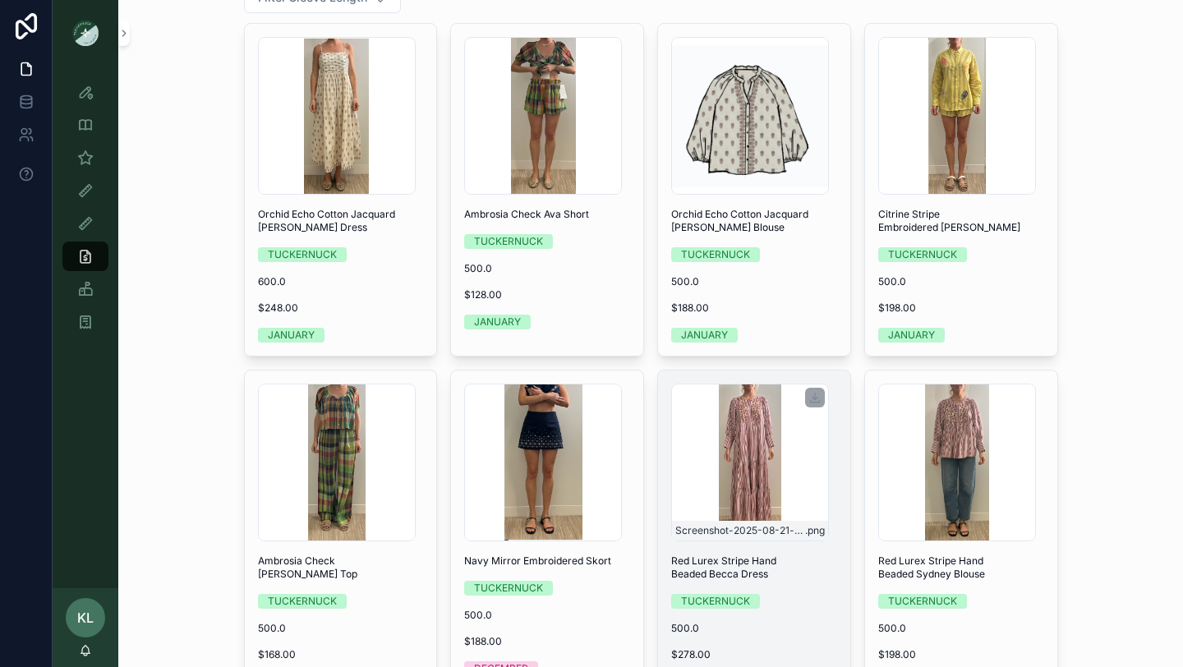
click at [746, 462] on div "Screenshot-2025-08-21-at-1.50.14-PM .png" at bounding box center [750, 463] width 158 height 158
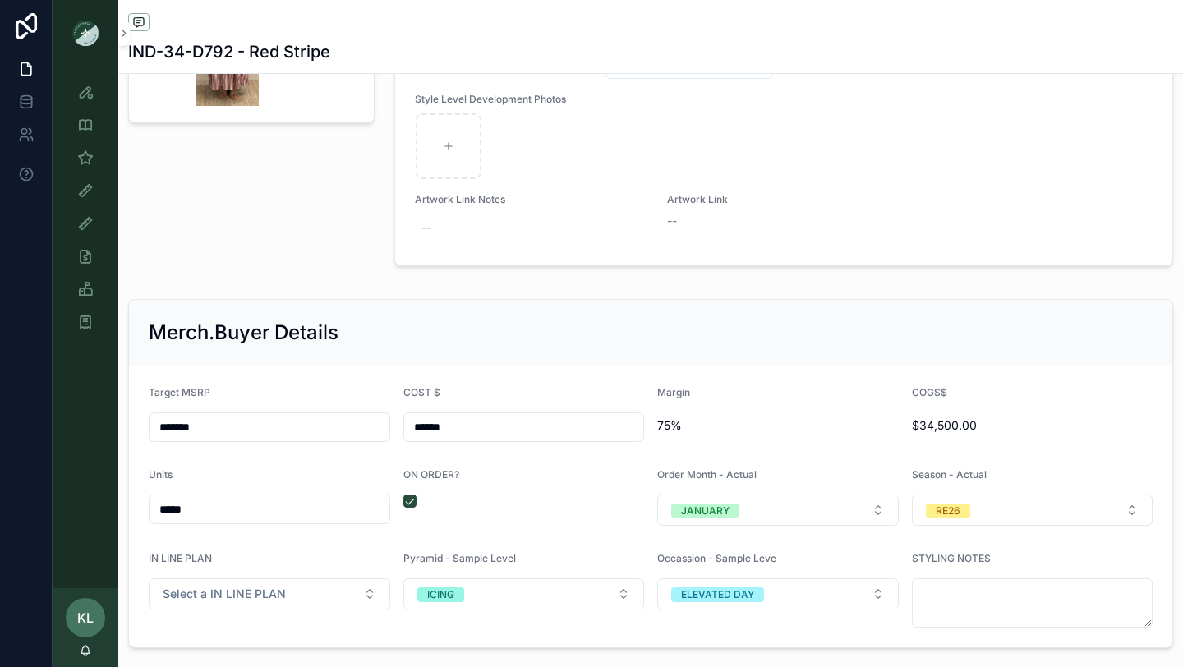
scroll to position [2016, 0]
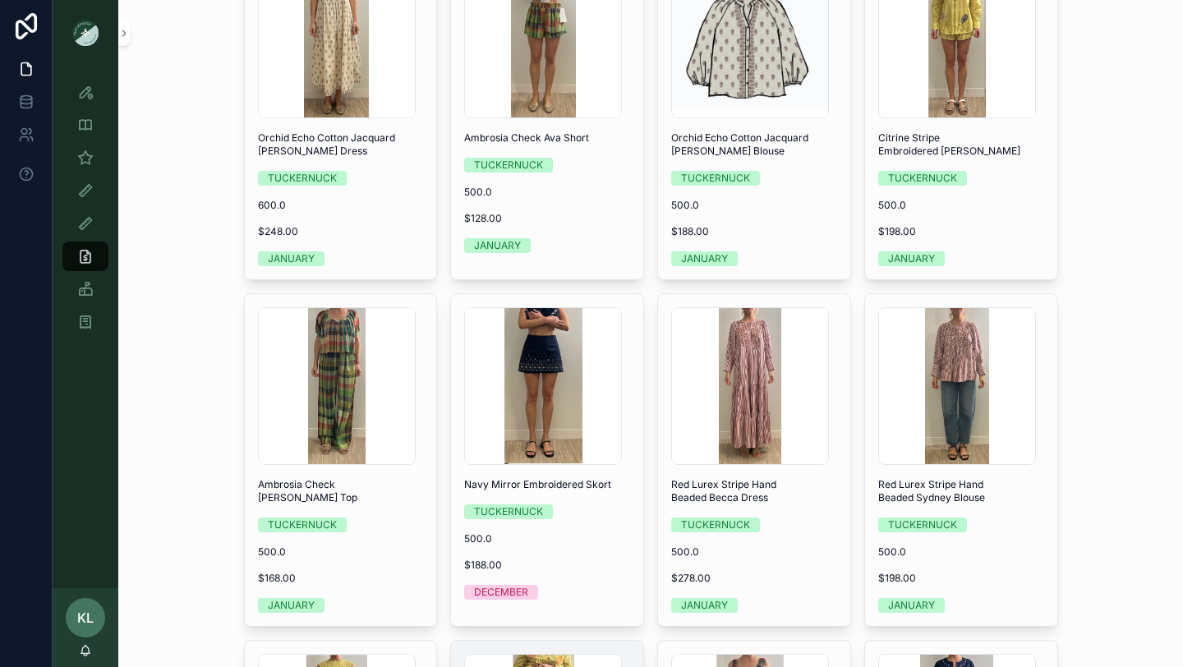
scroll to position [218, 0]
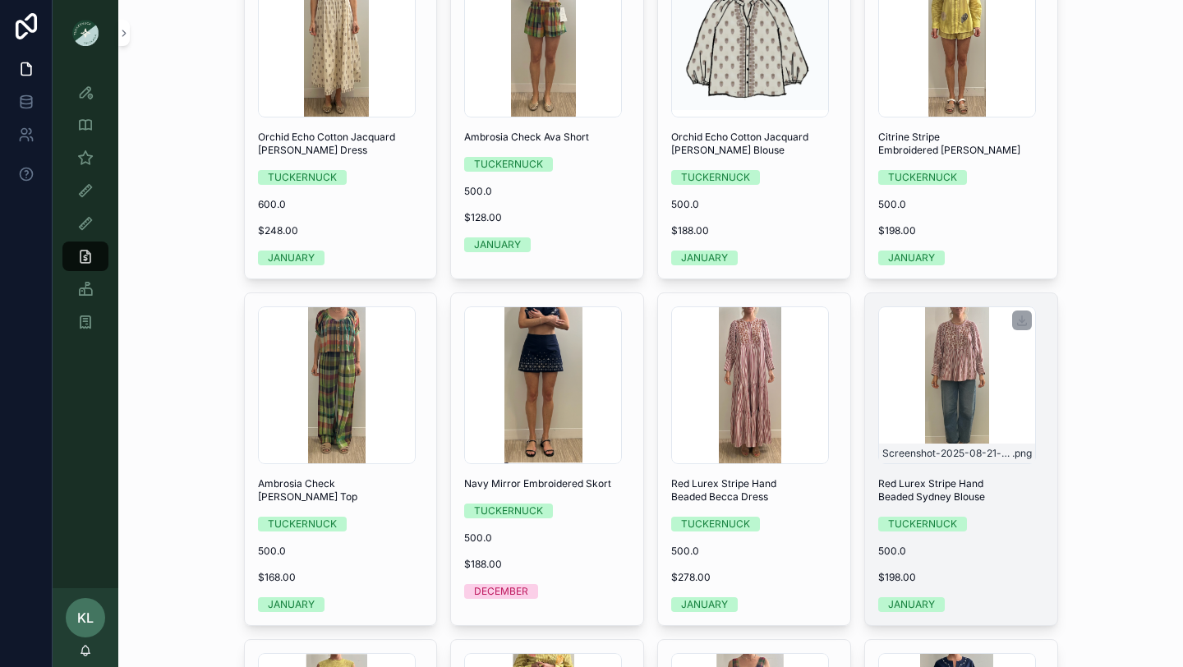
click at [969, 407] on div "Screenshot-2025-08-21-at-1.46.49-PM .png" at bounding box center [957, 385] width 158 height 158
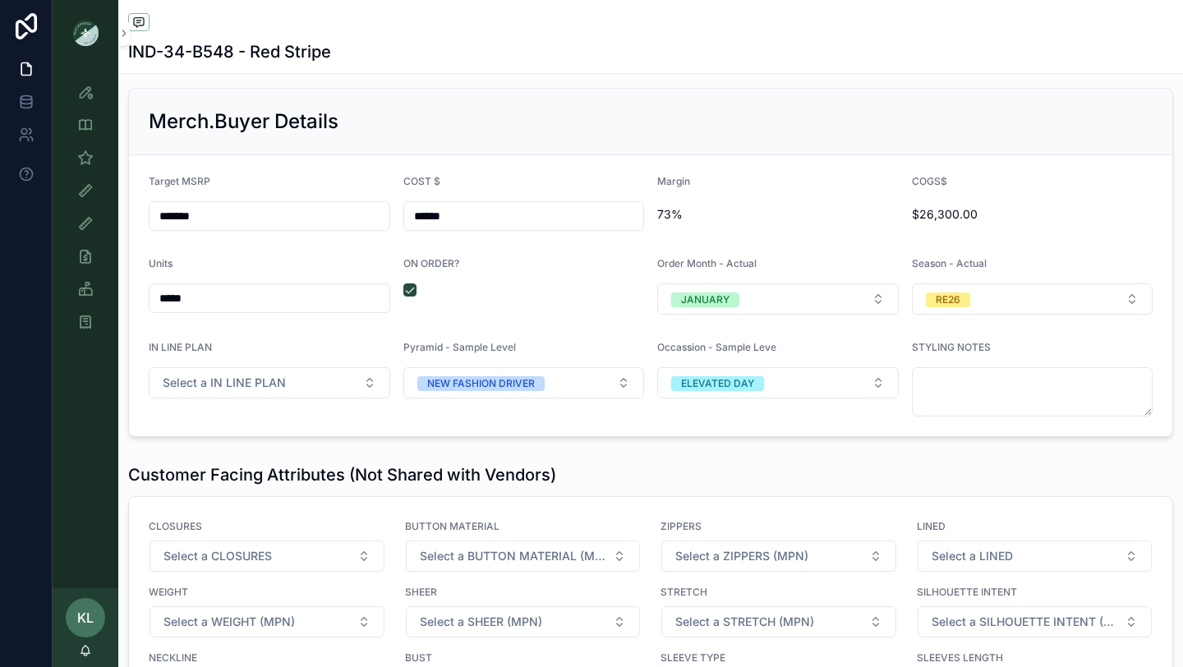
scroll to position [2178, 0]
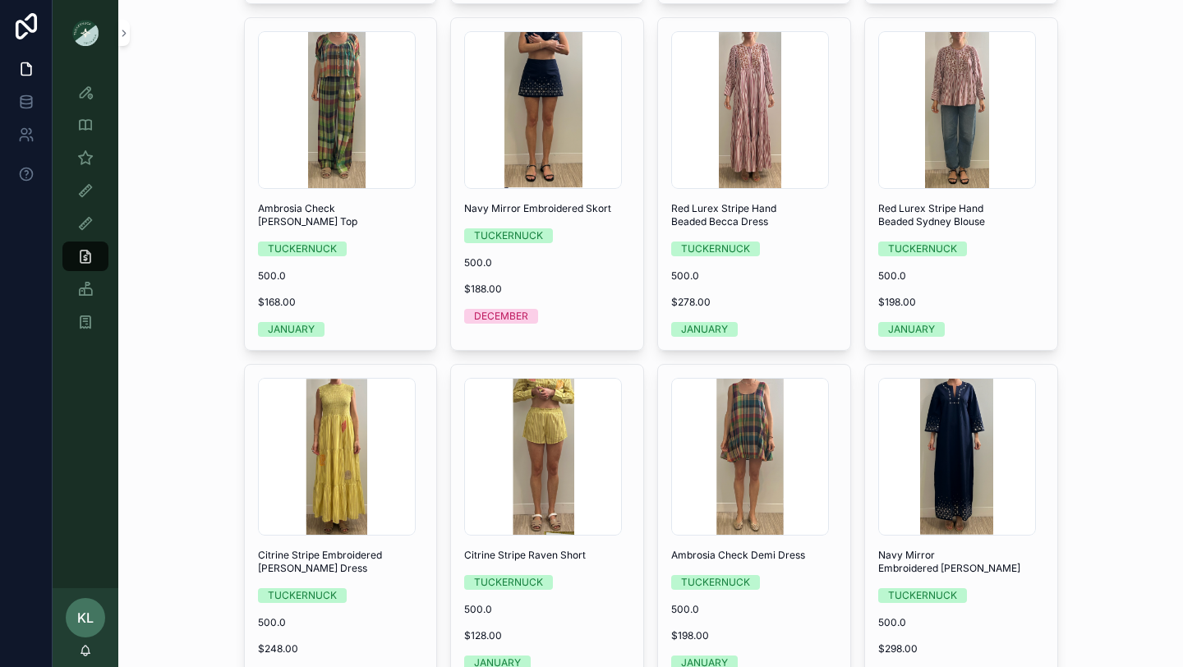
scroll to position [482, 0]
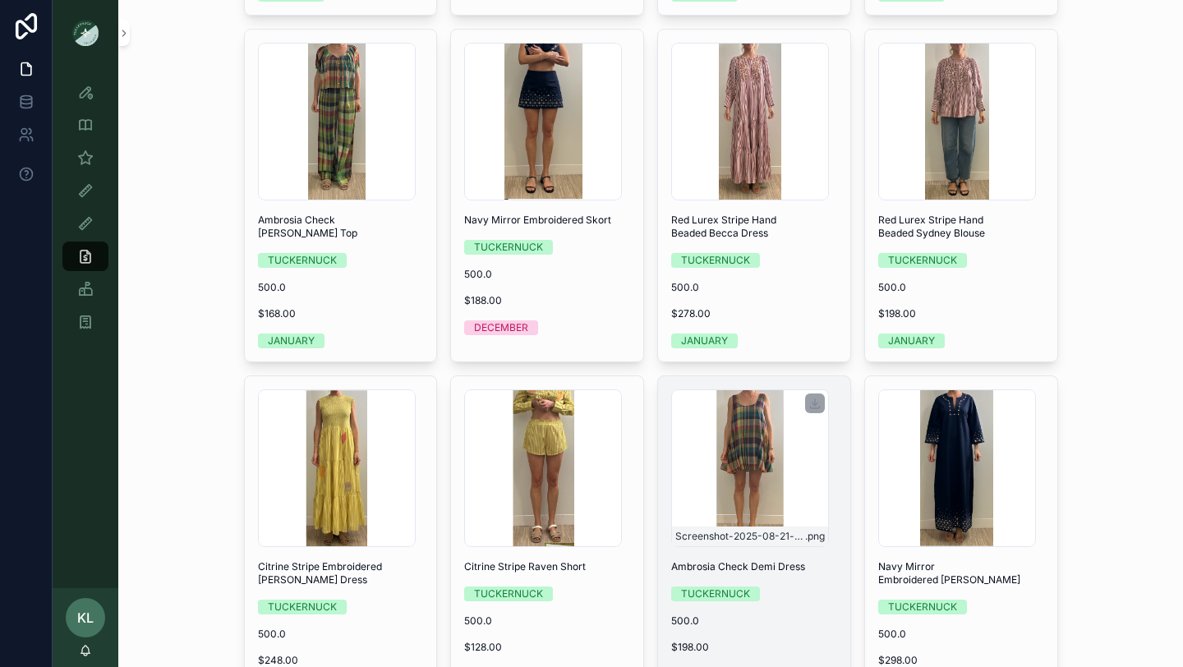
click at [760, 475] on div "Screenshot-2025-08-21-at-1.39.49-PM .png" at bounding box center [750, 468] width 158 height 158
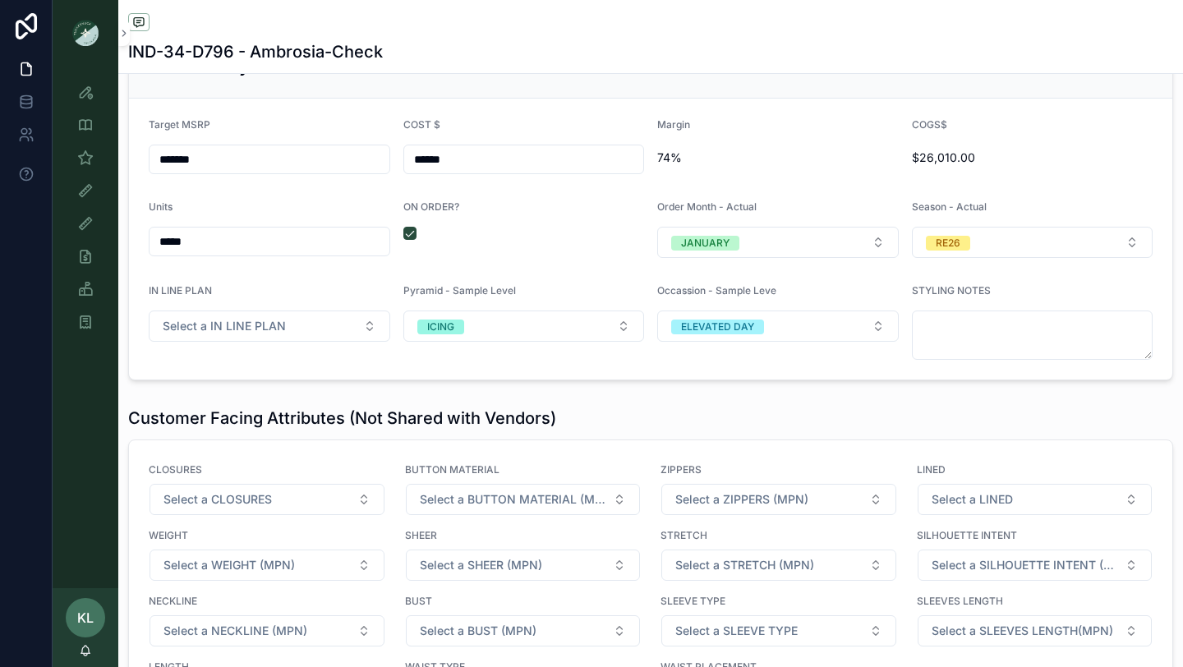
scroll to position [2235, 0]
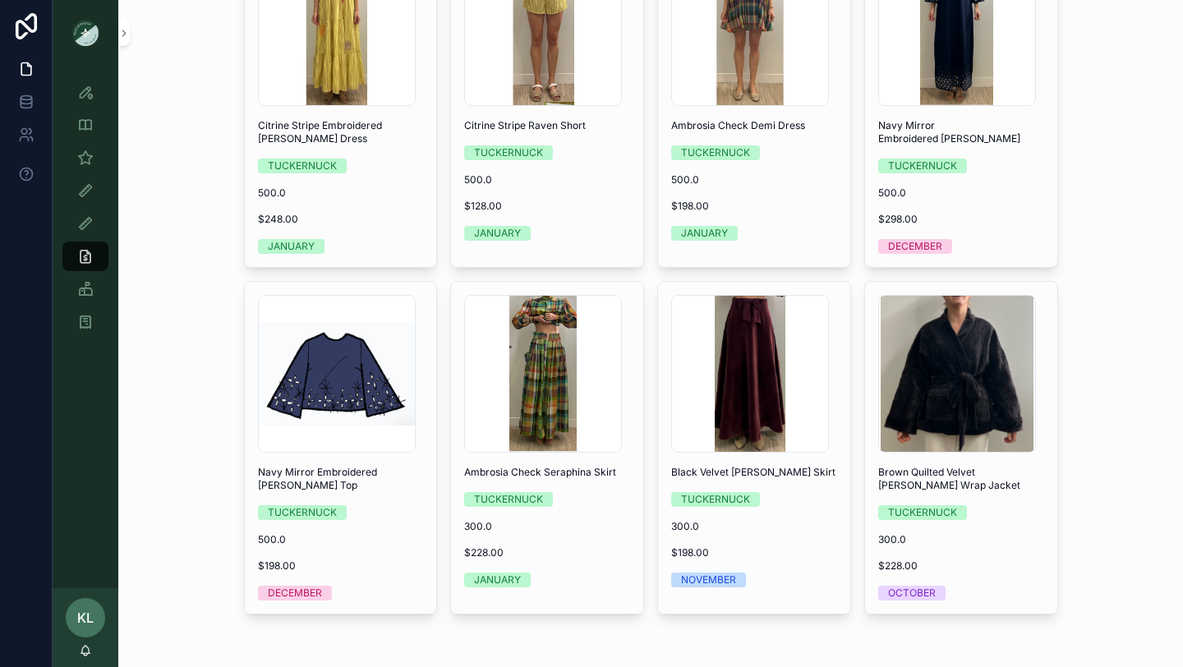
scroll to position [923, 0]
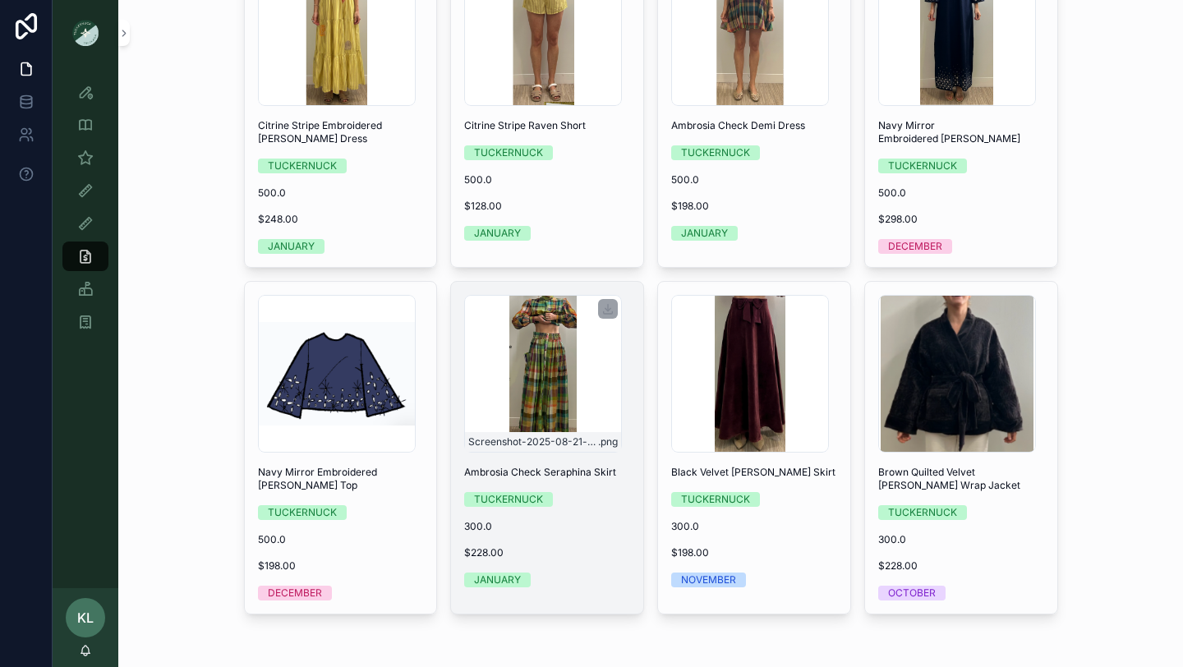
click at [548, 384] on div "Screenshot-2025-08-21-at-2.08.30-PM .png" at bounding box center [543, 374] width 158 height 158
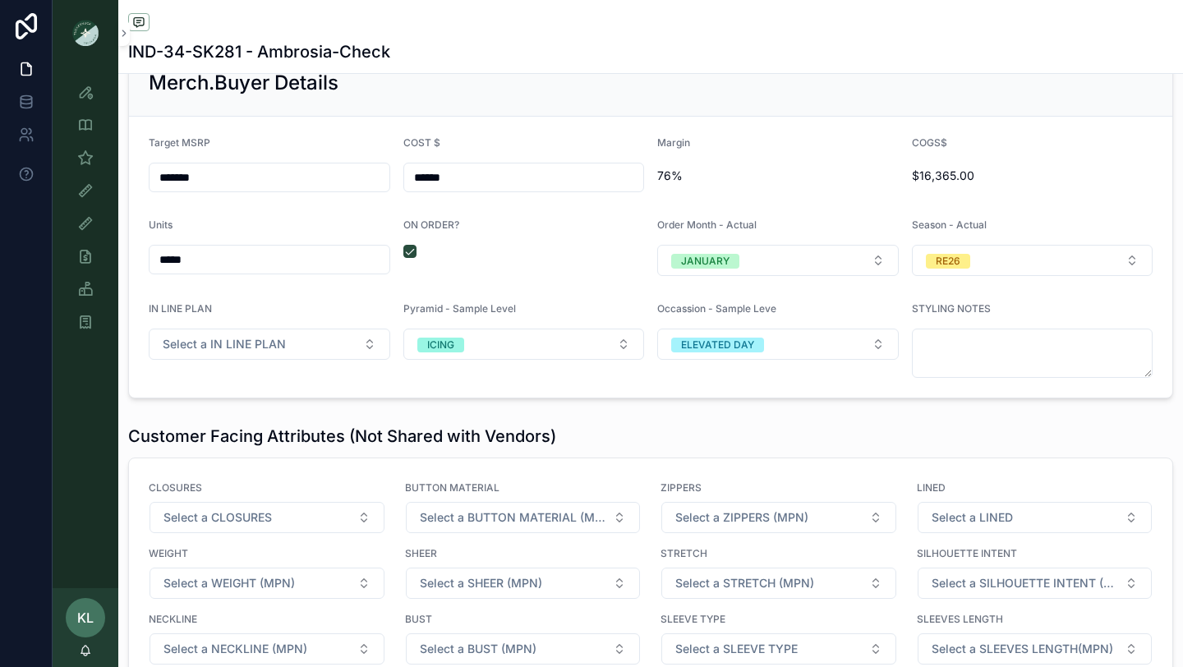
scroll to position [2232, 0]
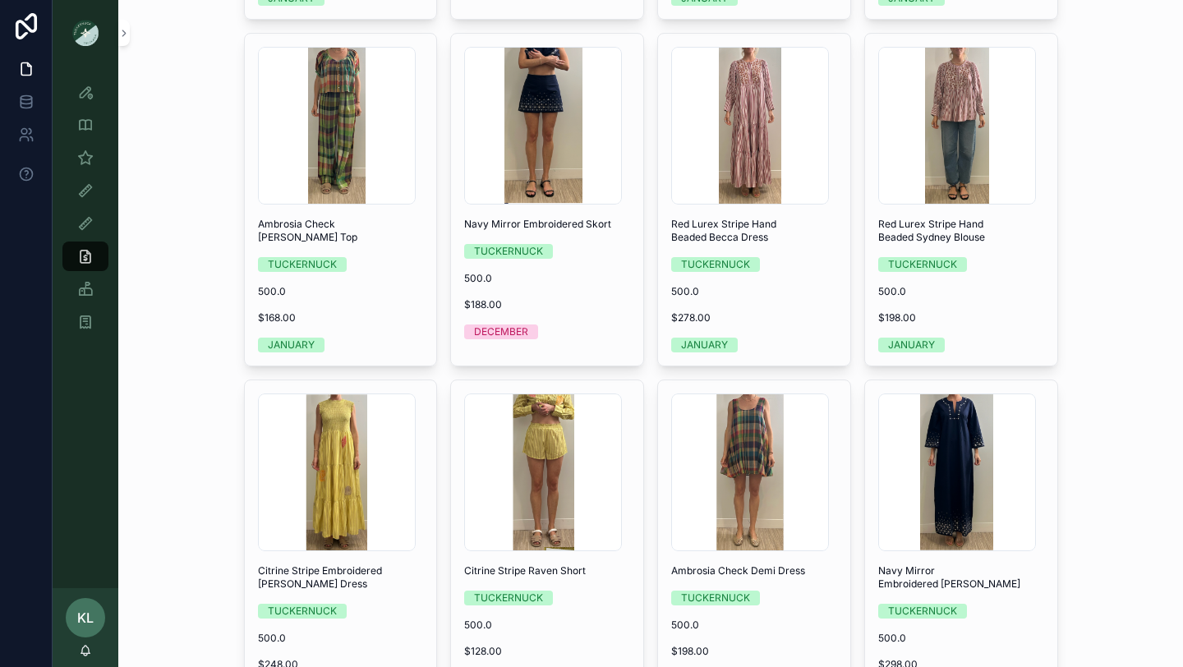
scroll to position [923, 0]
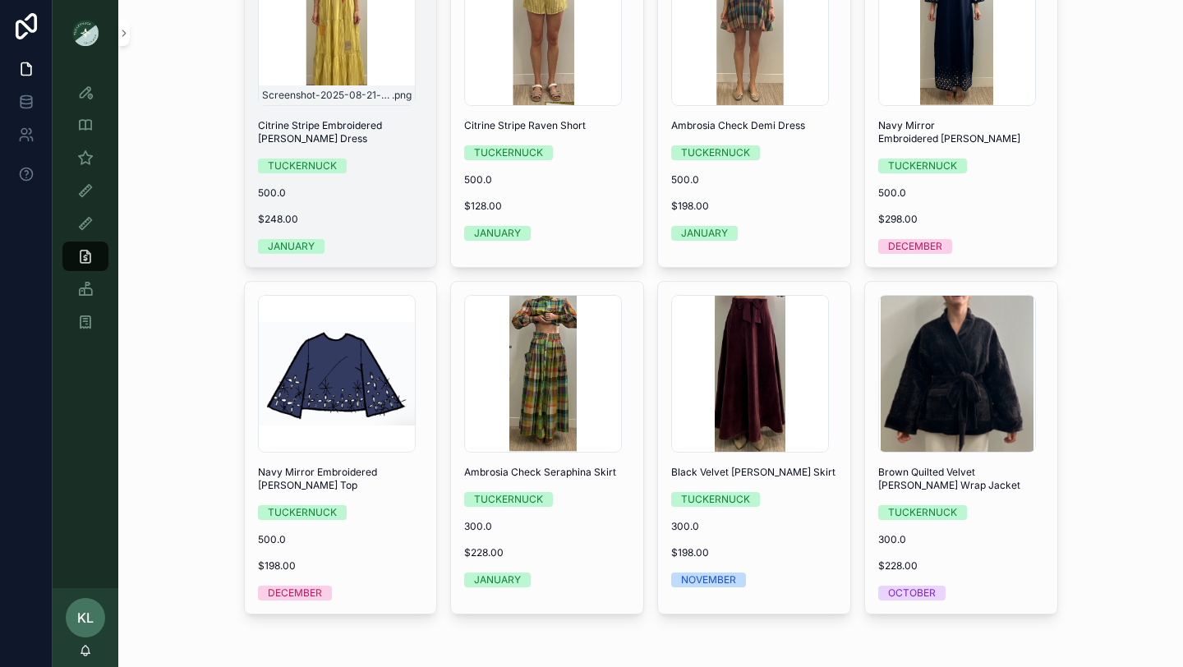
click at [360, 85] on div "Screenshot-2025-08-21-at-1.41.56-PM .png" at bounding box center [337, 95] width 156 height 20
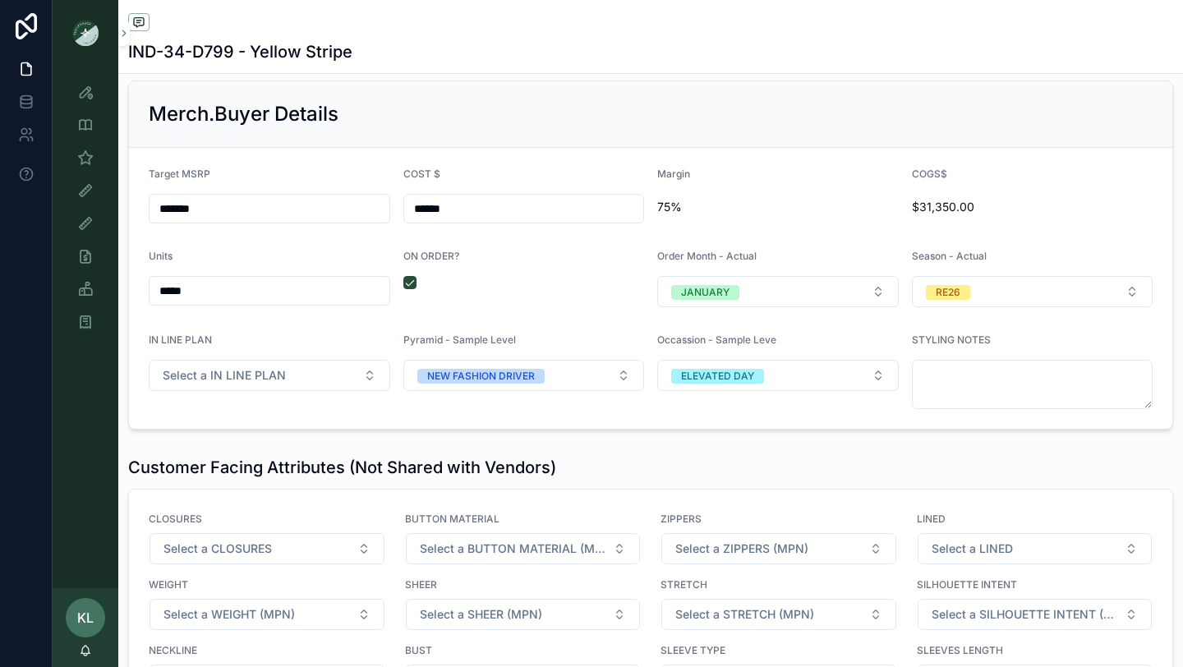
scroll to position [2193, 0]
